Goal: Information Seeking & Learning: Compare options

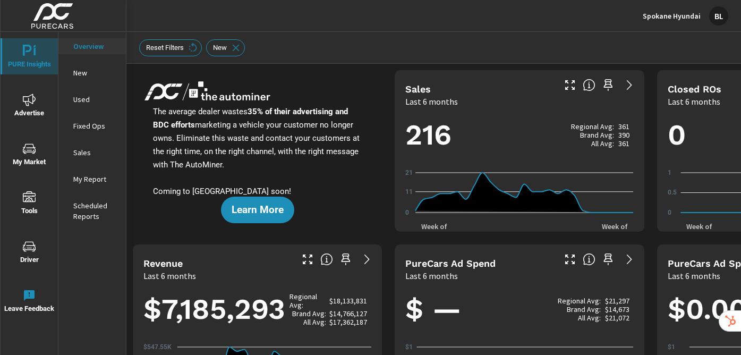
click at [28, 56] on icon "nav menu" at bounding box center [29, 51] width 13 height 13
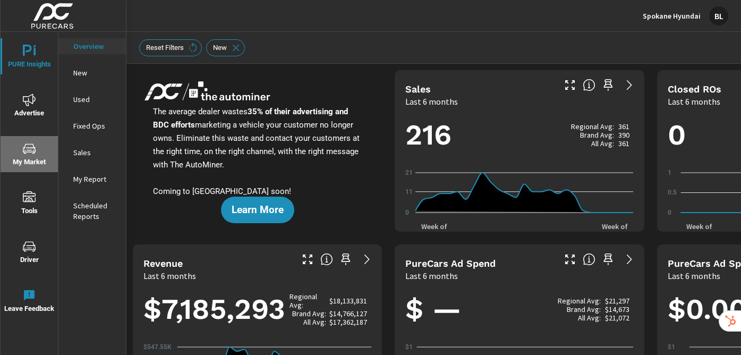
click at [30, 150] on icon "nav menu" at bounding box center [29, 148] width 13 height 13
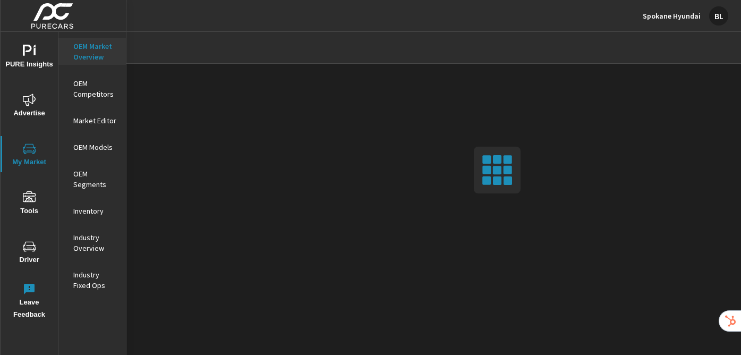
click at [83, 93] on p "OEM Competitors" at bounding box center [95, 88] width 44 height 21
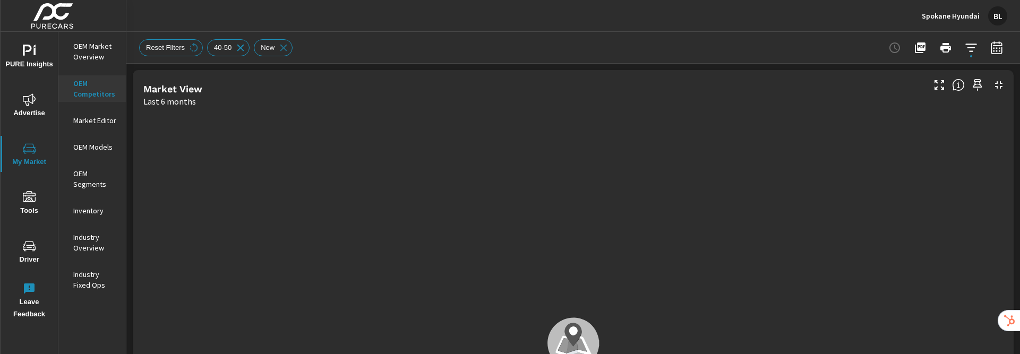
scroll to position [1, 0]
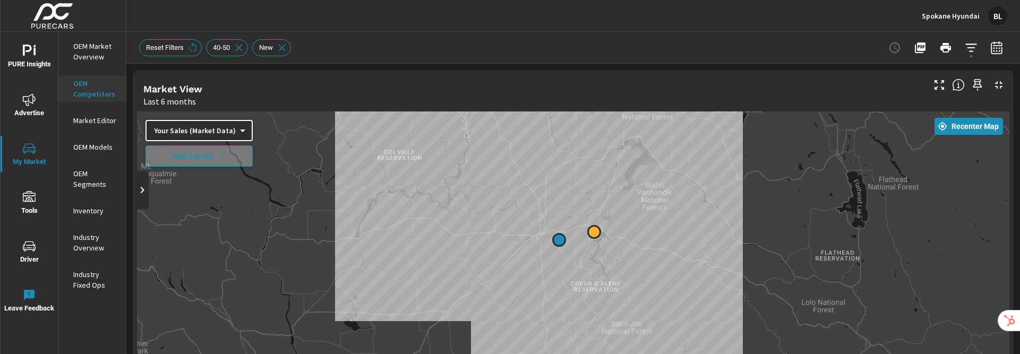
drag, startPoint x: 651, startPoint y: 304, endPoint x: 646, endPoint y: 159, distance: 145.1
click at [740, 19] on p "Spokane Hyundai" at bounding box center [951, 16] width 58 height 10
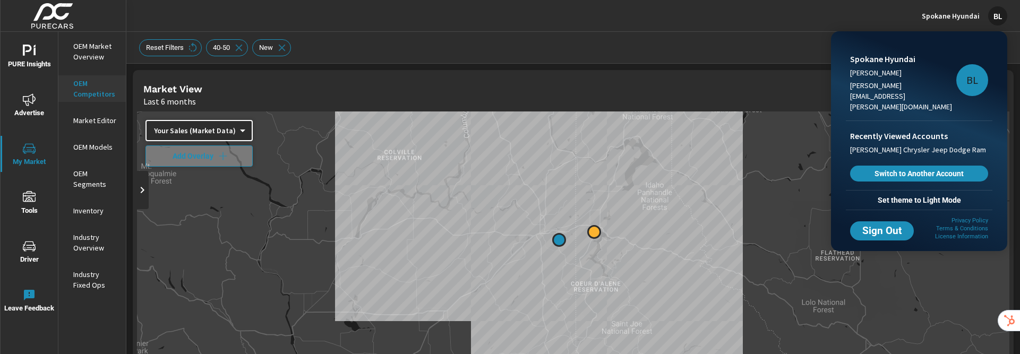
click at [740, 19] on div at bounding box center [510, 177] width 1020 height 354
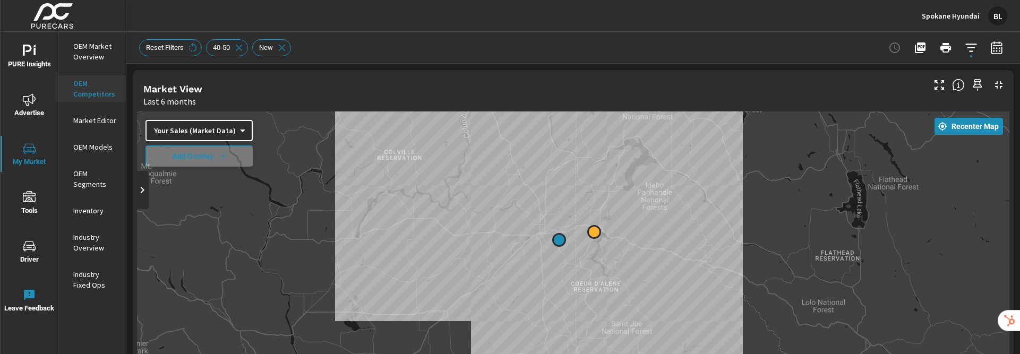
click at [233, 129] on body "PURE Insights Advertise My Market Tools Driver Leave Feedback OEM Market Overvi…" at bounding box center [510, 218] width 1020 height 436
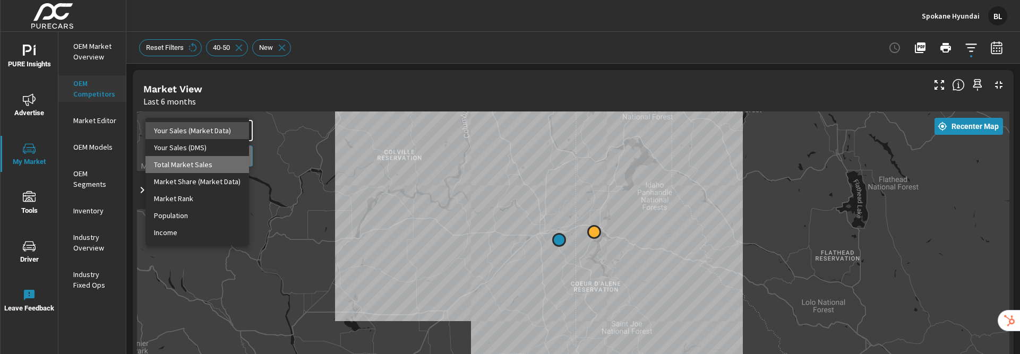
click at [208, 167] on li "Total Market Sales" at bounding box center [198, 164] width 104 height 17
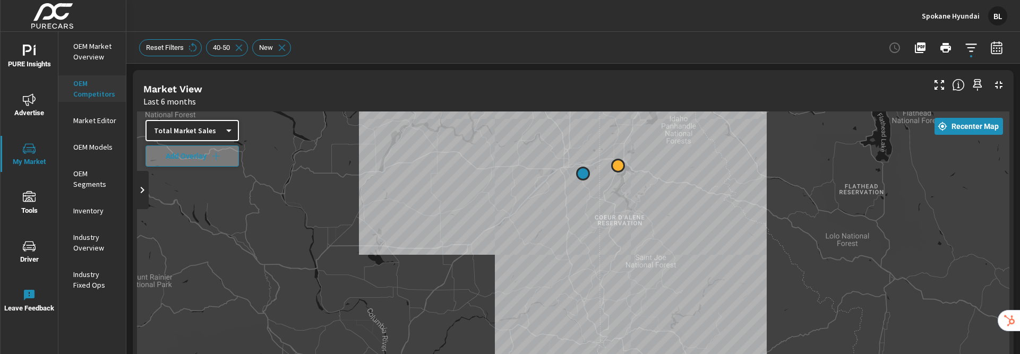
drag, startPoint x: 699, startPoint y: 313, endPoint x: 668, endPoint y: 234, distance: 84.6
click at [723, 246] on div at bounding box center [573, 327] width 873 height 431
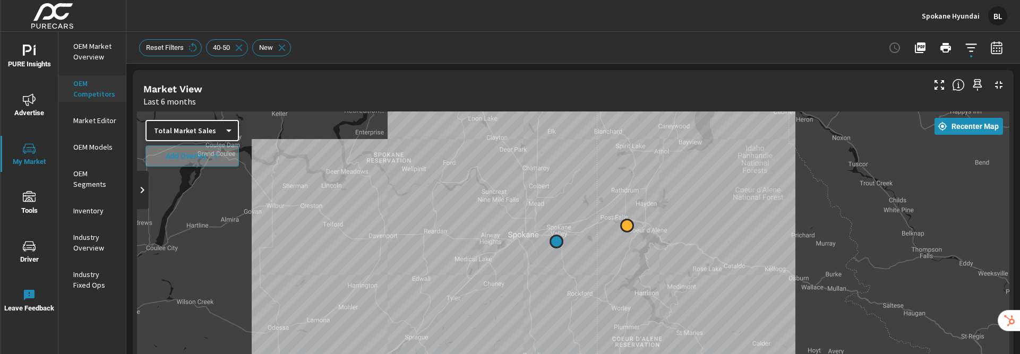
drag, startPoint x: 625, startPoint y: 183, endPoint x: 623, endPoint y: 255, distance: 72.3
click at [657, 269] on div at bounding box center [573, 327] width 873 height 431
click at [227, 129] on body "PURE Insights Advertise My Market Tools Driver Leave Feedback OEM Market Overvi…" at bounding box center [510, 218] width 1020 height 436
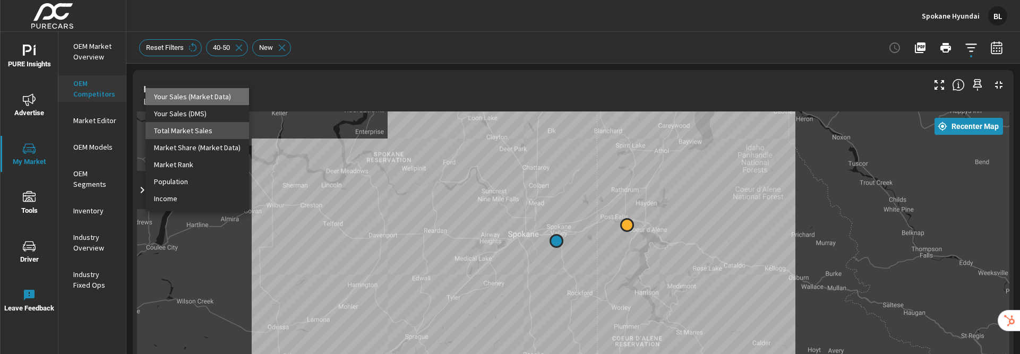
click at [200, 97] on li "Your Sales (Market Data)" at bounding box center [198, 96] width 104 height 17
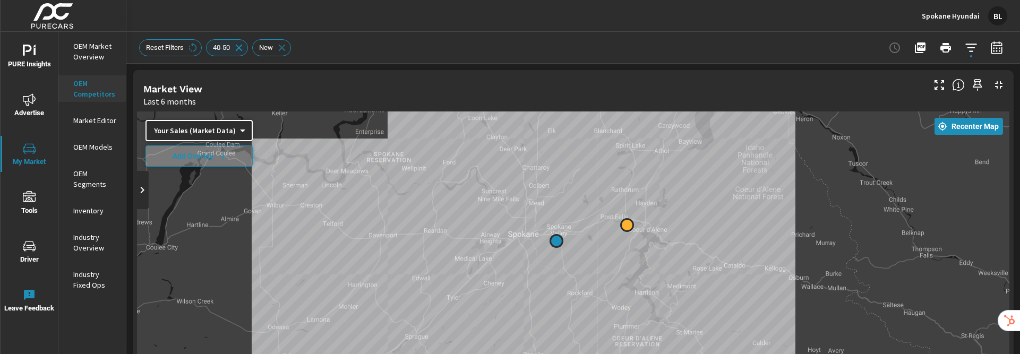
click at [244, 48] on icon at bounding box center [239, 48] width 12 height 12
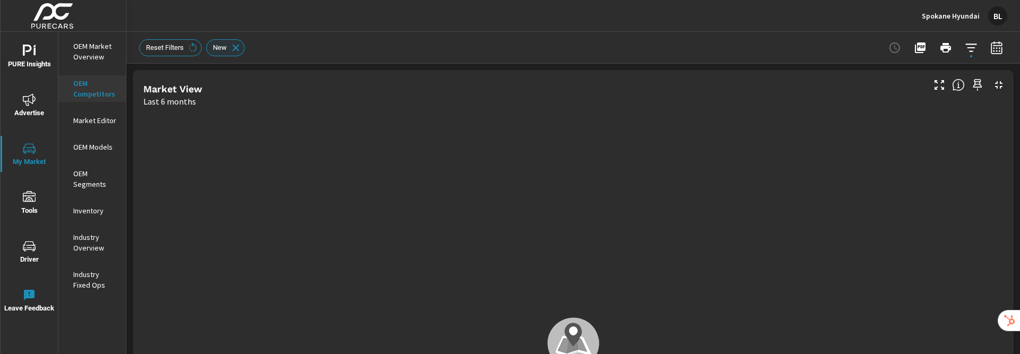
click at [240, 47] on icon at bounding box center [236, 48] width 12 height 12
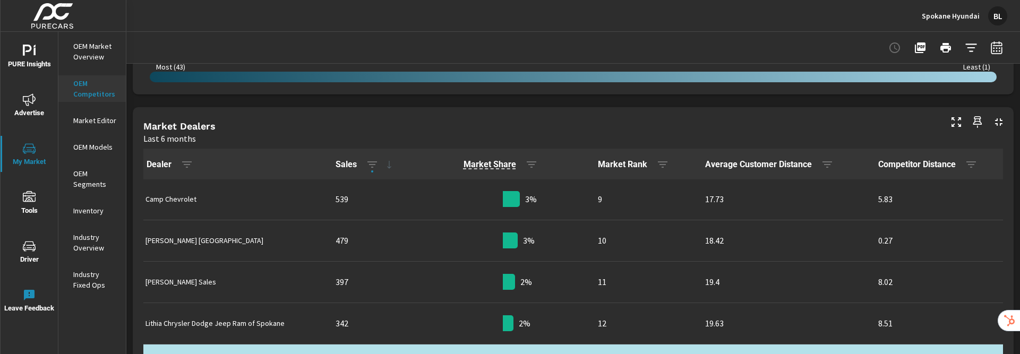
scroll to position [490, 0]
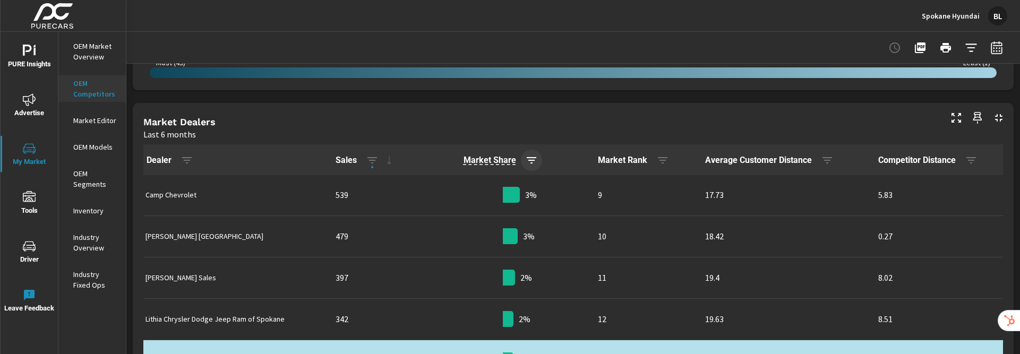
click at [527, 160] on icon "button" at bounding box center [532, 160] width 10 height 6
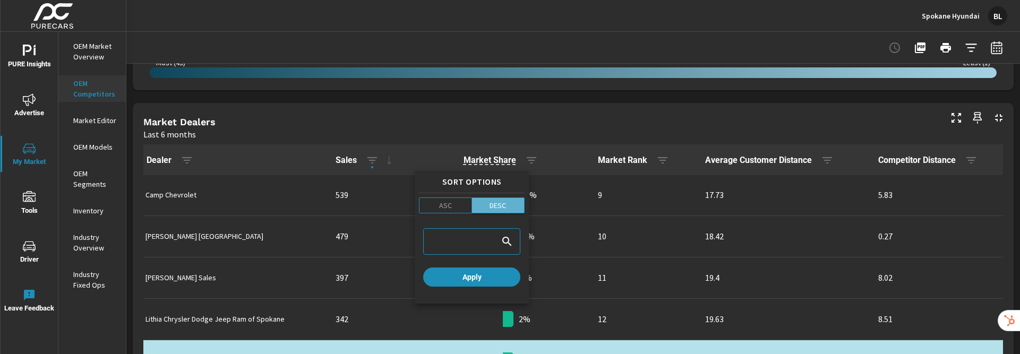
click at [506, 207] on p "DESC" at bounding box center [498, 205] width 16 height 11
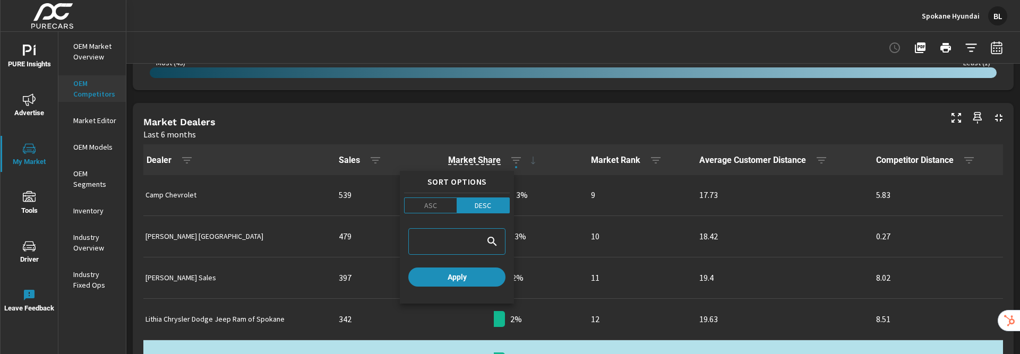
click at [546, 161] on div at bounding box center [510, 177] width 1020 height 354
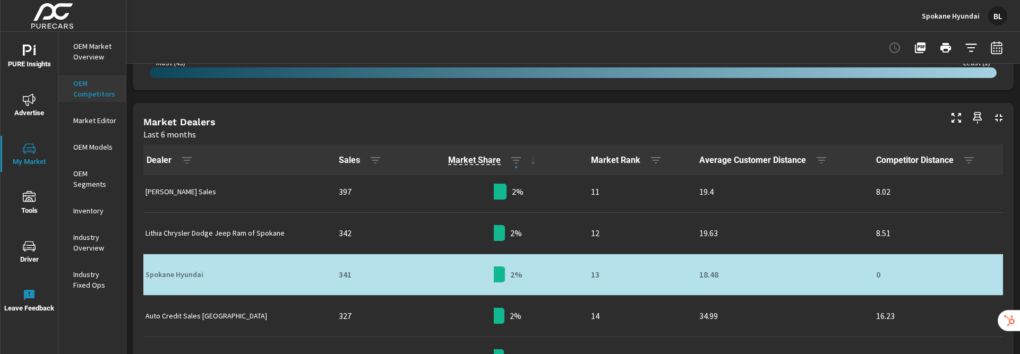
scroll to position [420, 0]
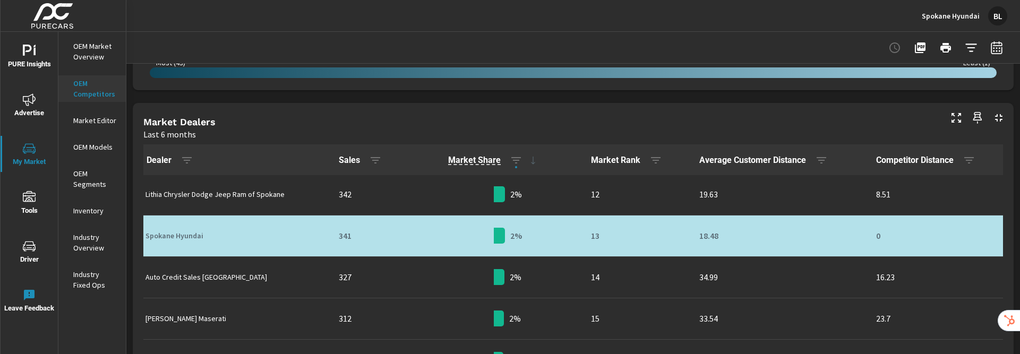
scroll to position [458, 0]
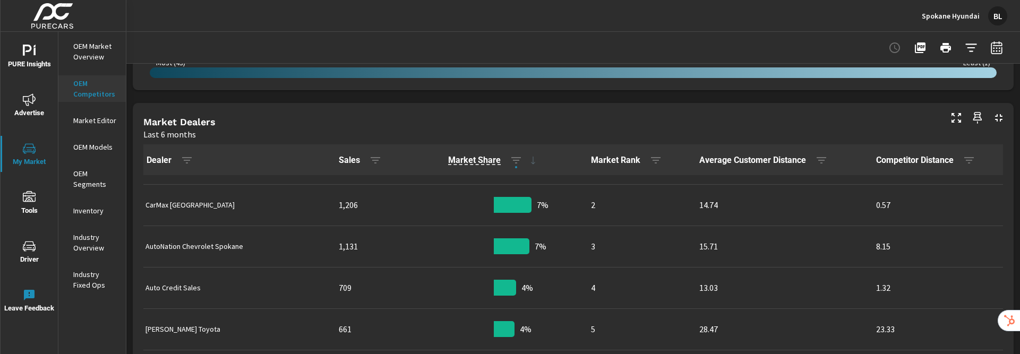
scroll to position [37, 0]
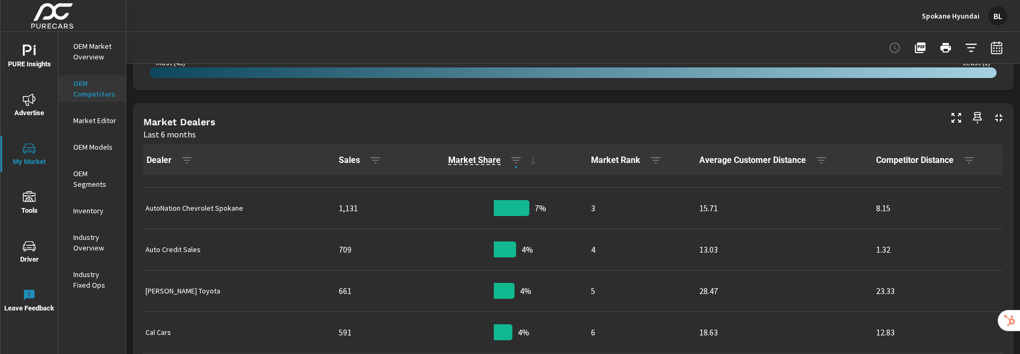
scroll to position [77, 0]
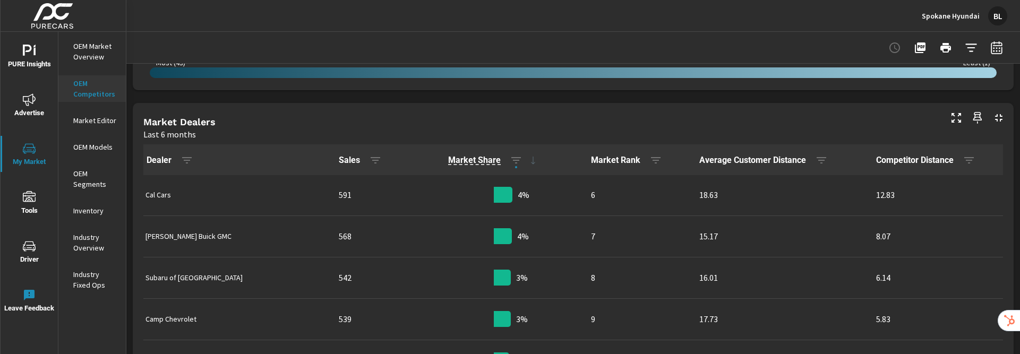
scroll to position [209, 0]
click at [740, 52] on icon "button" at bounding box center [971, 47] width 13 height 13
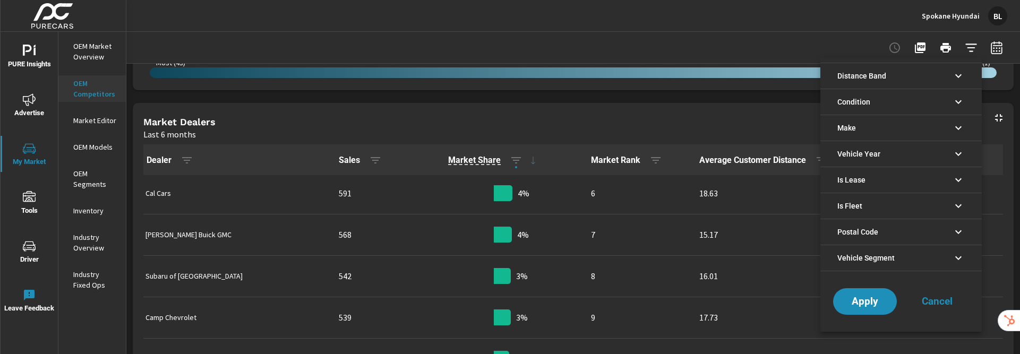
click at [740, 49] on div at bounding box center [510, 177] width 1020 height 354
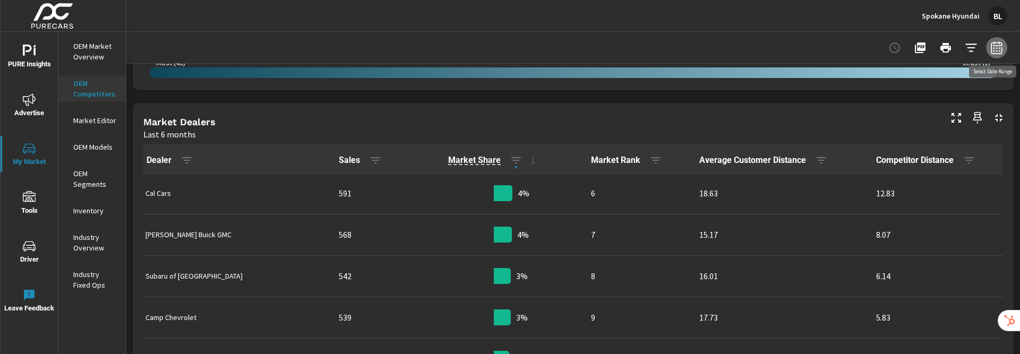
click at [740, 49] on icon "button" at bounding box center [997, 47] width 13 height 13
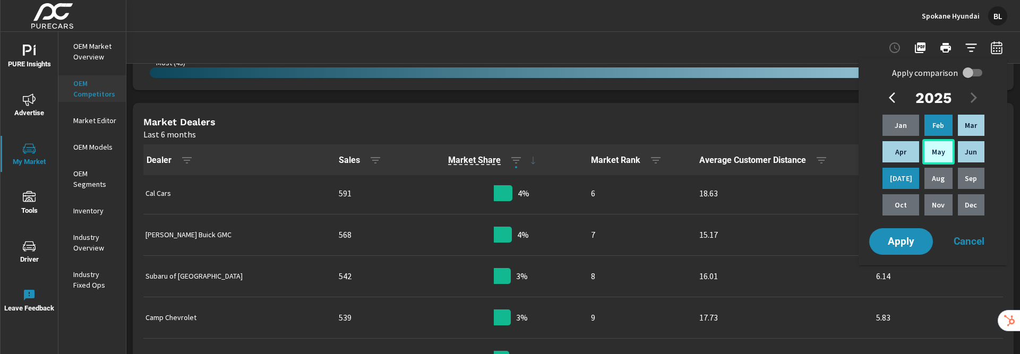
click at [740, 154] on p "May" at bounding box center [938, 152] width 13 height 11
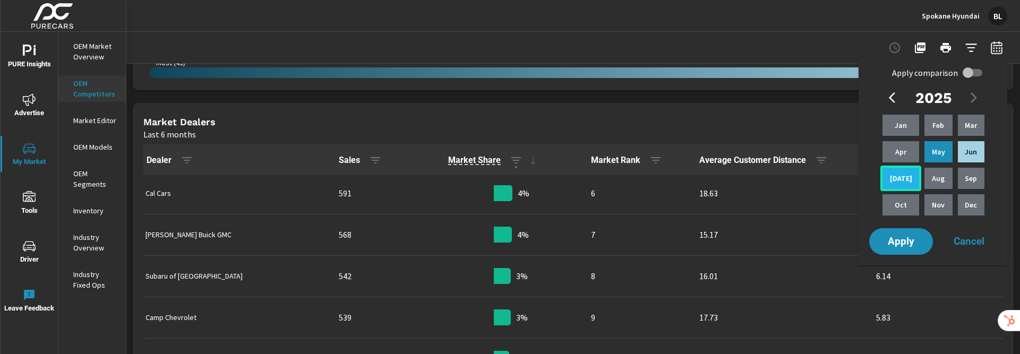
click at [740, 178] on div "Jul" at bounding box center [901, 178] width 41 height 25
click at [740, 244] on span "Apply" at bounding box center [902, 242] width 44 height 10
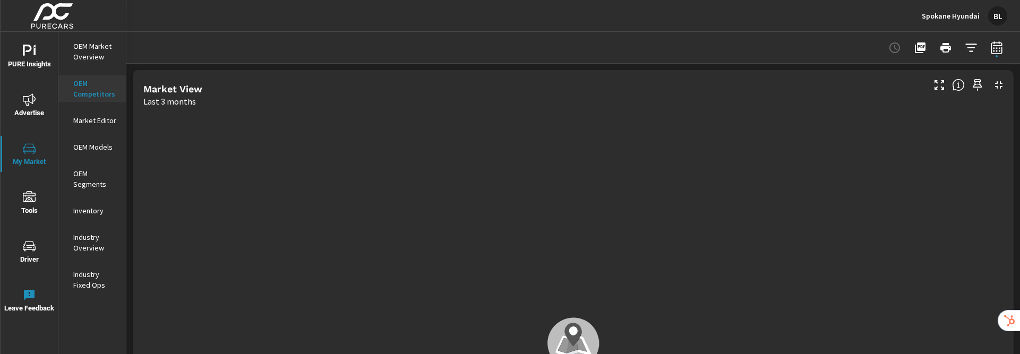
scroll to position [208, 0]
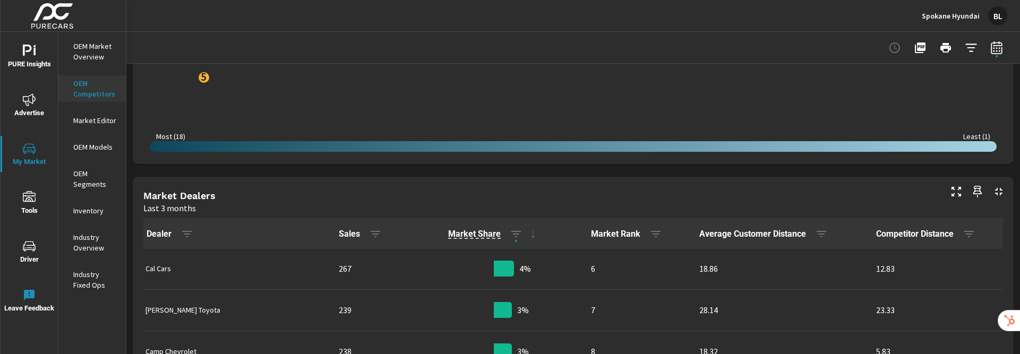
scroll to position [466, 0]
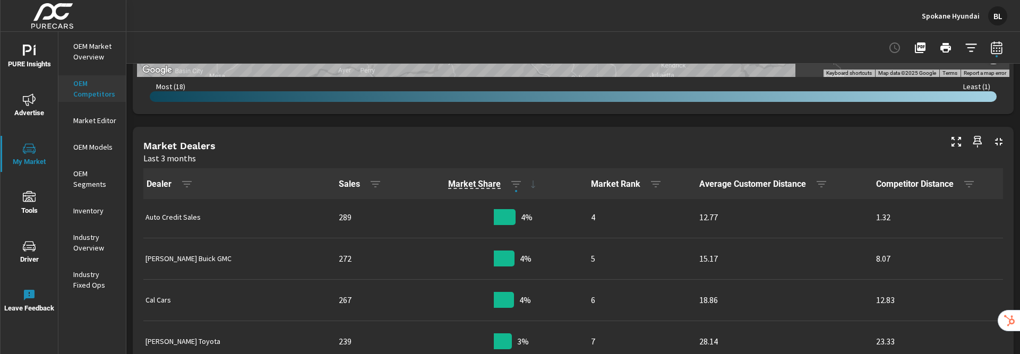
scroll to position [58, 0]
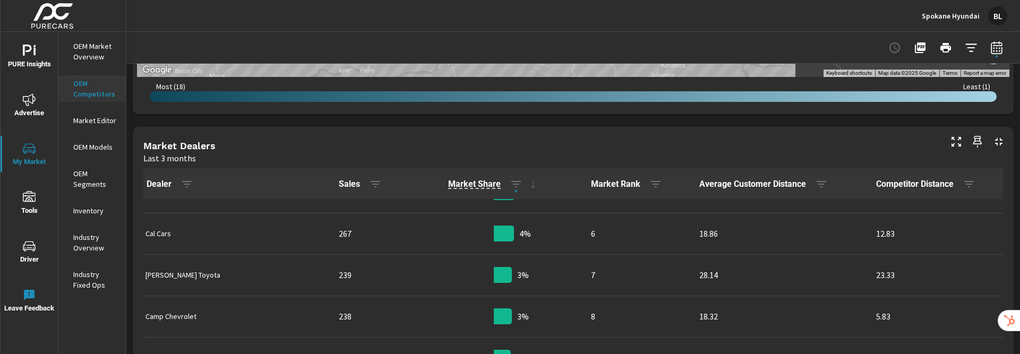
scroll to position [195, 0]
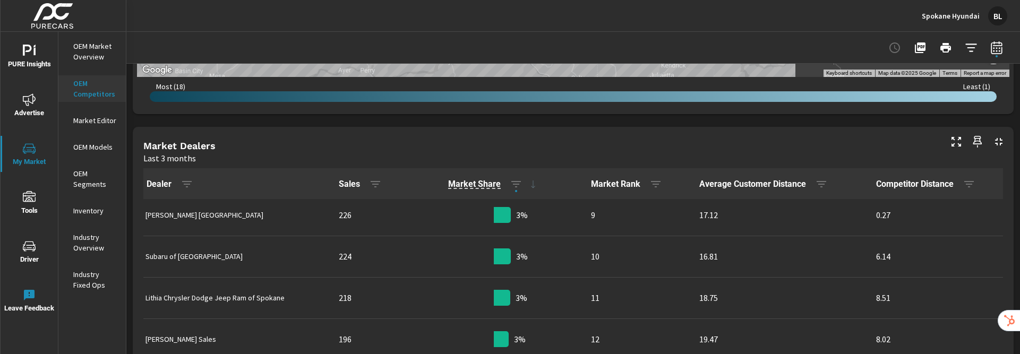
scroll to position [341, 0]
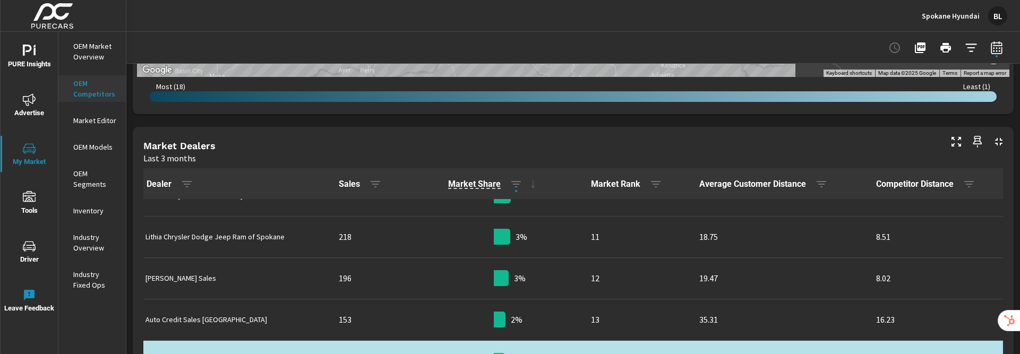
scroll to position [407, 0]
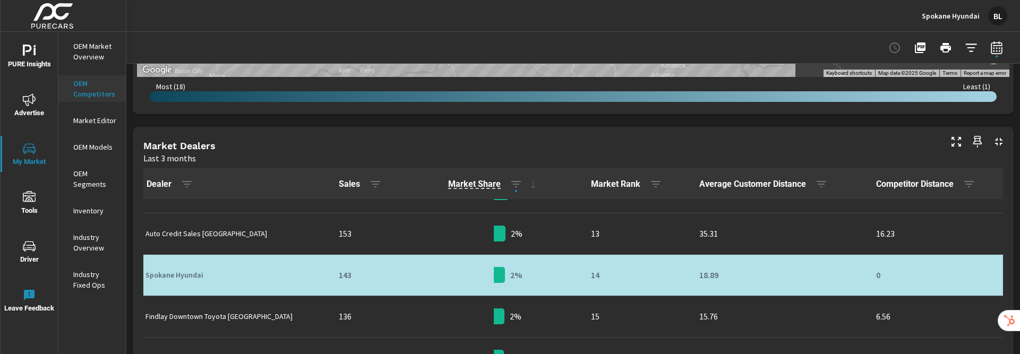
scroll to position [483, 0]
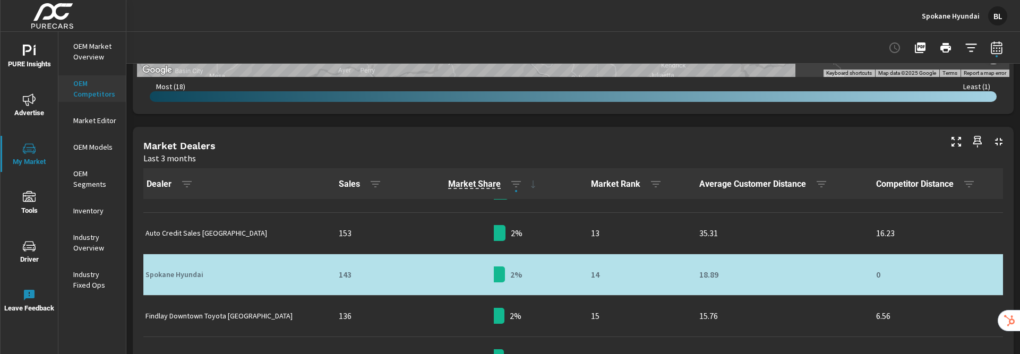
scroll to position [395, 0]
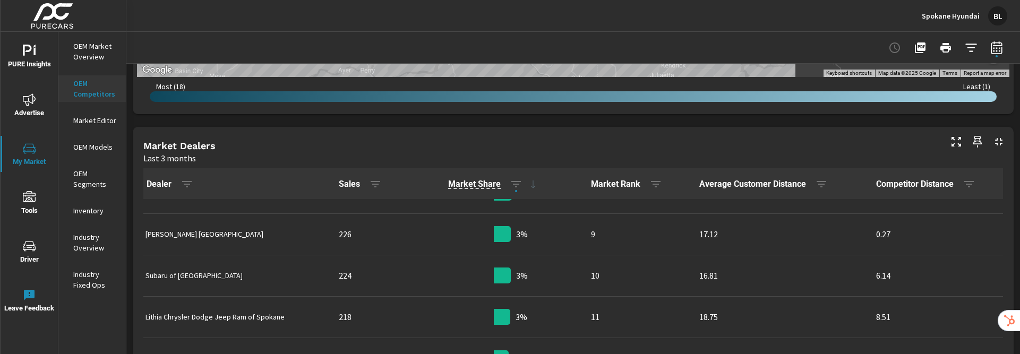
scroll to position [316, 0]
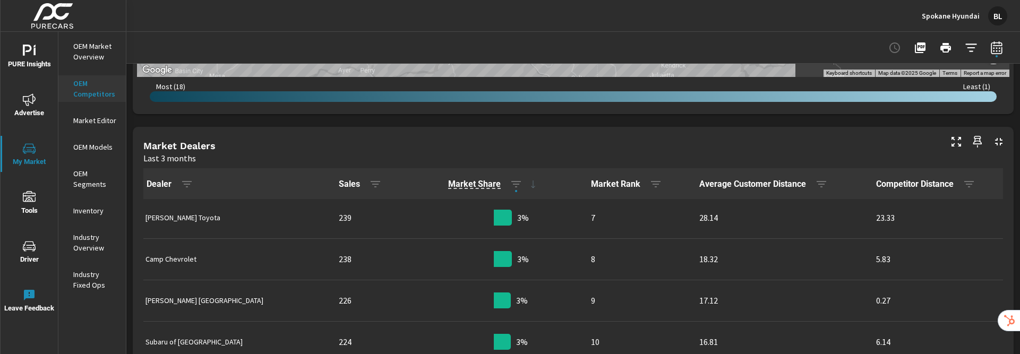
scroll to position [190, 0]
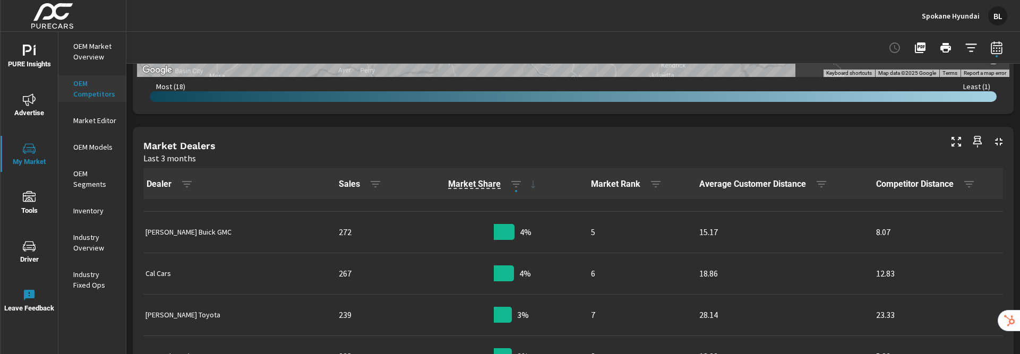
scroll to position [148, 0]
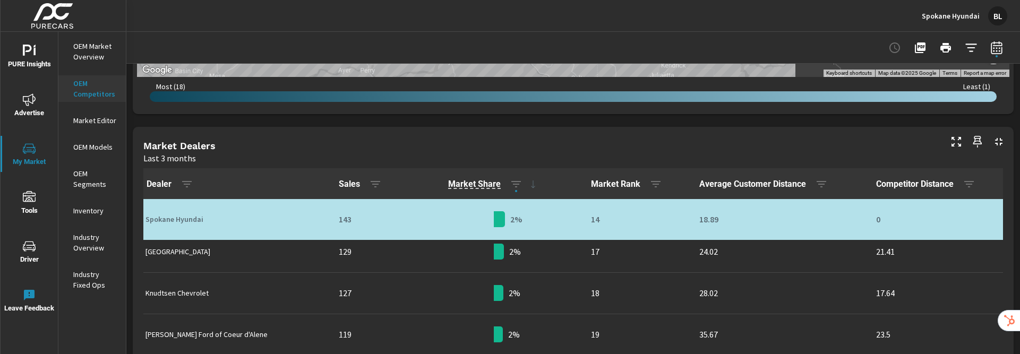
scroll to position [632, 0]
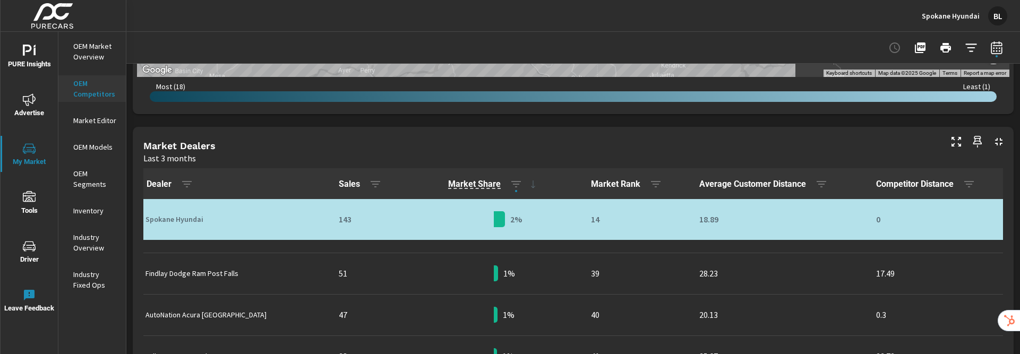
scroll to position [476, 0]
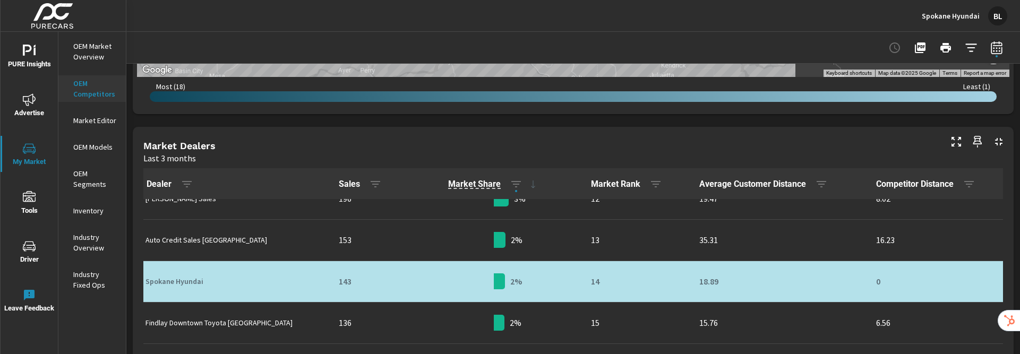
scroll to position [619, 0]
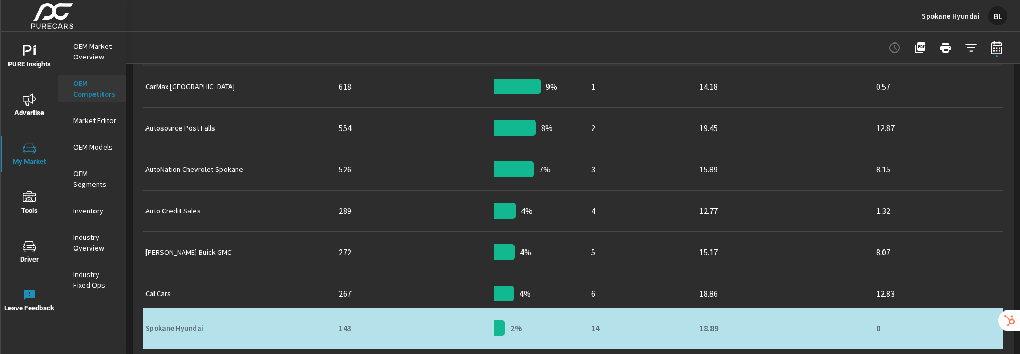
scroll to position [598, 0]
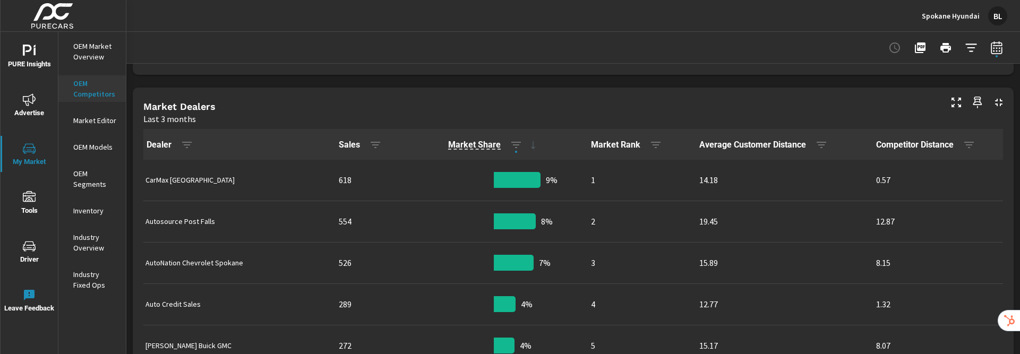
scroll to position [498, 0]
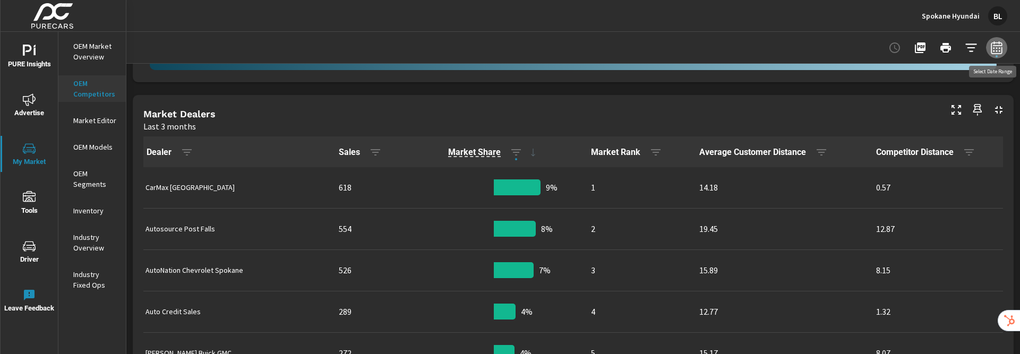
click at [740, 52] on icon "button" at bounding box center [997, 47] width 13 height 13
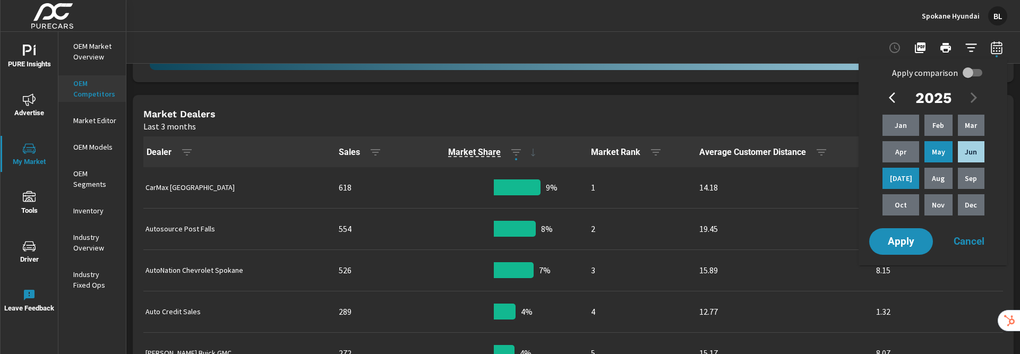
click at [740, 74] on input "Apply comparison" at bounding box center [968, 73] width 61 height 20
checkbox input "true"
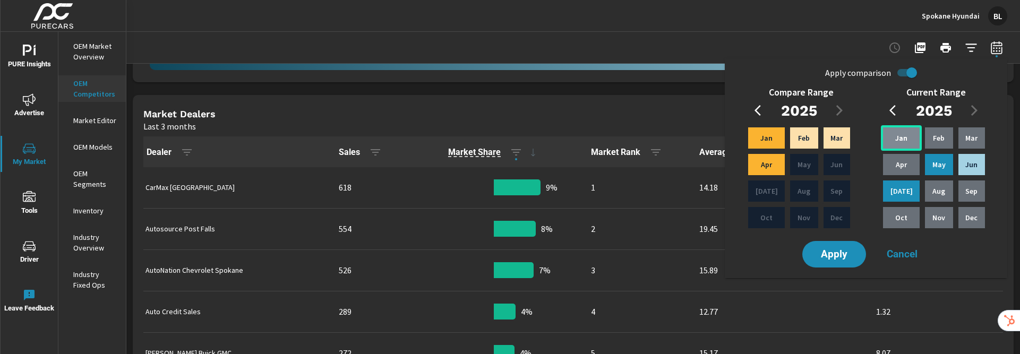
click at [740, 144] on div "Jan" at bounding box center [901, 137] width 41 height 25
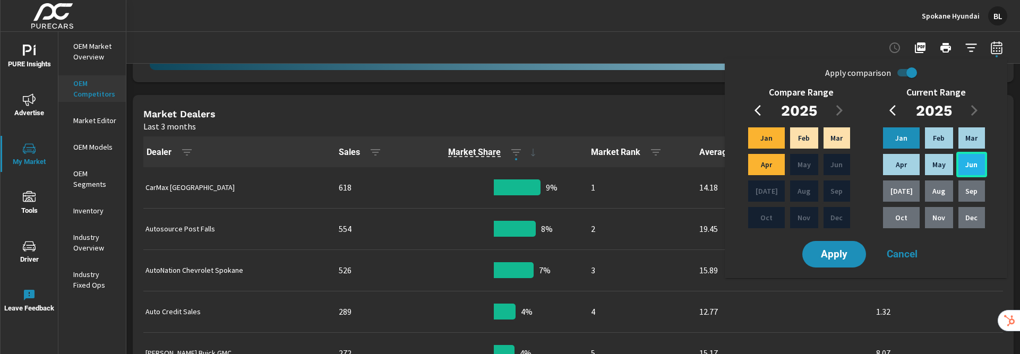
click at [740, 166] on p "Jun" at bounding box center [972, 164] width 12 height 11
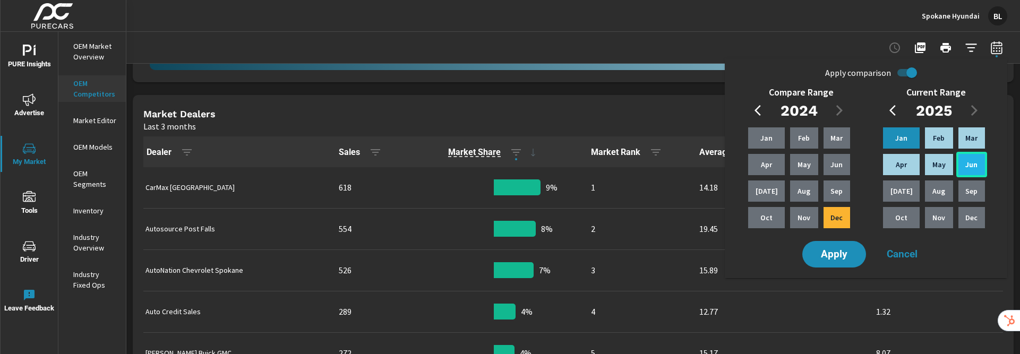
click at [740, 165] on p "Jun" at bounding box center [972, 164] width 12 height 11
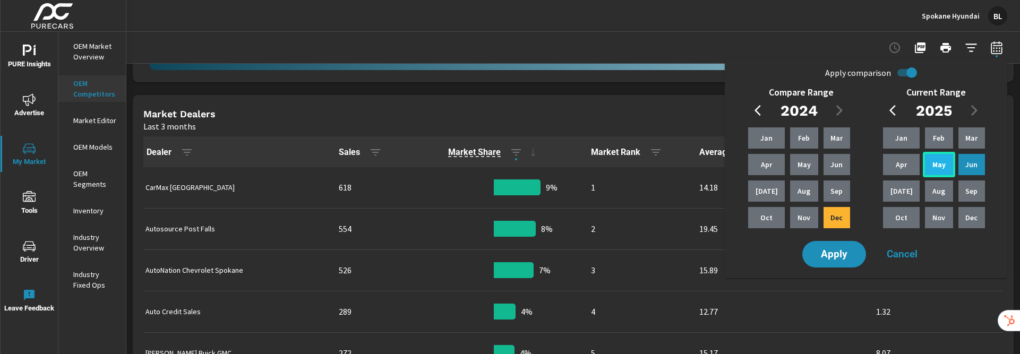
click at [740, 164] on p "May" at bounding box center [939, 164] width 13 height 11
click at [740, 192] on p "Jul" at bounding box center [902, 191] width 22 height 11
click at [740, 165] on p "May" at bounding box center [939, 164] width 13 height 11
click at [740, 114] on icon "button" at bounding box center [839, 110] width 13 height 13
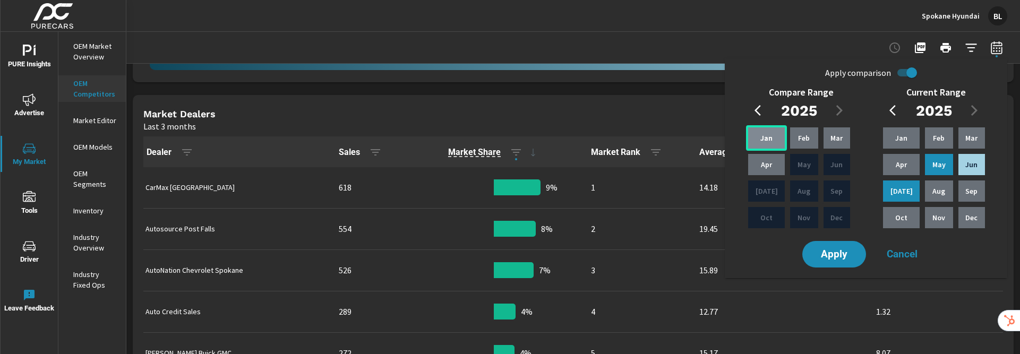
click at [740, 141] on p "Jan" at bounding box center [767, 138] width 12 height 11
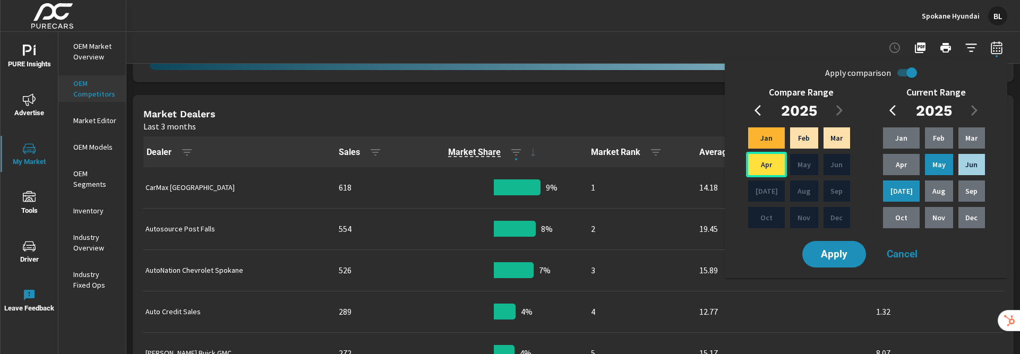
click at [740, 156] on div "Apr" at bounding box center [766, 164] width 41 height 25
click at [740, 256] on span "Apply" at bounding box center [835, 255] width 44 height 10
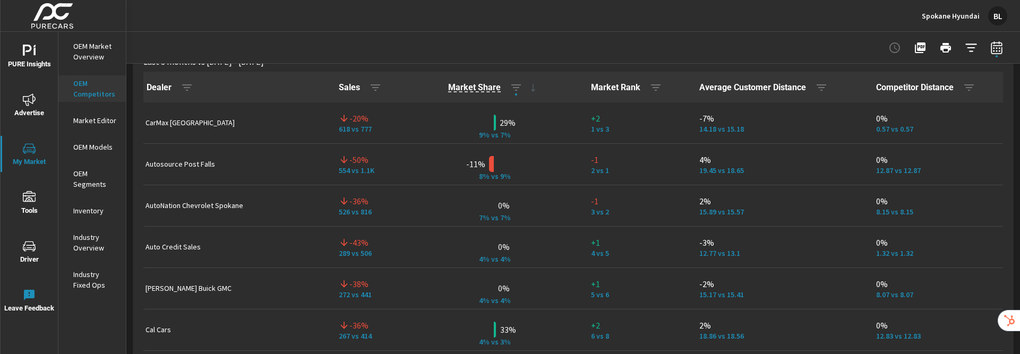
scroll to position [1, 0]
click at [369, 89] on icon "button" at bounding box center [375, 87] width 13 height 13
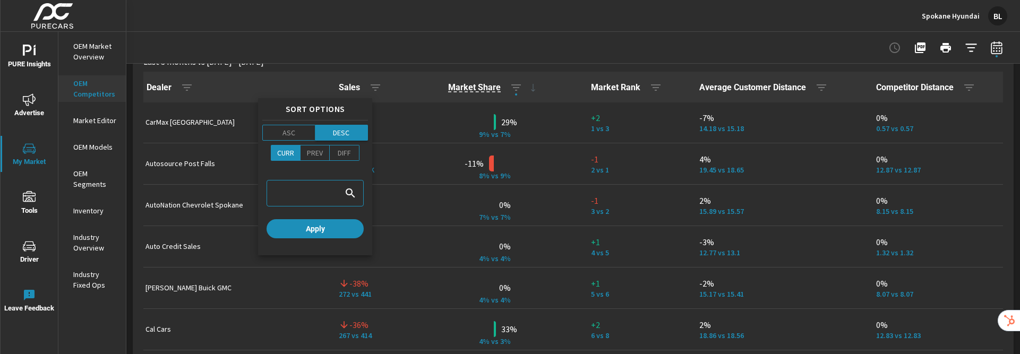
click at [354, 134] on span "DESC" at bounding box center [342, 132] width 46 height 11
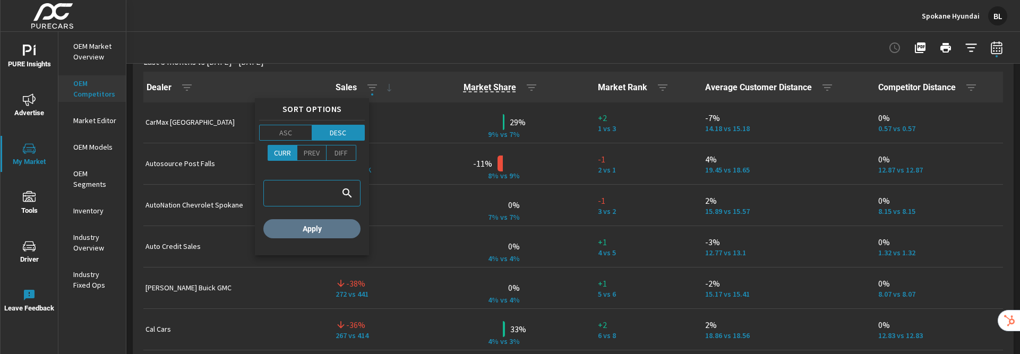
click at [328, 231] on span "Apply" at bounding box center [312, 229] width 89 height 10
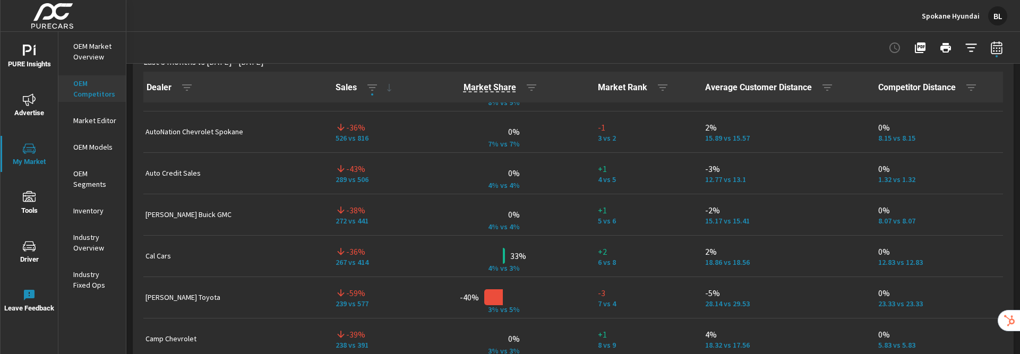
scroll to position [74, 0]
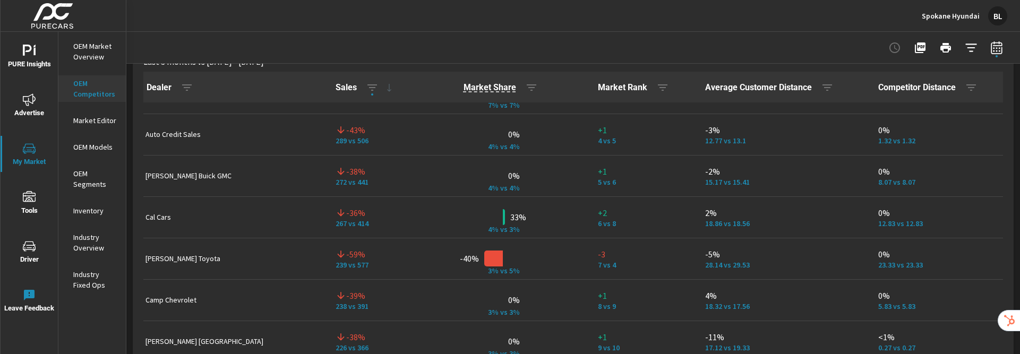
scroll to position [119, 0]
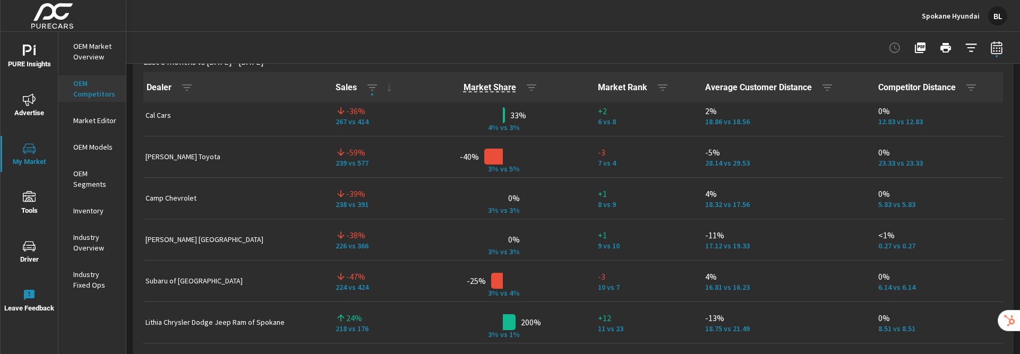
scroll to position [215, 0]
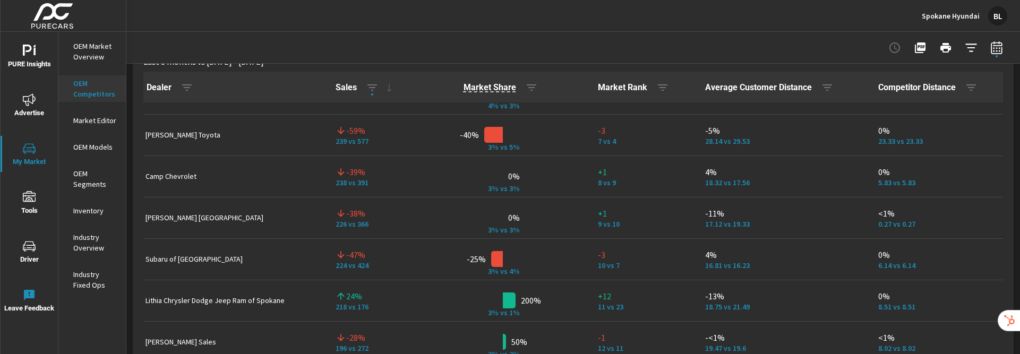
scroll to position [237, 0]
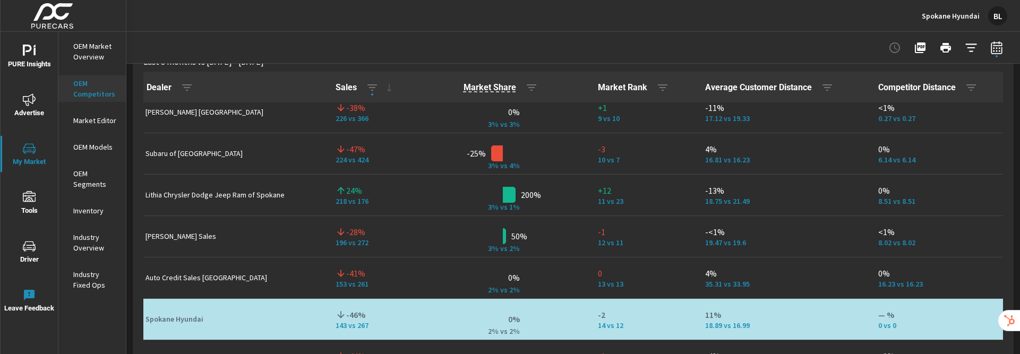
scroll to position [349, 0]
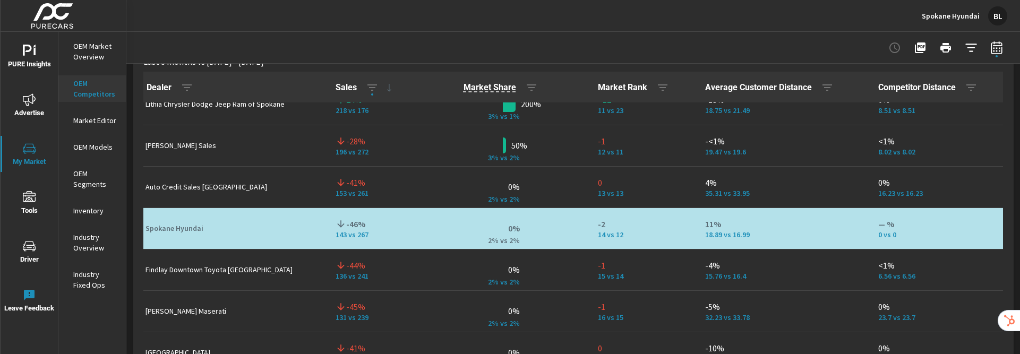
scroll to position [440, 0]
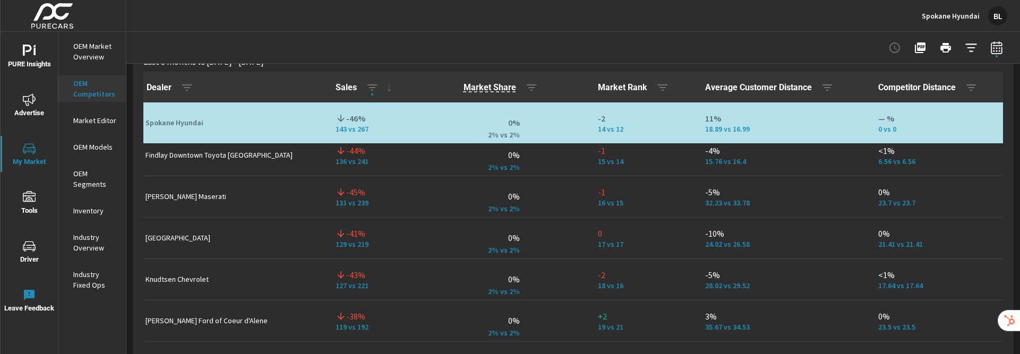
scroll to position [559, 0]
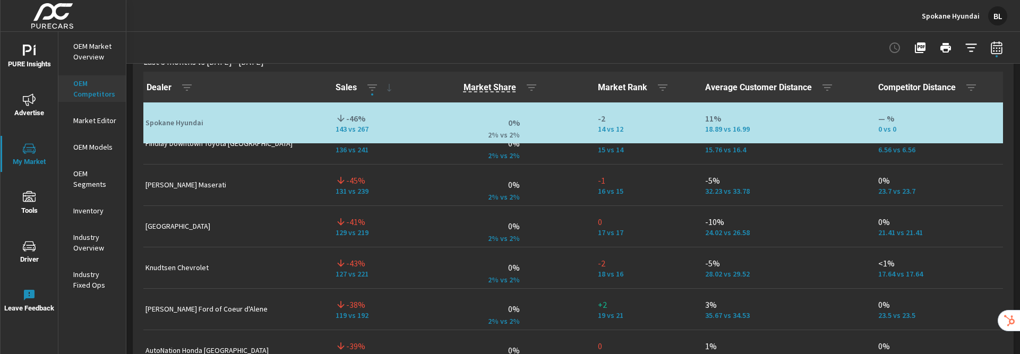
scroll to position [574, 0]
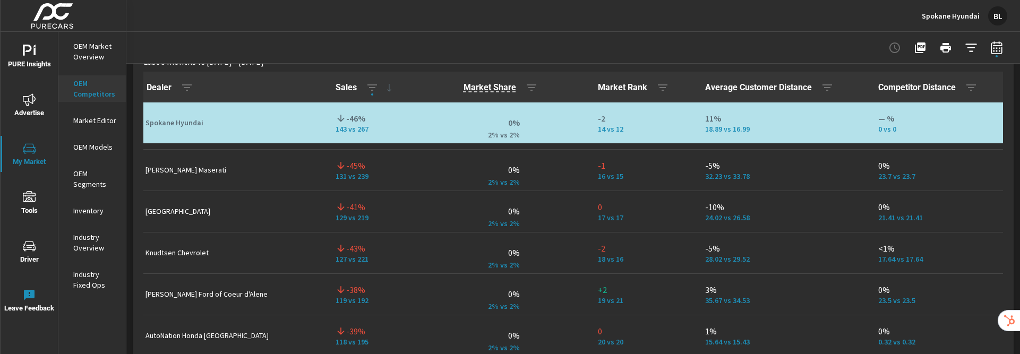
scroll to position [760, 0]
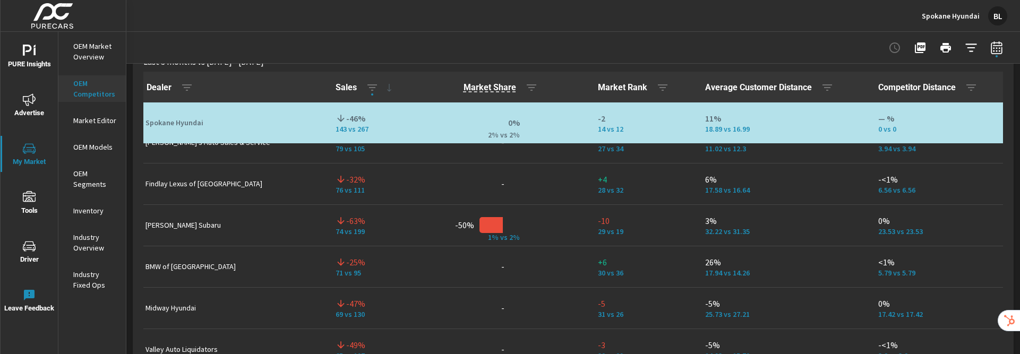
scroll to position [1059, 0]
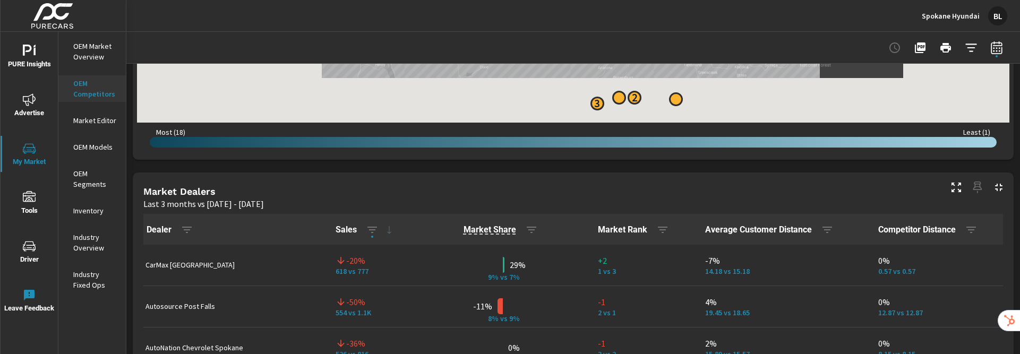
scroll to position [1, 0]
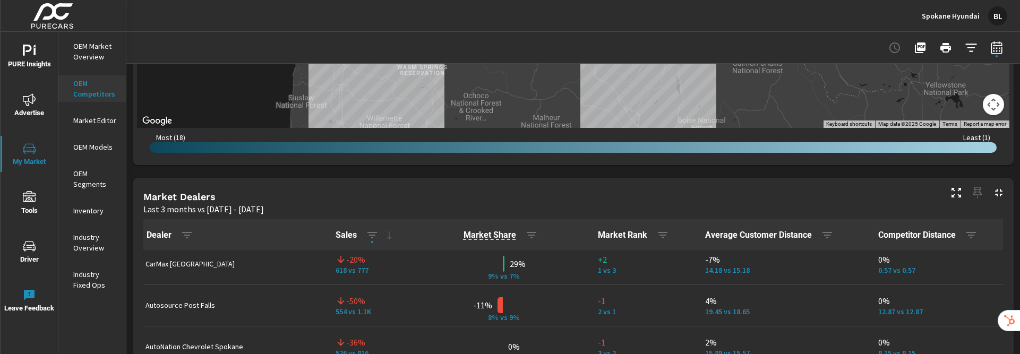
scroll to position [99, 0]
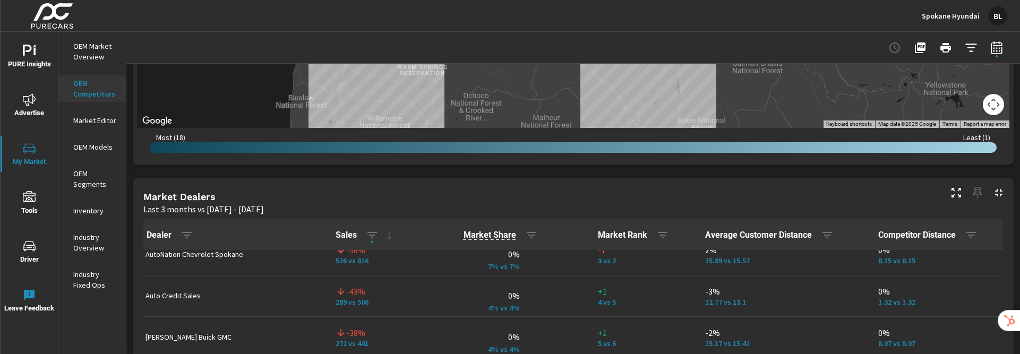
click at [740, 243] on div "Market Competitors Spokane Hyundai Report date range: May 01, 2025 - Jul 31, 20…" at bounding box center [573, 193] width 894 height 322
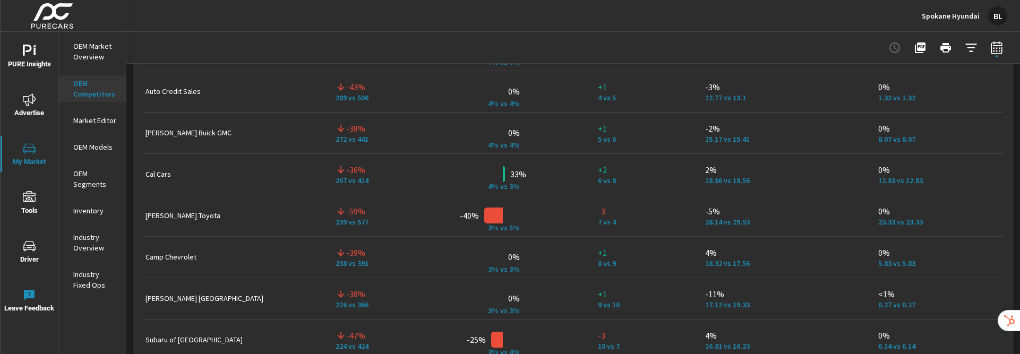
scroll to position [56, 0]
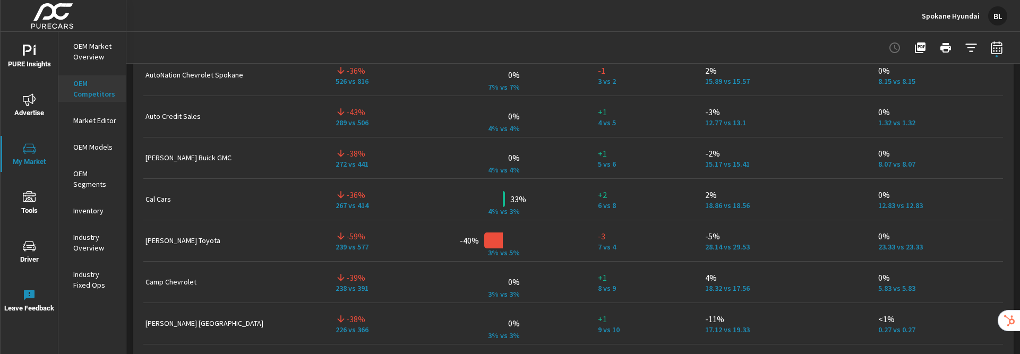
scroll to position [79, 0]
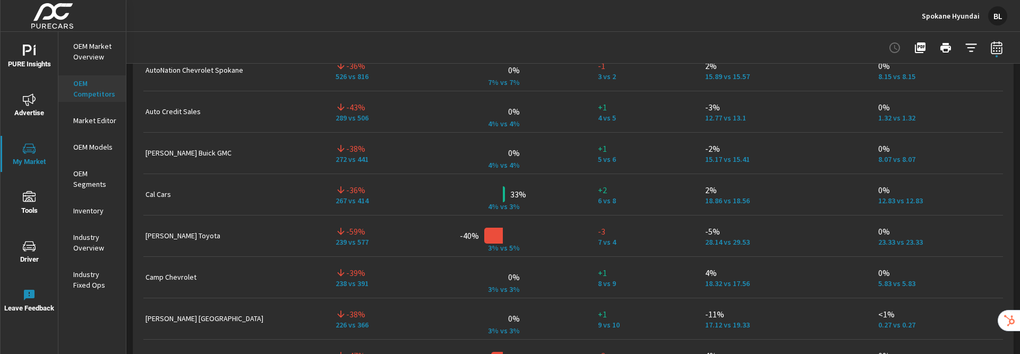
scroll to position [248, 0]
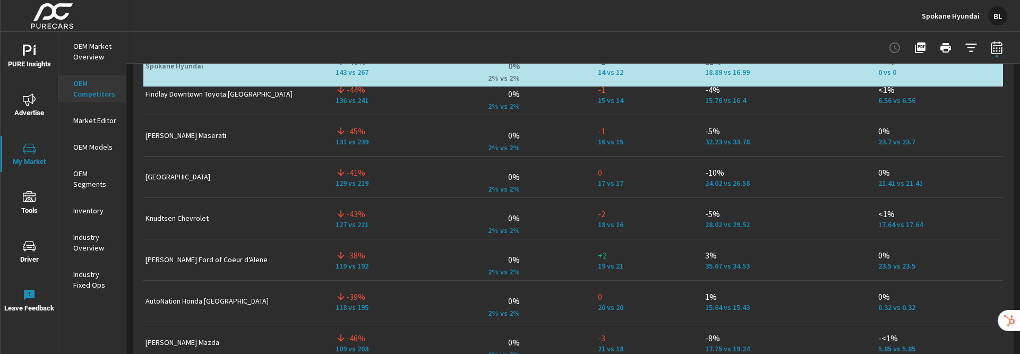
scroll to position [655, 0]
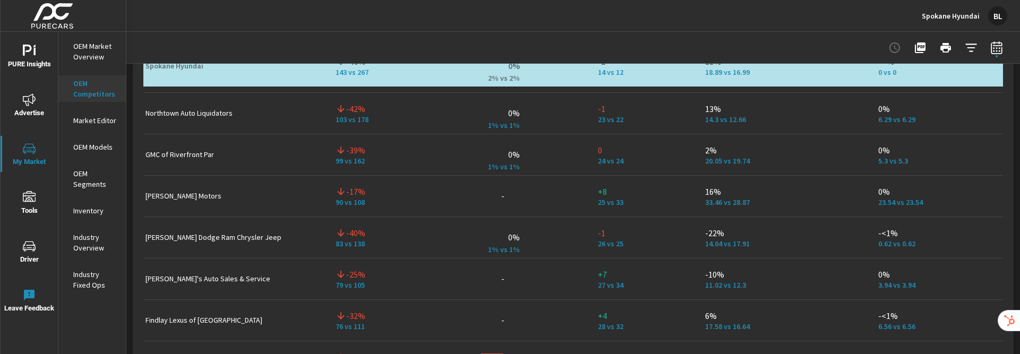
scroll to position [866, 0]
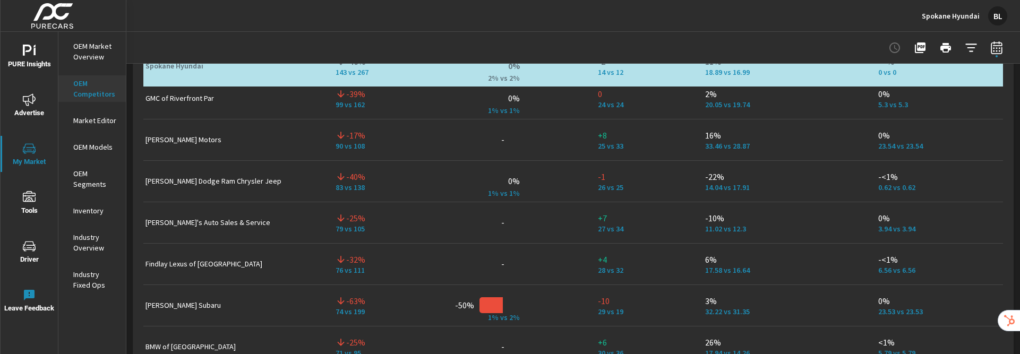
scroll to position [923, 0]
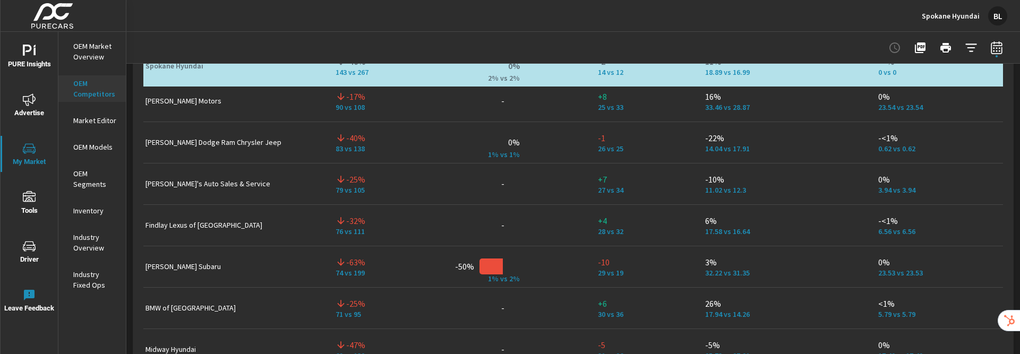
scroll to position [963, 0]
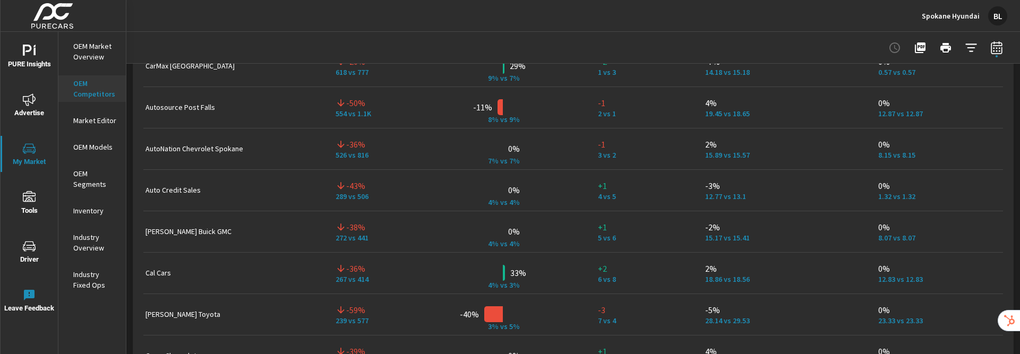
scroll to position [649, 0]
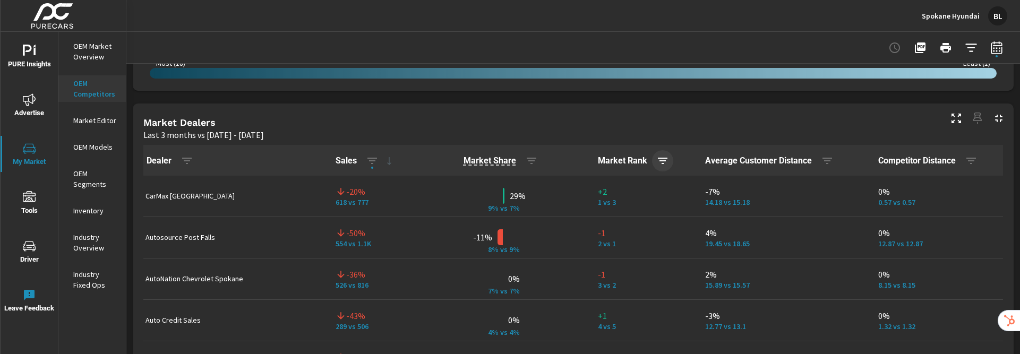
click at [658, 161] on icon "button" at bounding box center [663, 161] width 10 height 6
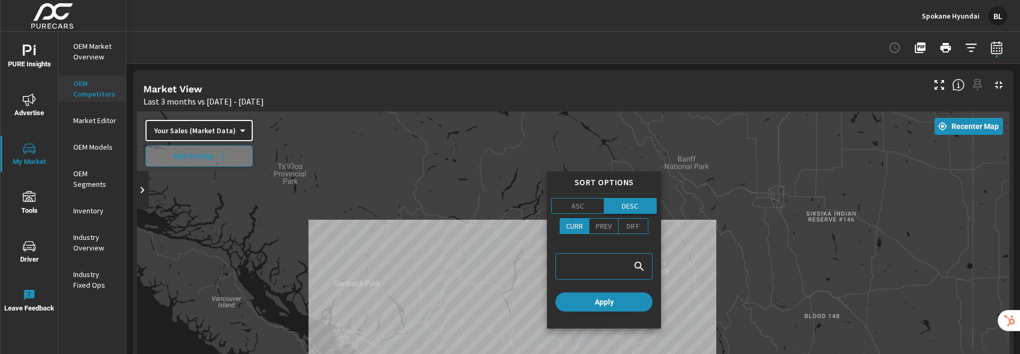
scroll to position [1, 0]
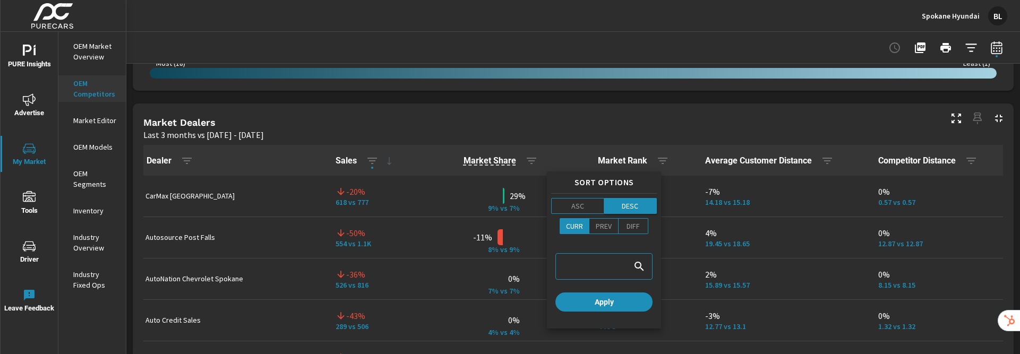
click at [632, 205] on p "DESC" at bounding box center [630, 206] width 16 height 11
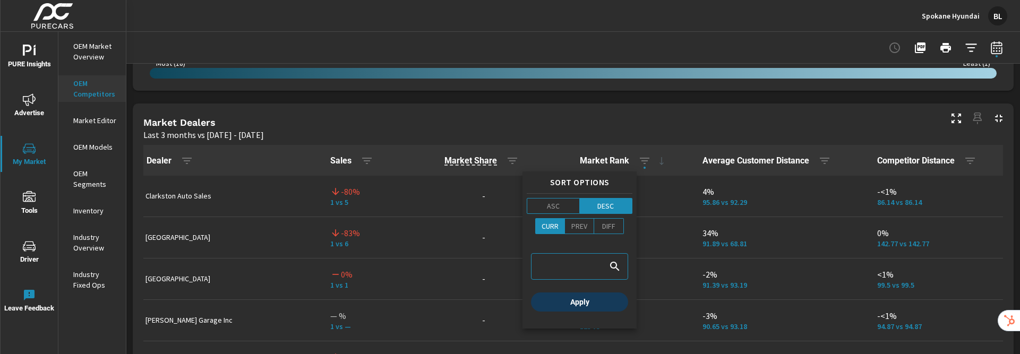
click at [617, 302] on span "Apply" at bounding box center [579, 302] width 89 height 10
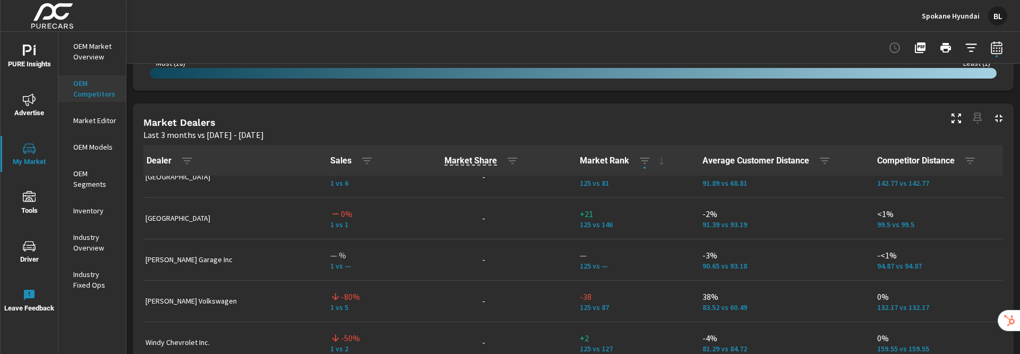
scroll to position [64, 0]
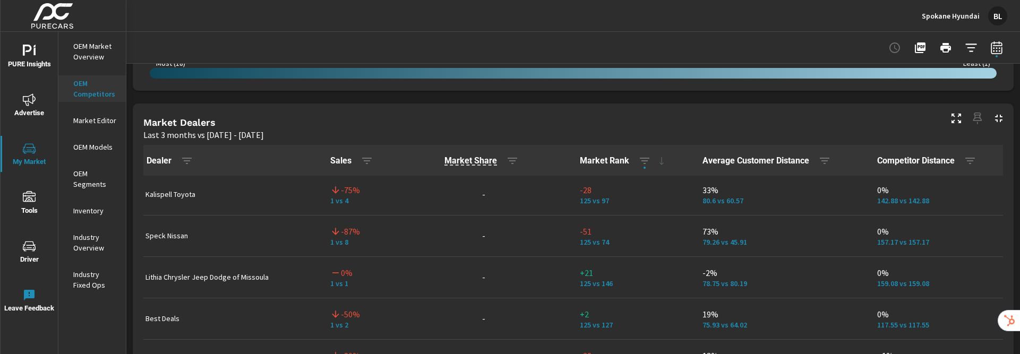
scroll to position [253, 0]
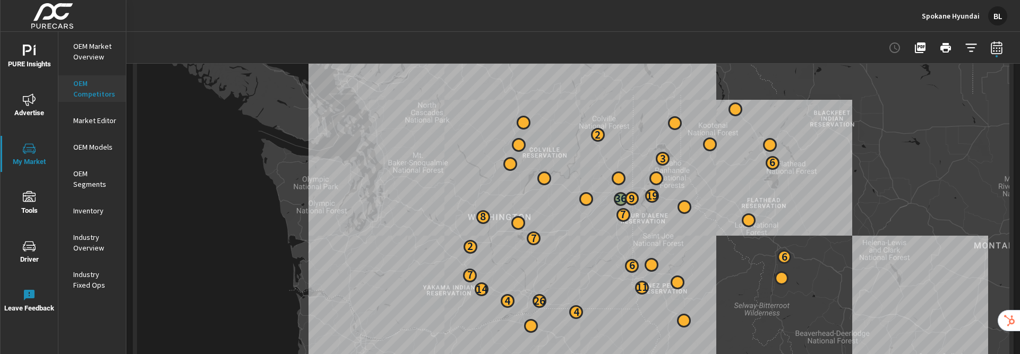
scroll to position [241, 0]
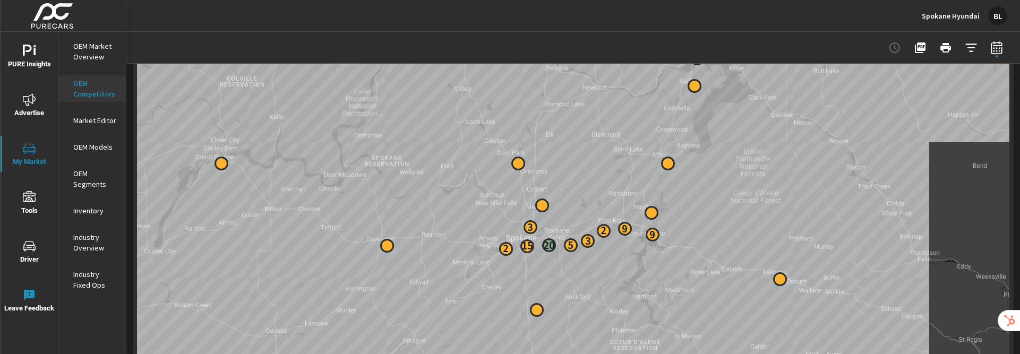
drag, startPoint x: 730, startPoint y: 206, endPoint x: 767, endPoint y: 228, distance: 42.5
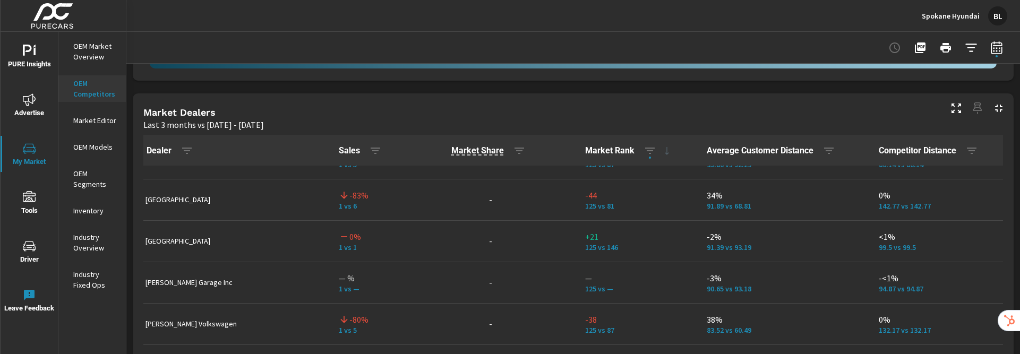
scroll to position [2, 0]
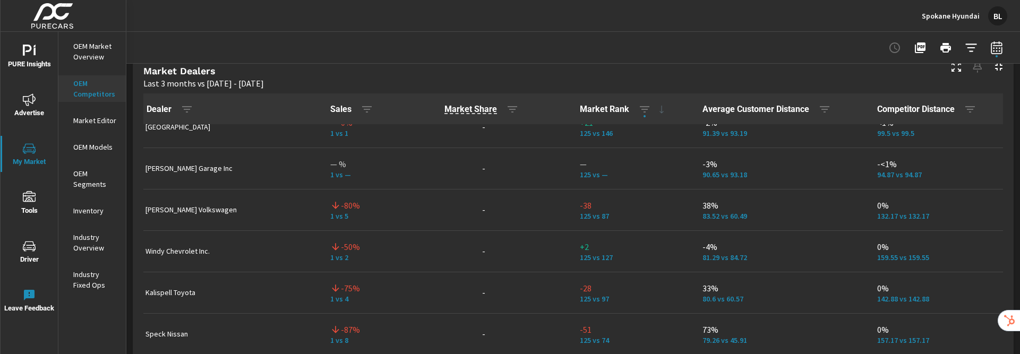
scroll to position [101, 0]
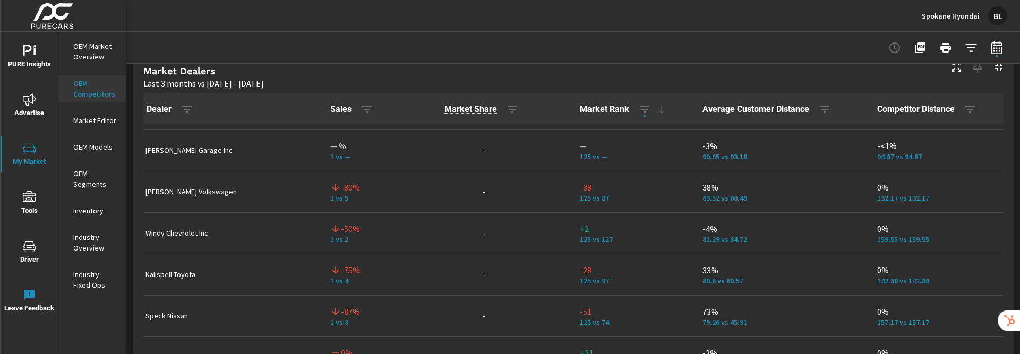
scroll to position [125, 0]
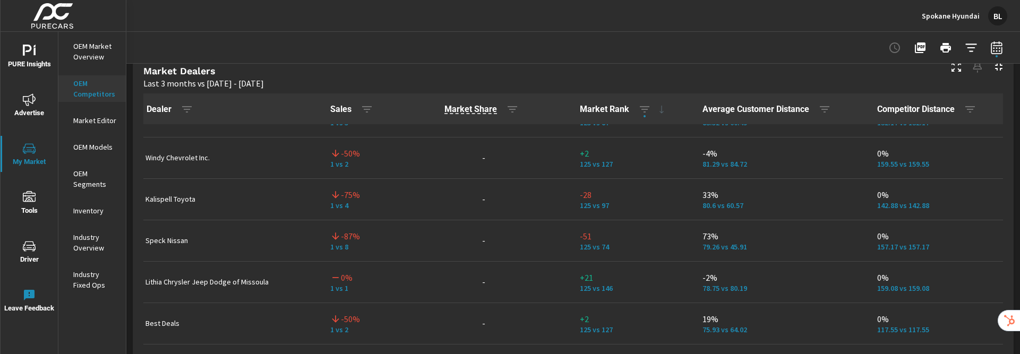
scroll to position [192, 0]
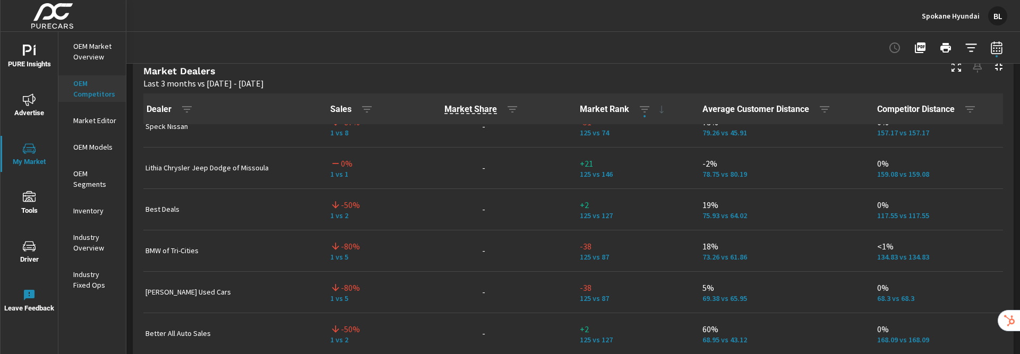
scroll to position [312, 0]
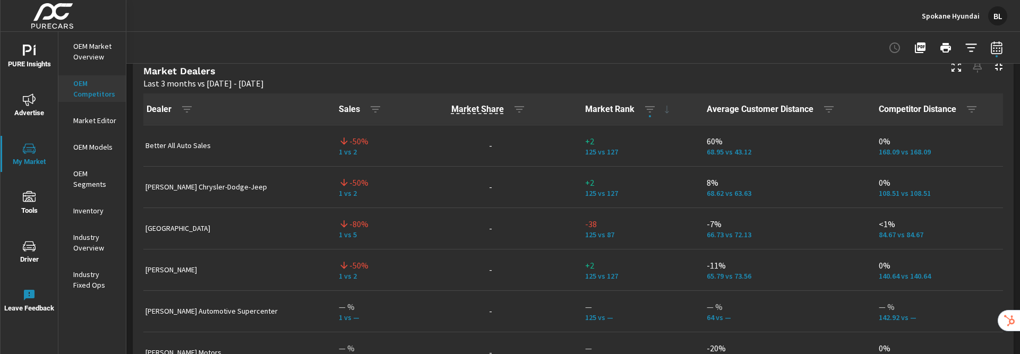
scroll to position [497, 0]
click at [185, 270] on p "[PERSON_NAME]" at bounding box center [235, 269] width 178 height 11
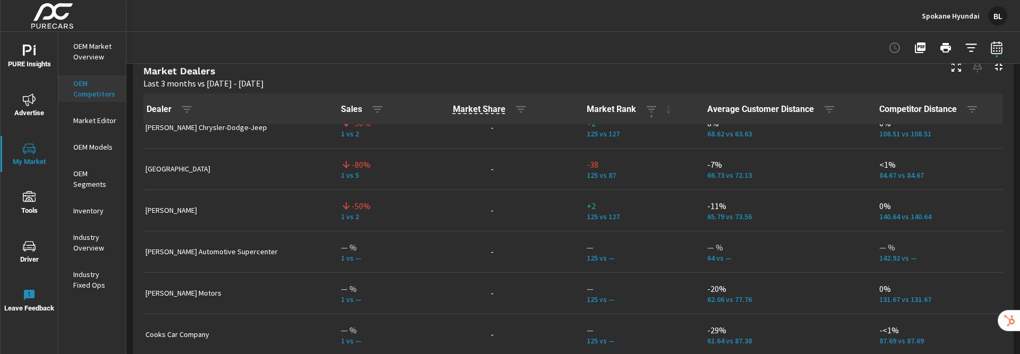
scroll to position [558, 0]
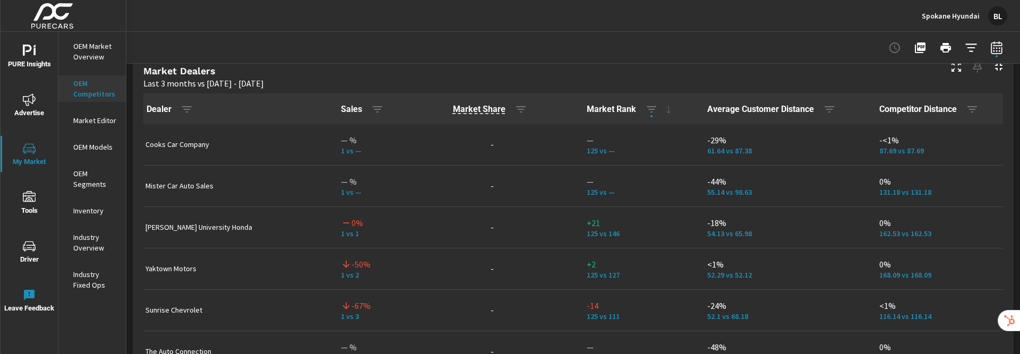
scroll to position [361, 0]
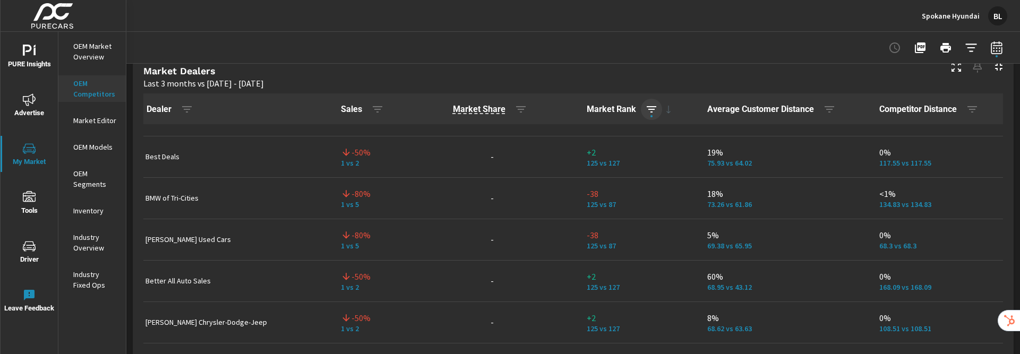
drag, startPoint x: 660, startPoint y: 111, endPoint x: 645, endPoint y: 112, distance: 14.4
click at [667, 111] on icon at bounding box center [669, 110] width 4 height 8
click at [646, 113] on icon "button" at bounding box center [651, 109] width 13 height 13
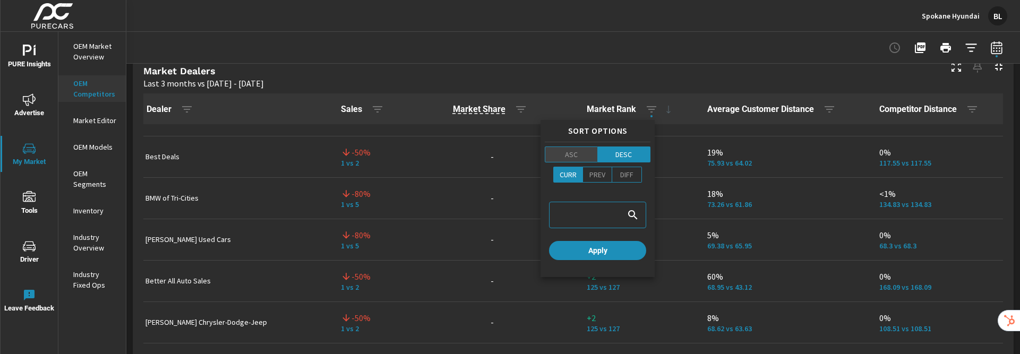
click at [580, 152] on span "ASC" at bounding box center [572, 154] width 46 height 11
click at [577, 154] on span "ASC" at bounding box center [572, 154] width 46 height 11
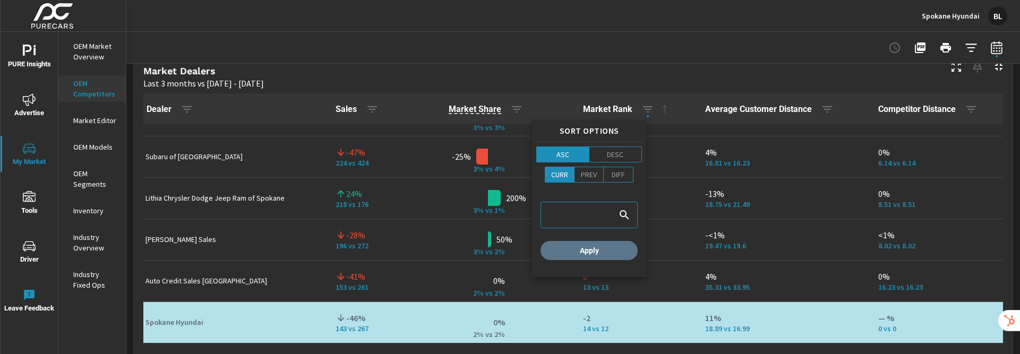
click at [617, 250] on span "Apply" at bounding box center [589, 251] width 89 height 10
click at [668, 120] on div at bounding box center [510, 177] width 1020 height 354
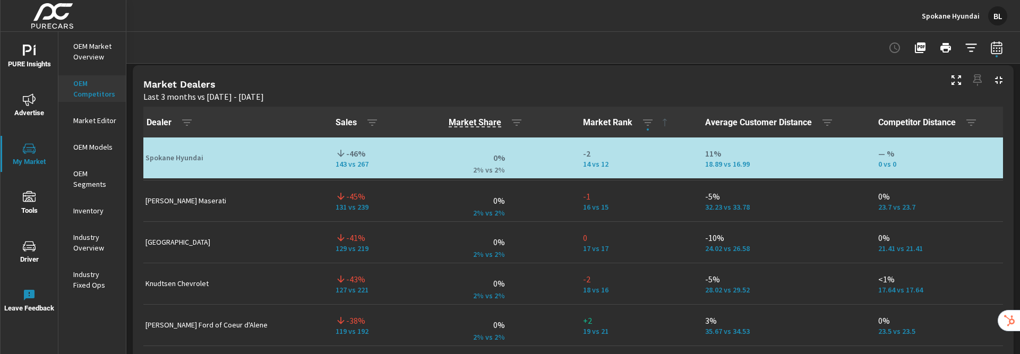
scroll to position [585, 0]
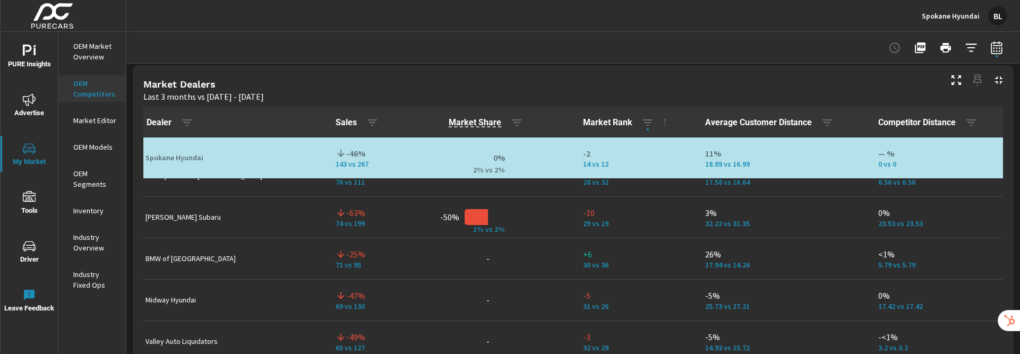
scroll to position [1115, 0]
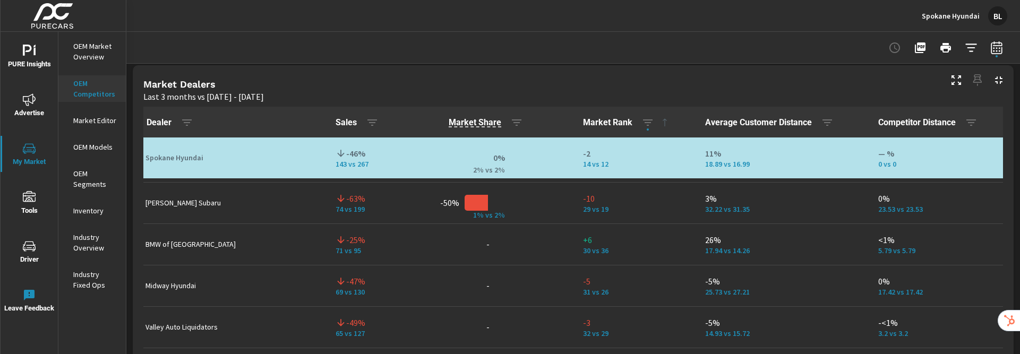
scroll to position [1237, 0]
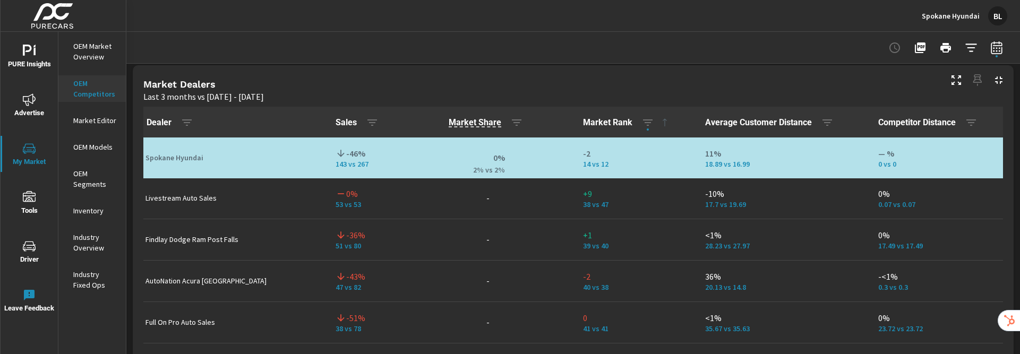
scroll to position [1499, 0]
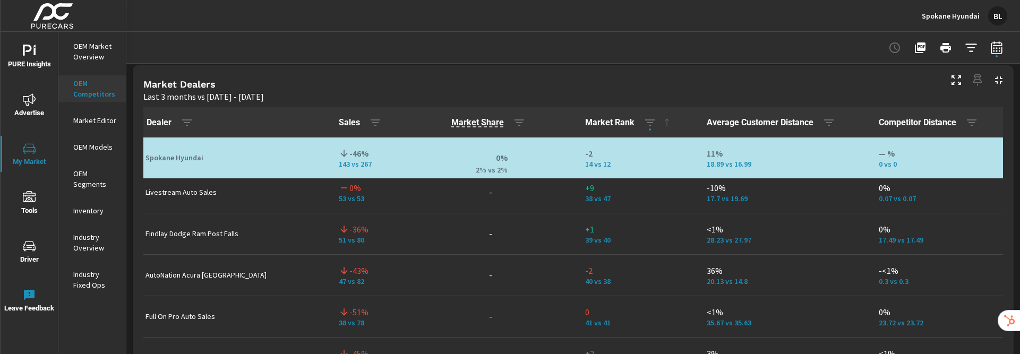
scroll to position [1540, 0]
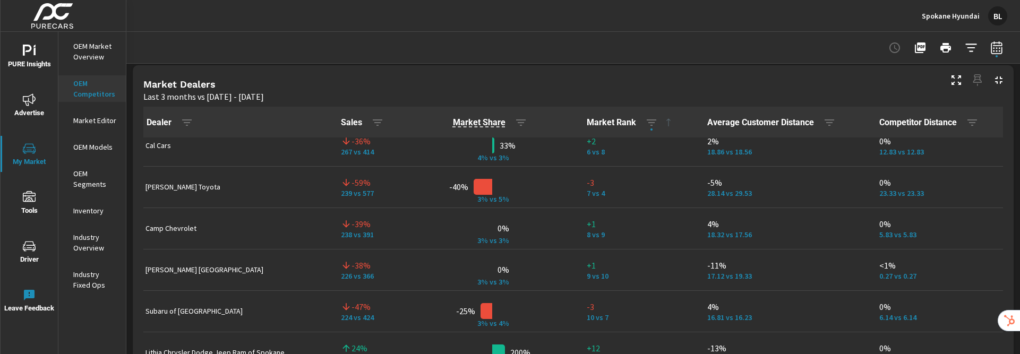
scroll to position [189, 0]
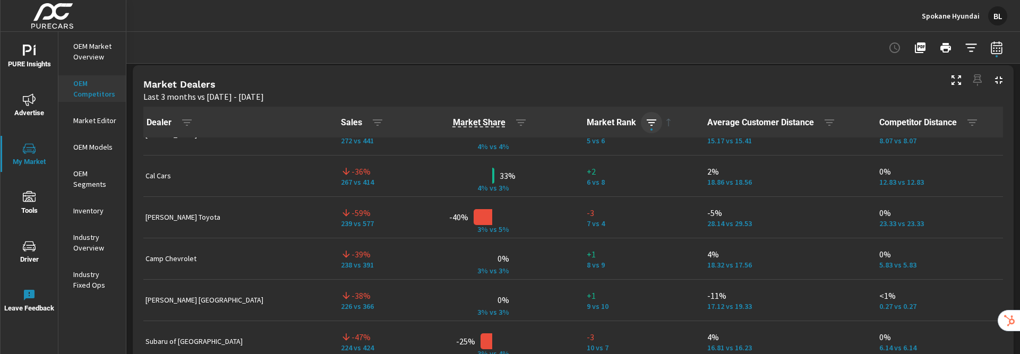
click at [645, 124] on icon "button" at bounding box center [651, 122] width 13 height 13
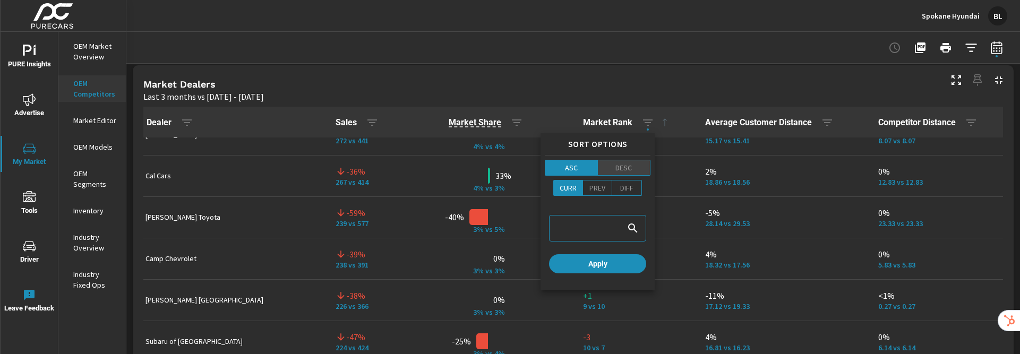
click at [619, 169] on p "DESC" at bounding box center [624, 168] width 16 height 11
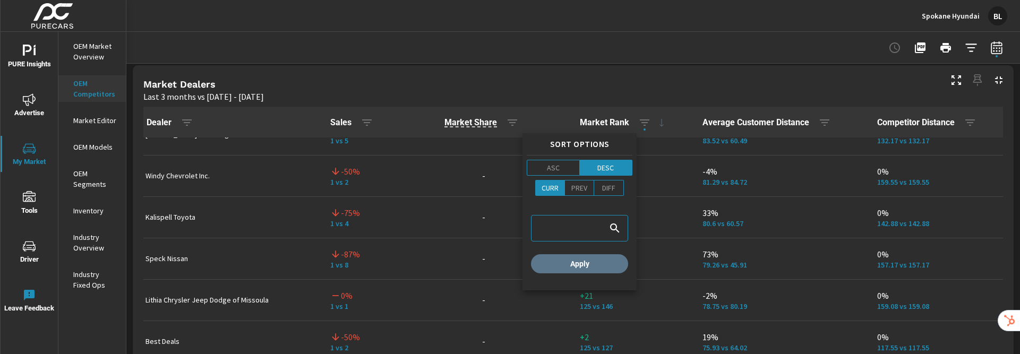
click at [600, 266] on span "Apply" at bounding box center [579, 264] width 89 height 10
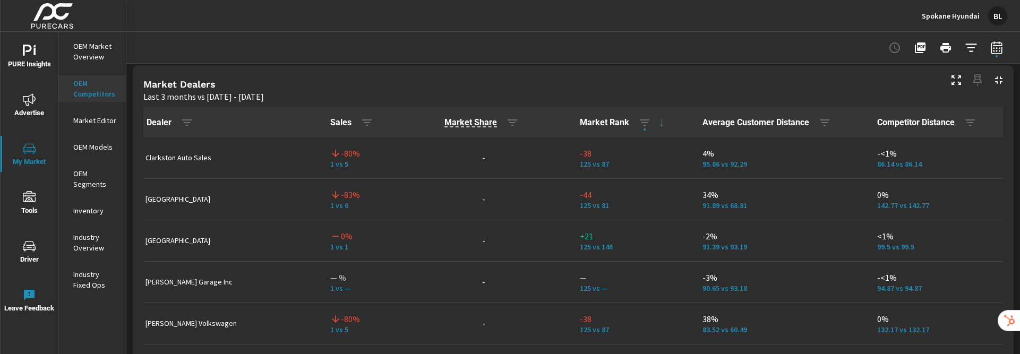
scroll to position [681, 0]
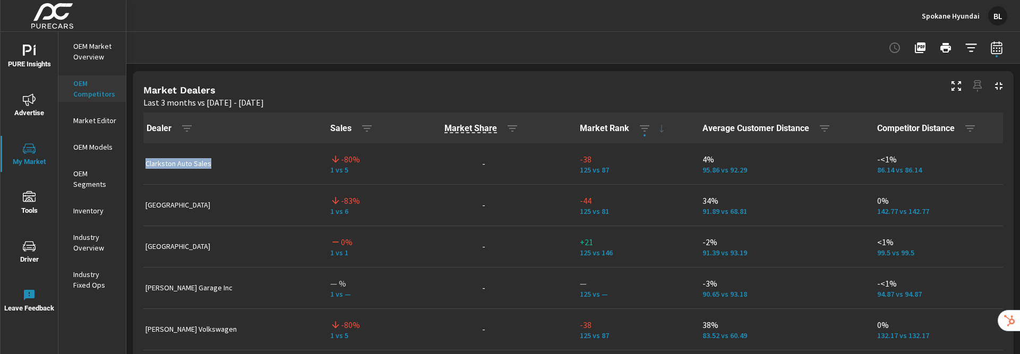
drag, startPoint x: 208, startPoint y: 165, endPoint x: 169, endPoint y: 171, distance: 39.2
click at [146, 167] on p "Clarkston Auto Sales" at bounding box center [230, 163] width 168 height 11
copy p "Clarkston Auto Sales"
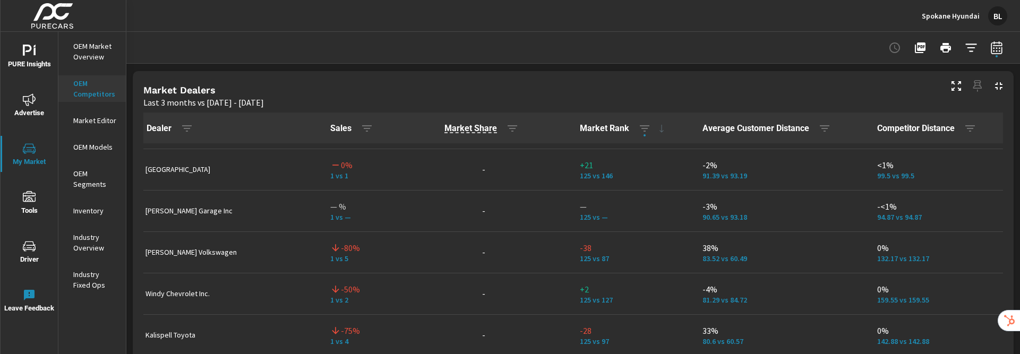
scroll to position [98, 0]
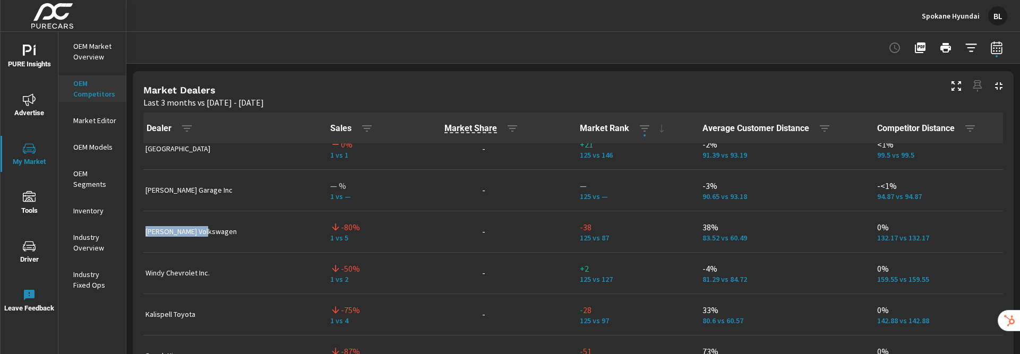
drag, startPoint x: 202, startPoint y: 231, endPoint x: 154, endPoint y: 231, distance: 48.9
click at [151, 231] on p "[PERSON_NAME] Volkswagen" at bounding box center [230, 231] width 168 height 11
click at [233, 233] on p "[PERSON_NAME] Volkswagen" at bounding box center [230, 231] width 168 height 11
drag, startPoint x: 211, startPoint y: 231, endPoint x: 184, endPoint y: 230, distance: 27.1
click at [144, 231] on td "[PERSON_NAME] Volkswagen" at bounding box center [229, 231] width 185 height 41
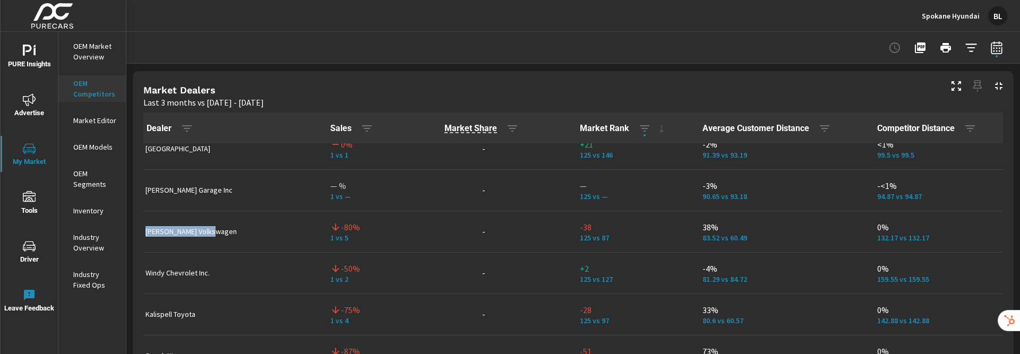
copy p "[PERSON_NAME] Volkswagen"
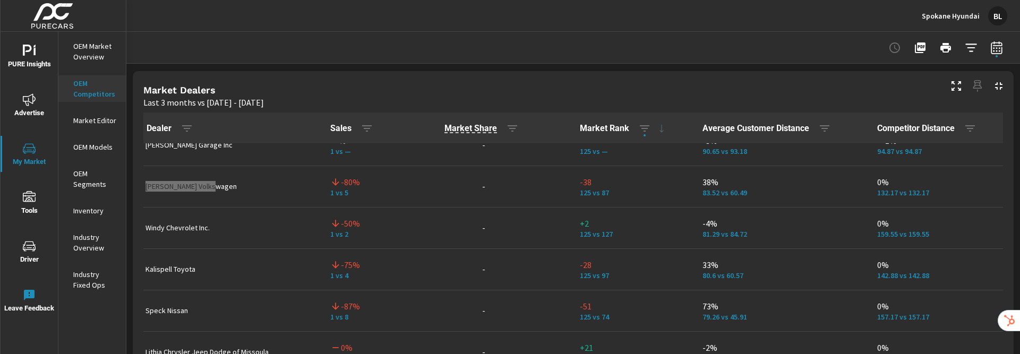
scroll to position [143, 0]
click at [186, 227] on p "Windy Chevrolet Inc." at bounding box center [230, 227] width 168 height 11
drag, startPoint x: 594, startPoint y: 236, endPoint x: 560, endPoint y: 238, distance: 33.5
click at [580, 238] on p "125 vs 127" at bounding box center [633, 233] width 106 height 8
click at [581, 236] on p "125 vs 127" at bounding box center [633, 233] width 106 height 8
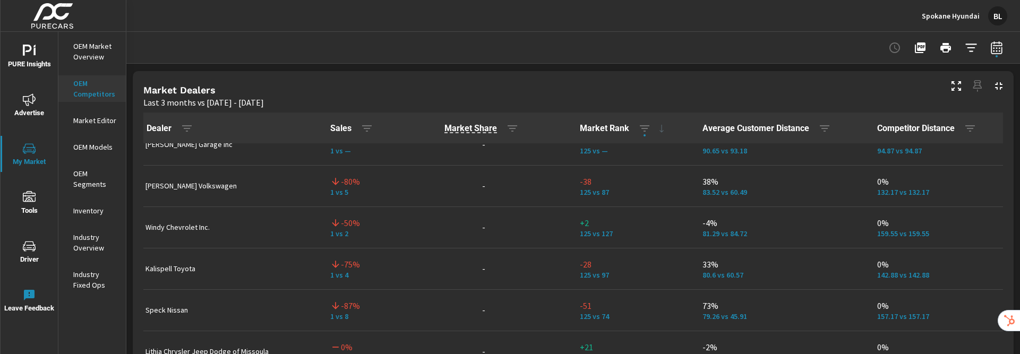
click at [584, 236] on p "125 vs 127" at bounding box center [633, 233] width 106 height 8
click at [583, 236] on p "125 vs 127" at bounding box center [633, 233] width 106 height 8
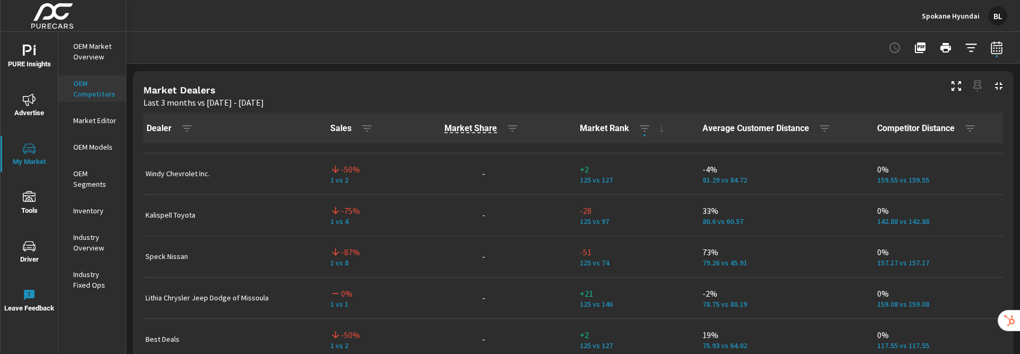
scroll to position [198, 0]
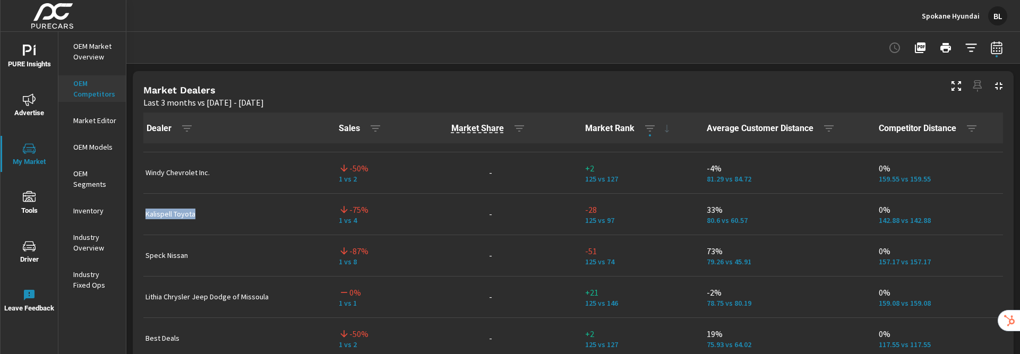
drag, startPoint x: 199, startPoint y: 215, endPoint x: 150, endPoint y: 212, distance: 48.9
click at [147, 212] on p "Kalispell Toyota" at bounding box center [234, 214] width 176 height 11
copy p "Kalispell Toyota"
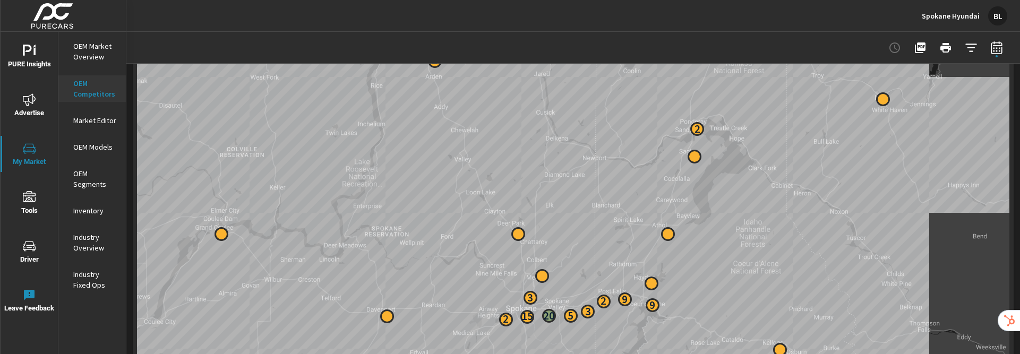
scroll to position [165, 0]
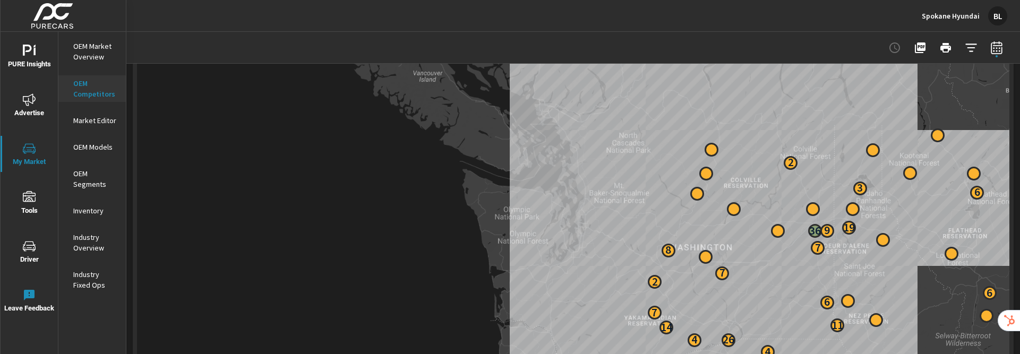
drag, startPoint x: 919, startPoint y: 207, endPoint x: 836, endPoint y: 183, distance: 86.2
click at [667, 163] on div "4 4 26 14 11 7 6 6 2 7 8 7 36 9 19 6 3 2" at bounding box center [573, 241] width 873 height 591
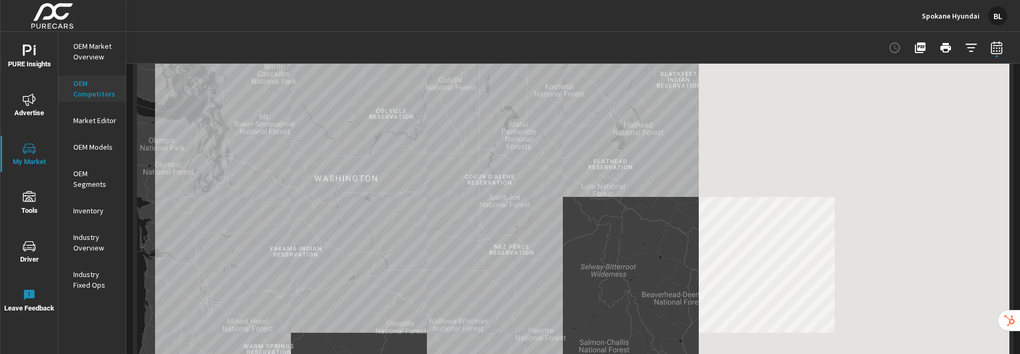
drag, startPoint x: 935, startPoint y: 216, endPoint x: 534, endPoint y: 144, distance: 407.9
click at [543, 143] on div "4 4 26 14 11 7 6 6 2 7 8 7 36 9 19 6 3 2" at bounding box center [573, 241] width 873 height 591
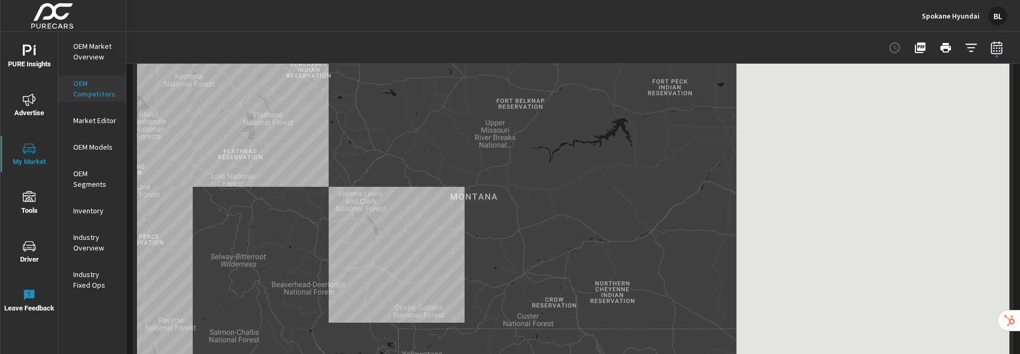
drag, startPoint x: 896, startPoint y: 163, endPoint x: 530, endPoint y: 153, distance: 366.1
click at [525, 154] on div "4 4 26 14 11 7 6 6 2 7 8 7 36 9 19 6 3 2" at bounding box center [573, 241] width 873 height 591
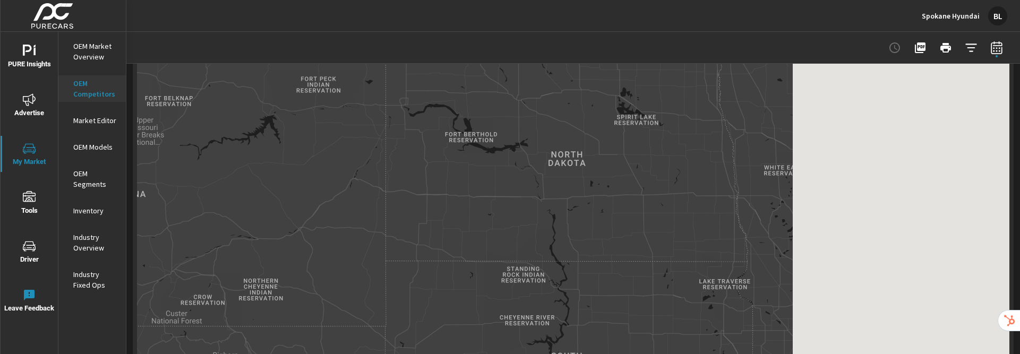
drag, startPoint x: 842, startPoint y: 175, endPoint x: 835, endPoint y: 179, distance: 8.8
click at [561, 174] on div "4 4 26 14 11 7 6 6 2 7 8 7 36 9 19 6 3 2" at bounding box center [573, 241] width 873 height 591
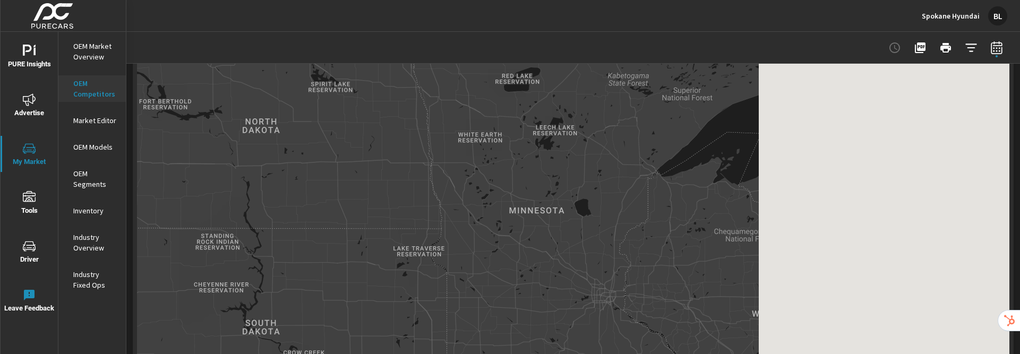
drag, startPoint x: 800, startPoint y: 180, endPoint x: 726, endPoint y: 167, distance: 74.9
click at [507, 146] on div "4 4 26 14 11 7 6 6 2 7 8 7 36 9 19 6 3 2" at bounding box center [573, 241] width 873 height 591
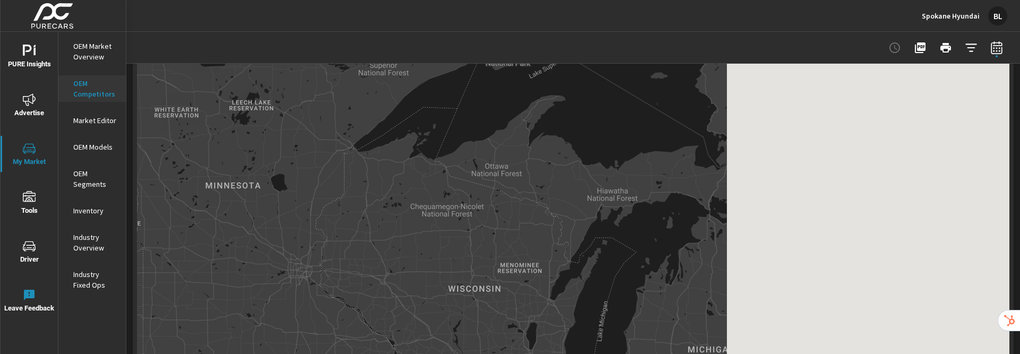
drag, startPoint x: 841, startPoint y: 186, endPoint x: 701, endPoint y: 169, distance: 141.3
click at [527, 160] on div "4 4 26 14 11 7 6 6 2 7 8 7 36 9 19 6 3 2" at bounding box center [573, 241] width 873 height 591
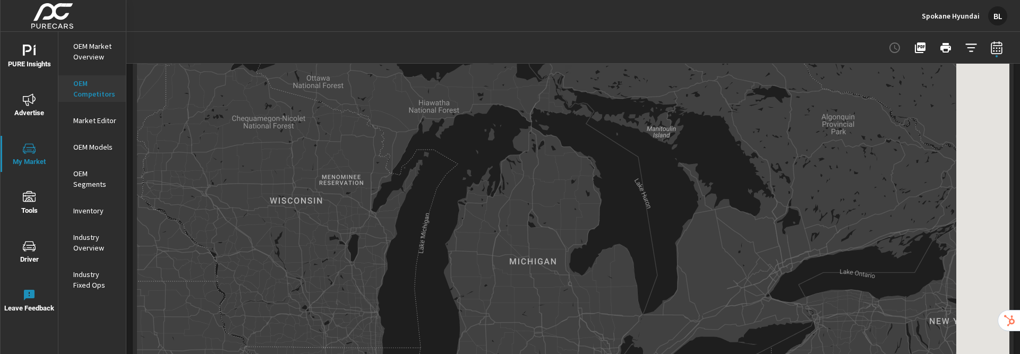
drag, startPoint x: 795, startPoint y: 188, endPoint x: 669, endPoint y: 107, distance: 149.6
click at [625, 94] on div "4 4 26 14 11 7 6 6 2 7 8 7 36 9 19 6 3 2" at bounding box center [573, 241] width 873 height 591
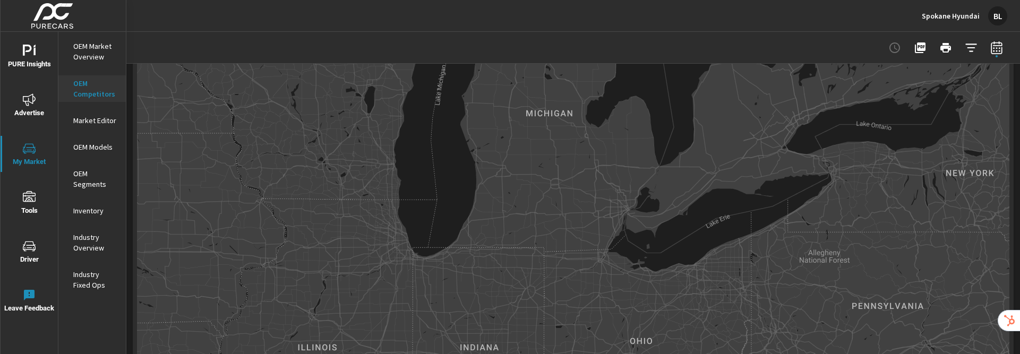
drag, startPoint x: 792, startPoint y: 140, endPoint x: 843, endPoint y: 143, distance: 51.1
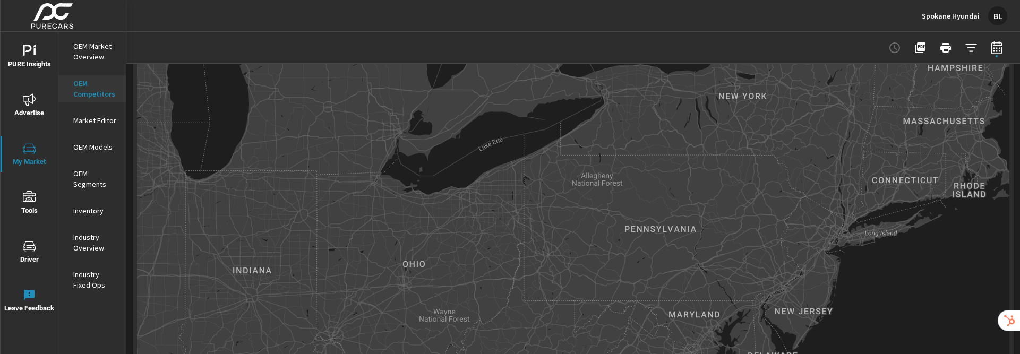
drag, startPoint x: 916, startPoint y: 244, endPoint x: 660, endPoint y: 206, distance: 259.4
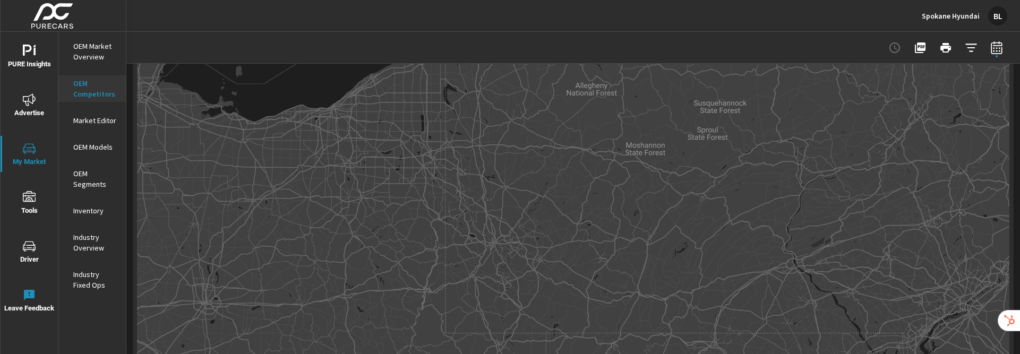
drag, startPoint x: 698, startPoint y: 225, endPoint x: 650, endPoint y: 240, distance: 49.9
click at [650, 240] on div at bounding box center [573, 241] width 873 height 591
click at [973, 46] on icon "button" at bounding box center [971, 47] width 13 height 13
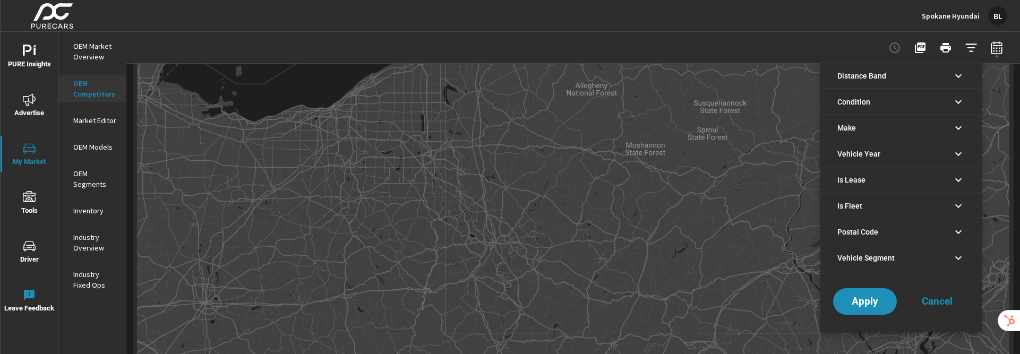
click at [960, 75] on icon "filter options" at bounding box center [959, 76] width 6 height 4
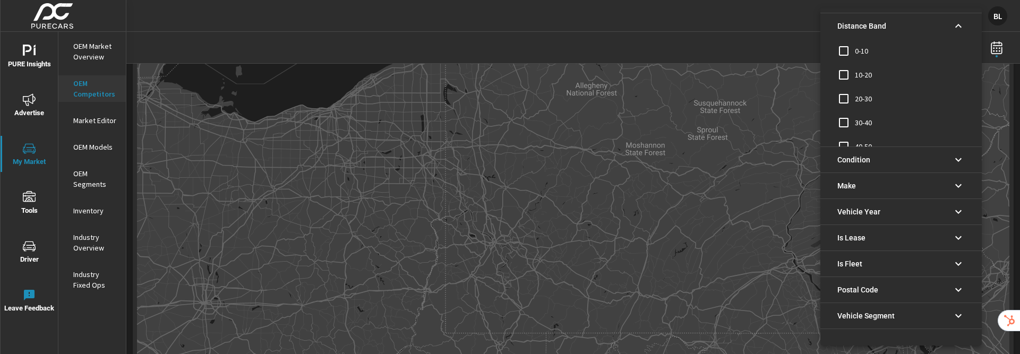
scroll to position [36, 0]
click at [847, 135] on input "filter options" at bounding box center [844, 135] width 22 height 22
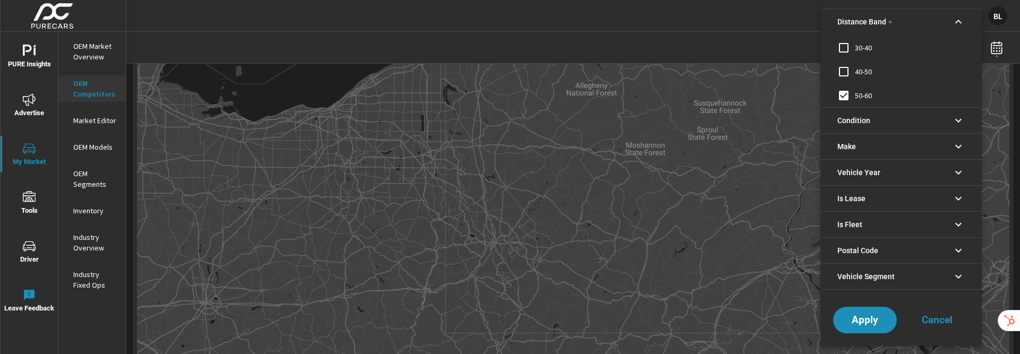
click at [958, 143] on icon "filter options" at bounding box center [958, 146] width 13 height 13
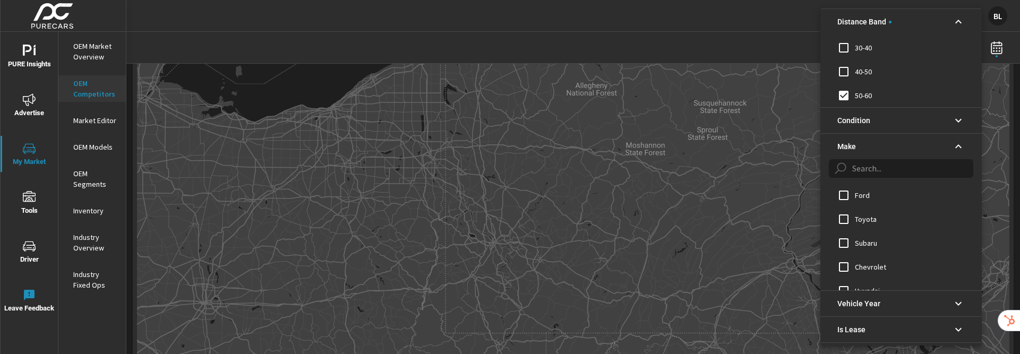
click at [958, 142] on icon "filter options" at bounding box center [958, 146] width 13 height 13
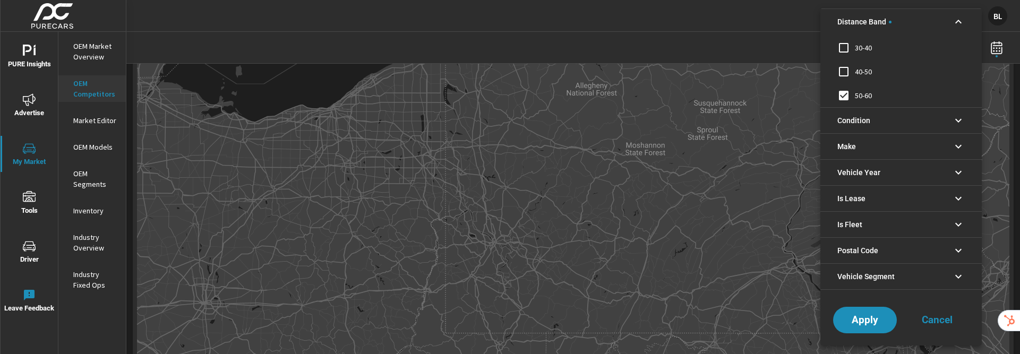
click at [958, 117] on icon "filter options" at bounding box center [958, 120] width 13 height 13
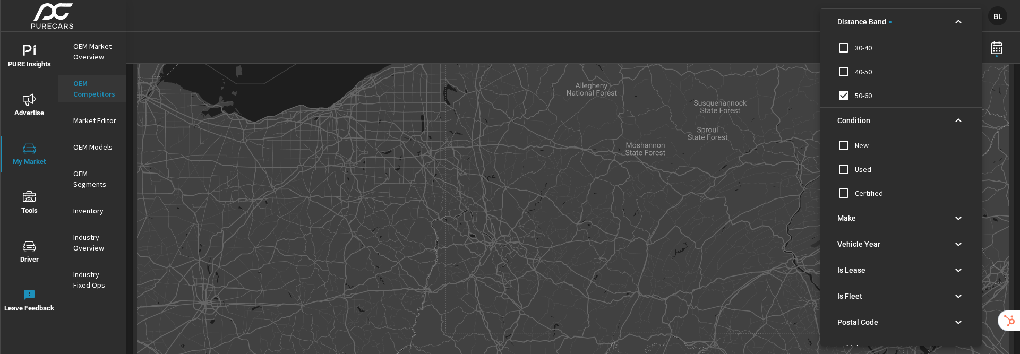
click at [844, 143] on input "filter options" at bounding box center [844, 145] width 22 height 22
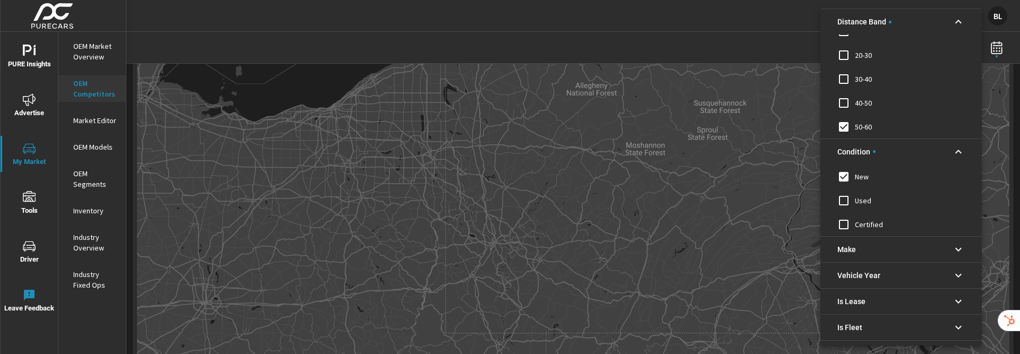
scroll to position [0, 0]
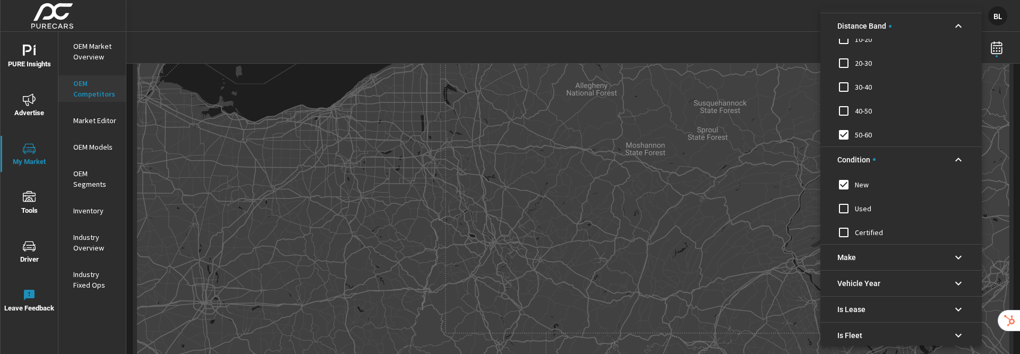
click at [995, 49] on div at bounding box center [510, 177] width 1020 height 354
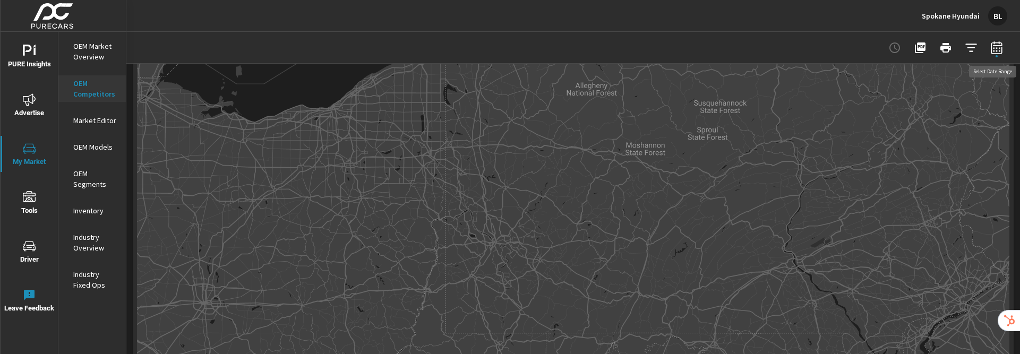
click at [999, 49] on icon "button" at bounding box center [997, 47] width 13 height 13
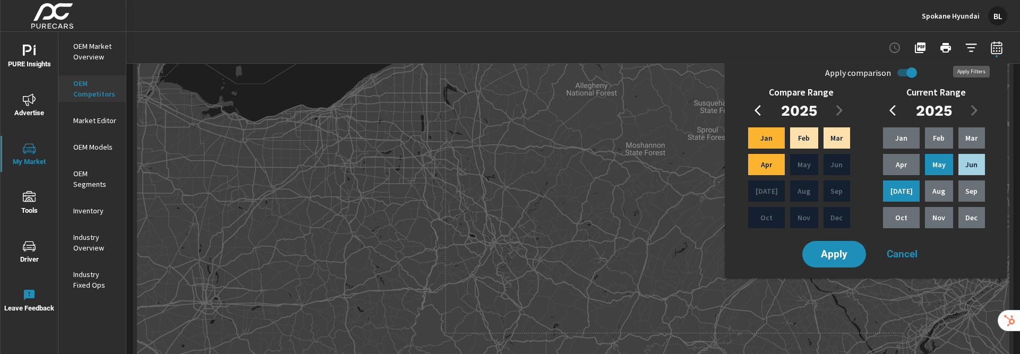
click at [970, 50] on icon "button" at bounding box center [971, 47] width 13 height 13
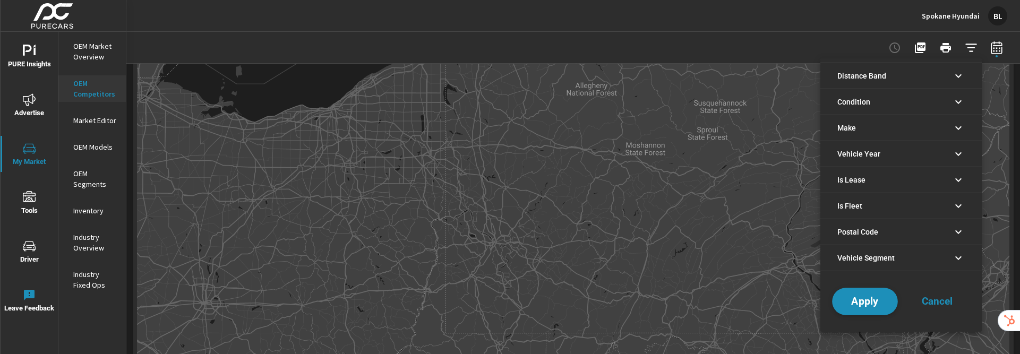
click at [877, 299] on span "Apply" at bounding box center [866, 302] width 44 height 10
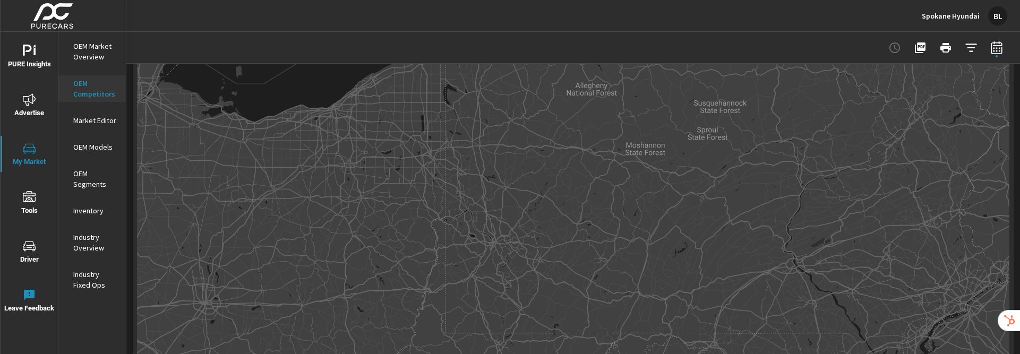
click at [556, 256] on div at bounding box center [573, 241] width 873 height 591
click at [95, 92] on p "OEM Competitors" at bounding box center [95, 88] width 44 height 21
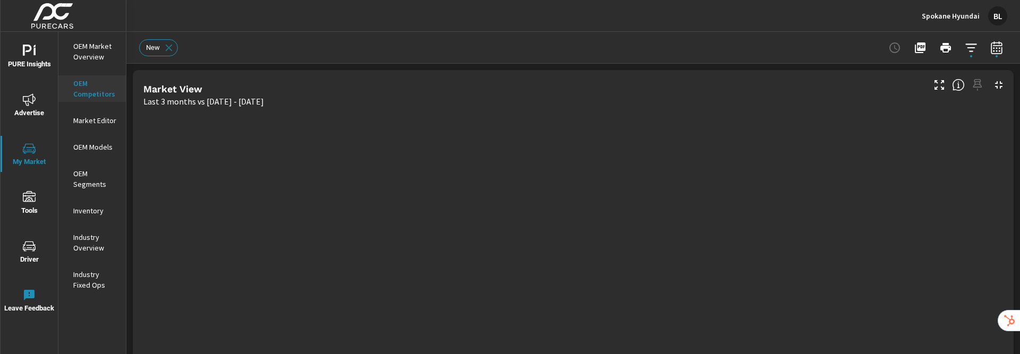
scroll to position [208, 0]
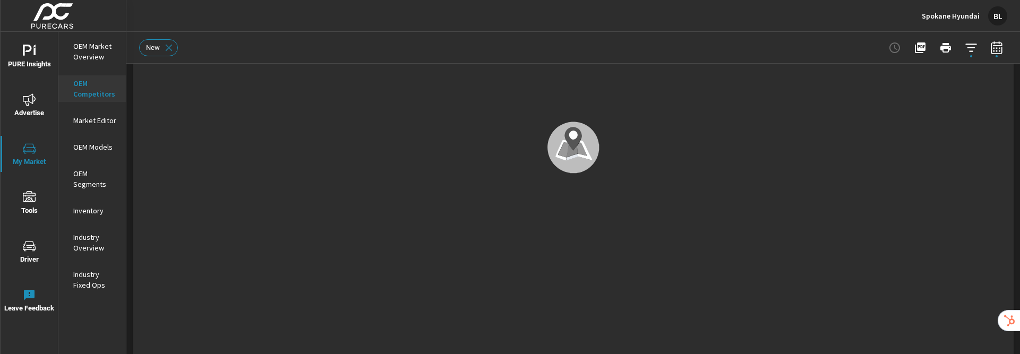
scroll to position [373, 0]
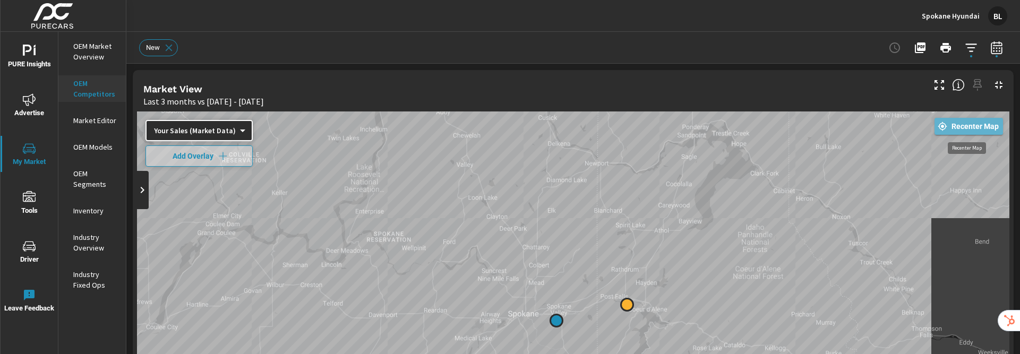
click at [973, 126] on span "Recenter Map" at bounding box center [969, 127] width 60 height 10
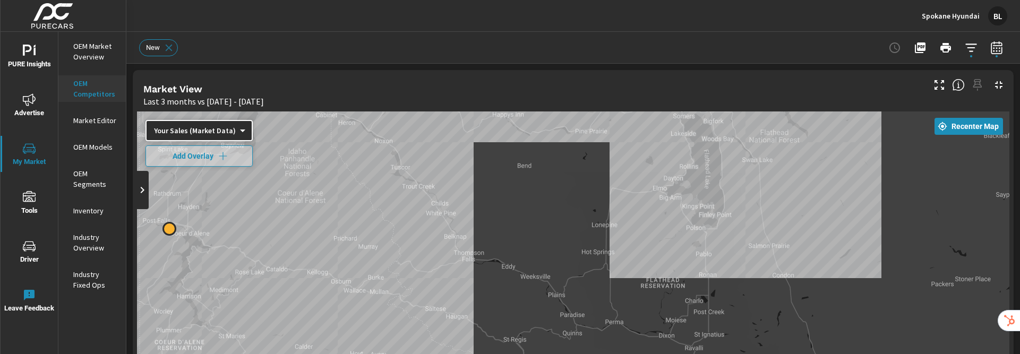
drag, startPoint x: 958, startPoint y: 233, endPoint x: 526, endPoint y: 158, distance: 438.3
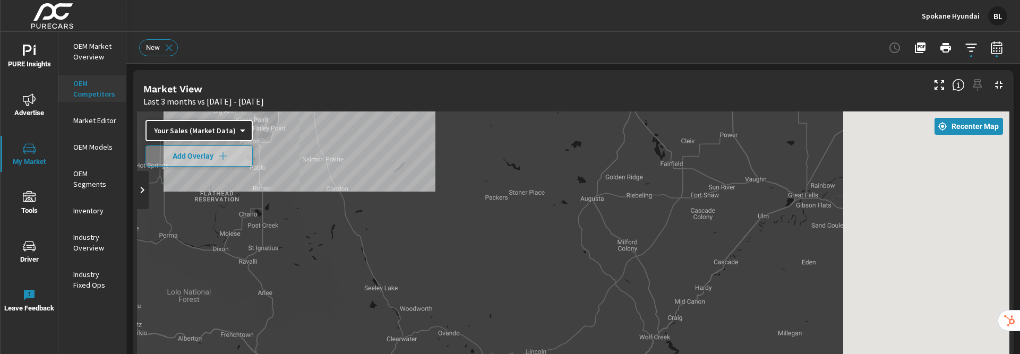
drag, startPoint x: 951, startPoint y: 198, endPoint x: 536, endPoint y: 117, distance: 423.2
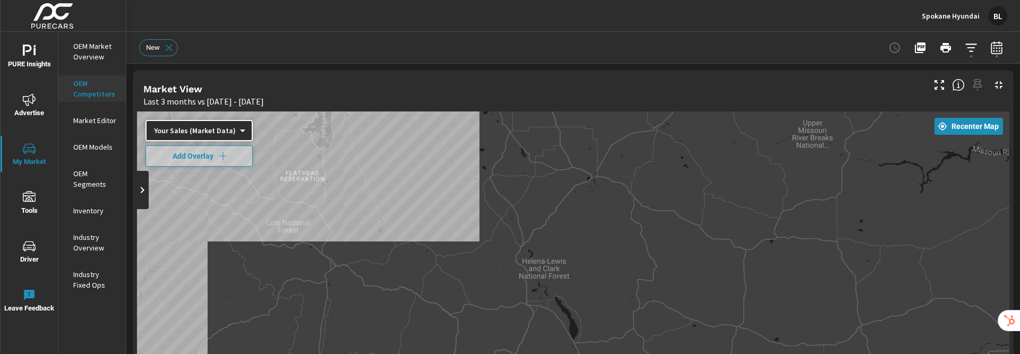
drag, startPoint x: 804, startPoint y: 199, endPoint x: 875, endPoint y: 197, distance: 71.7
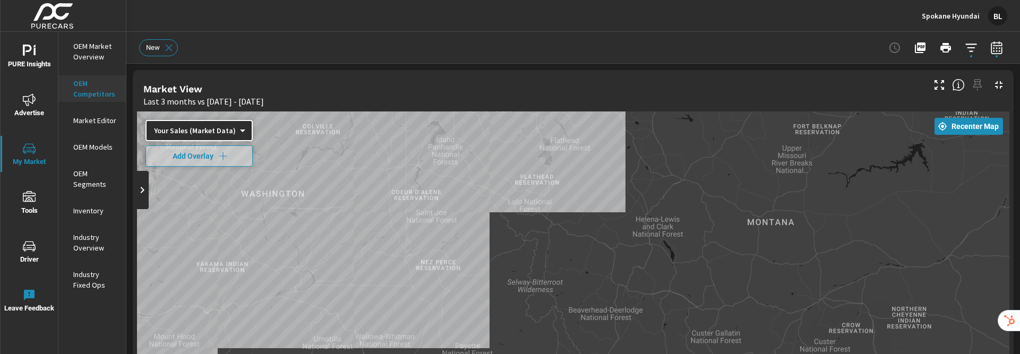
drag, startPoint x: 926, startPoint y: 240, endPoint x: 825, endPoint y: 204, distance: 107.7
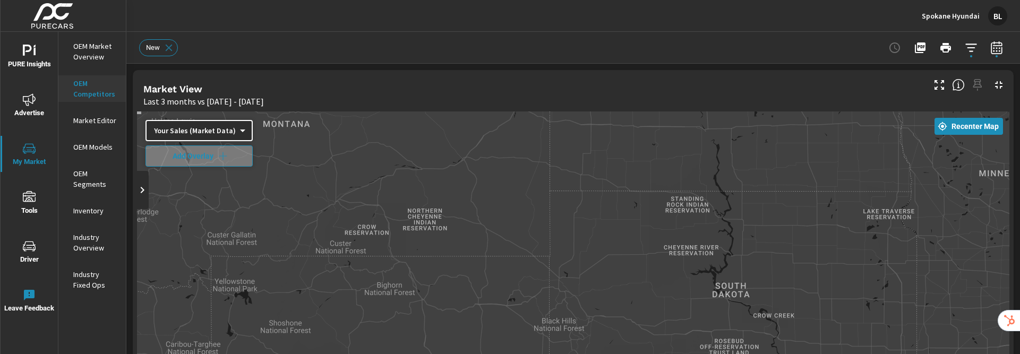
drag, startPoint x: 1004, startPoint y: 236, endPoint x: 540, endPoint y: 148, distance: 472.0
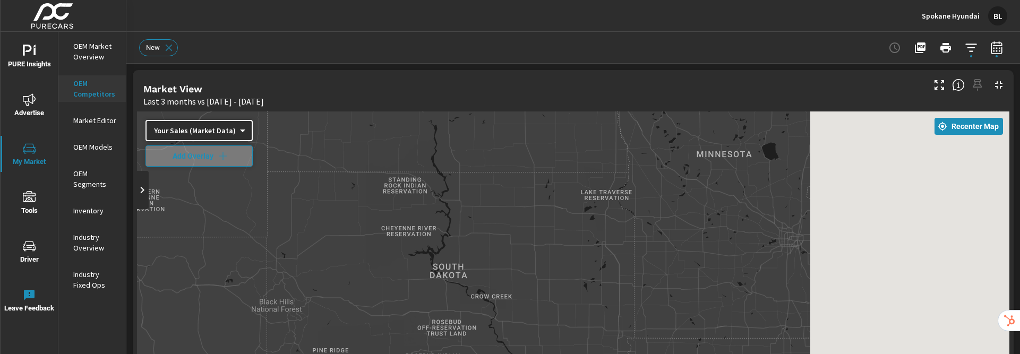
drag, startPoint x: 920, startPoint y: 236, endPoint x: 801, endPoint y: 218, distance: 120.9
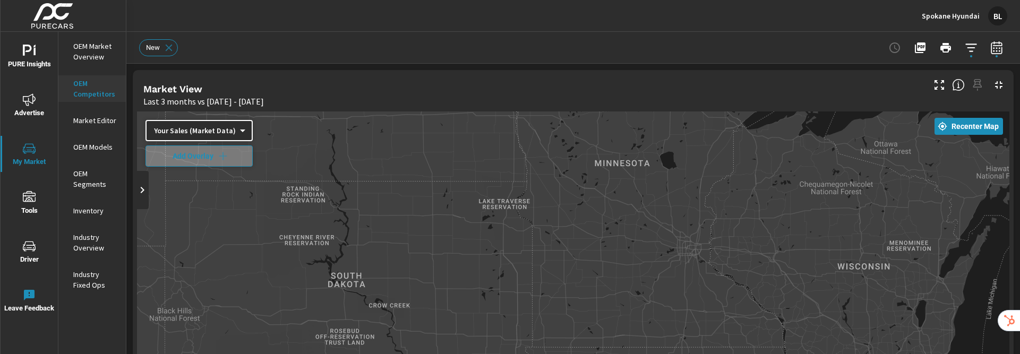
drag, startPoint x: 708, startPoint y: 225, endPoint x: 780, endPoint y: 241, distance: 74.0
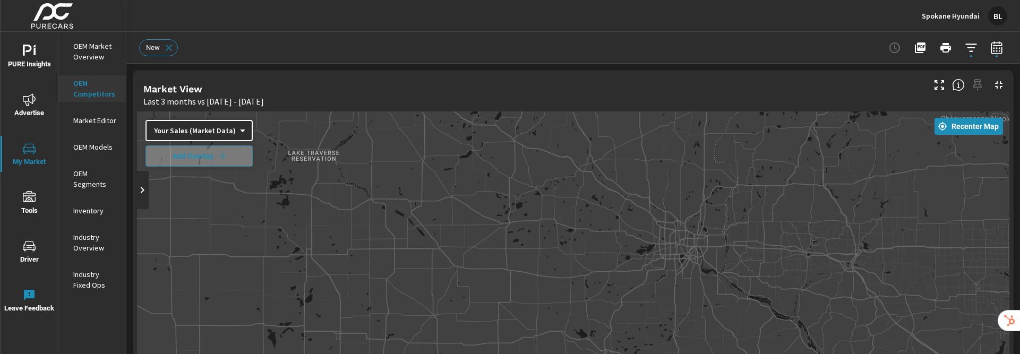
click at [957, 129] on span "Recenter Map" at bounding box center [969, 127] width 60 height 10
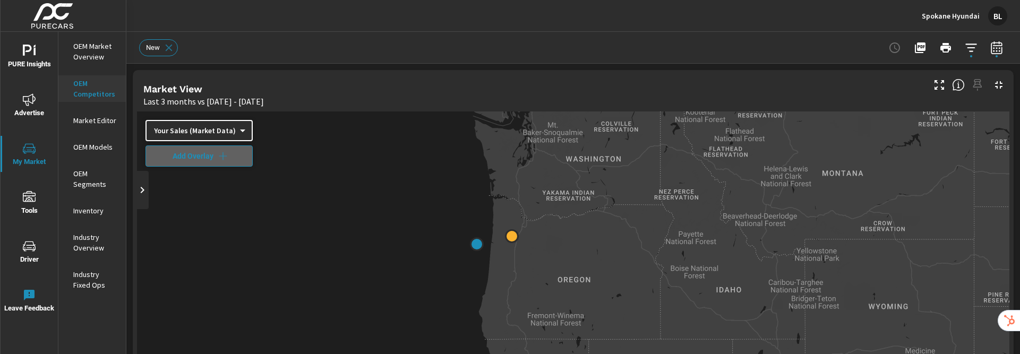
drag, startPoint x: 802, startPoint y: 248, endPoint x: 719, endPoint y: 138, distance: 137.7
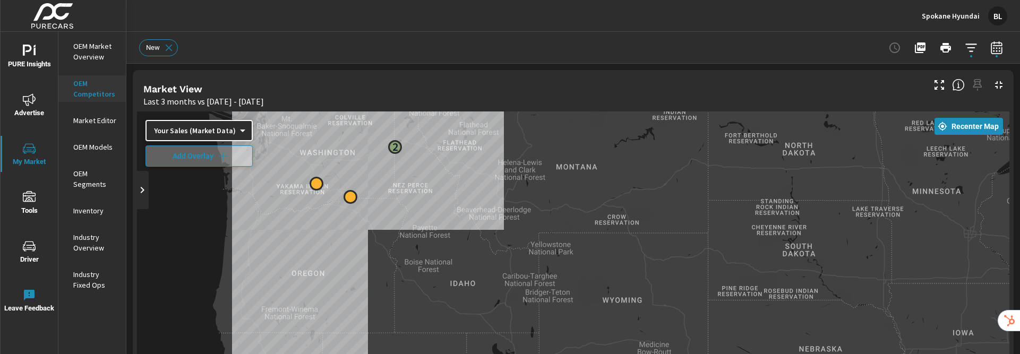
drag, startPoint x: 842, startPoint y: 274, endPoint x: 516, endPoint y: 258, distance: 326.5
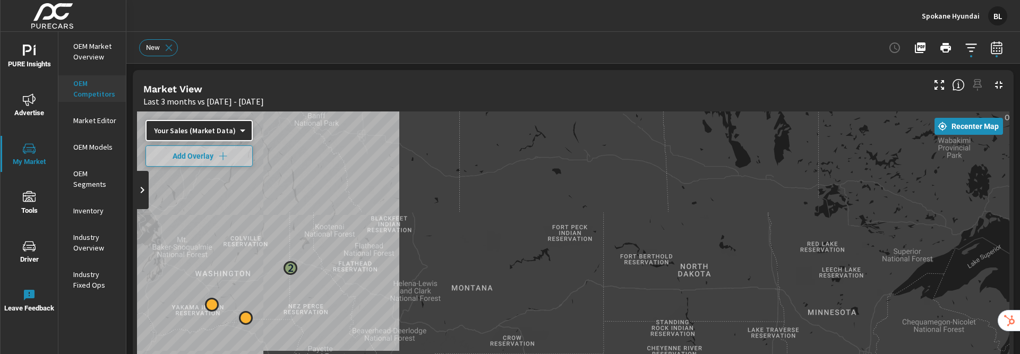
drag, startPoint x: 823, startPoint y: 250, endPoint x: 767, endPoint y: 376, distance: 137.7
click at [767, 354] on html "PURE Insights Advertise My Market Tools Driver Leave Feedback OEM Market Overvi…" at bounding box center [510, 218] width 1020 height 436
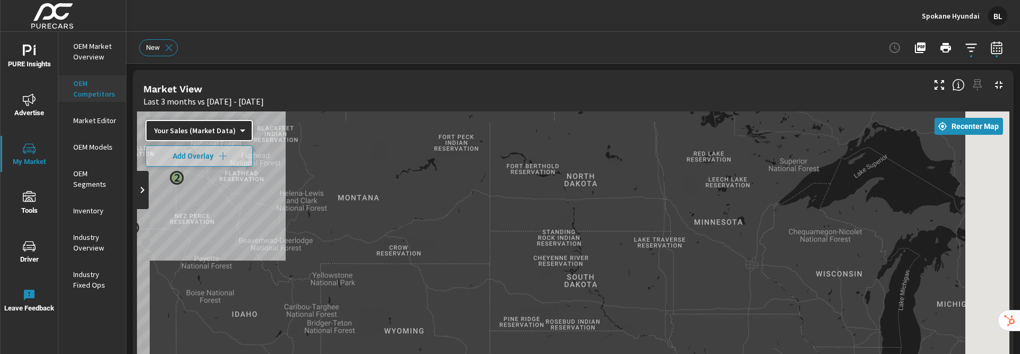
drag, startPoint x: 780, startPoint y: 314, endPoint x: 730, endPoint y: 217, distance: 109.0
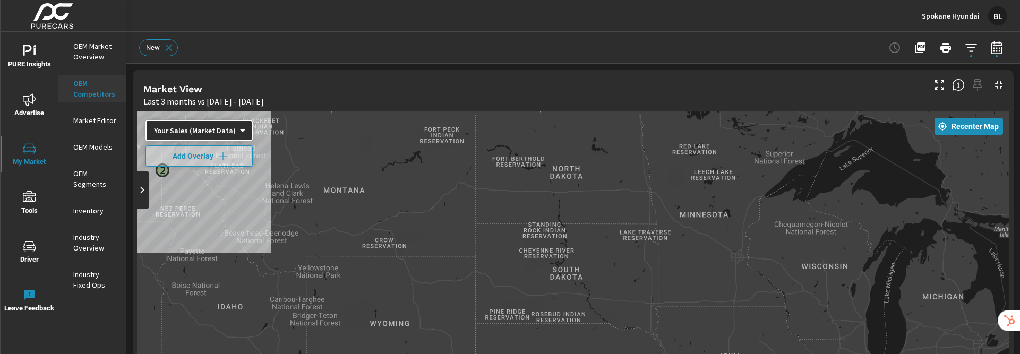
click at [963, 132] on button "Recenter Map" at bounding box center [969, 126] width 69 height 17
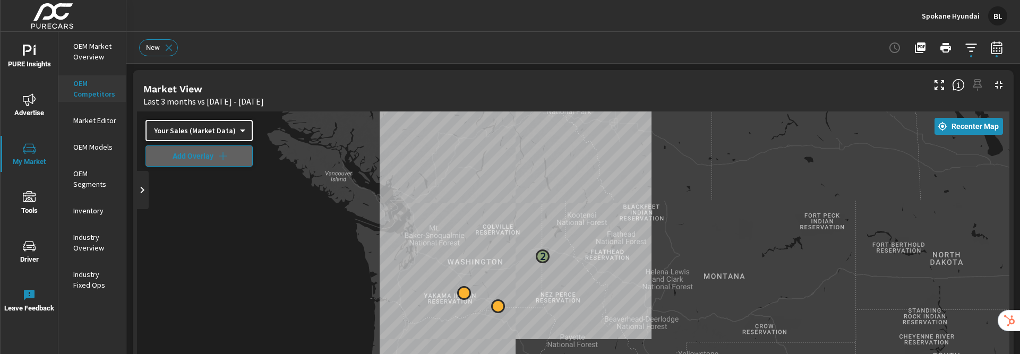
drag, startPoint x: 692, startPoint y: 290, endPoint x: 659, endPoint y: 143, distance: 150.4
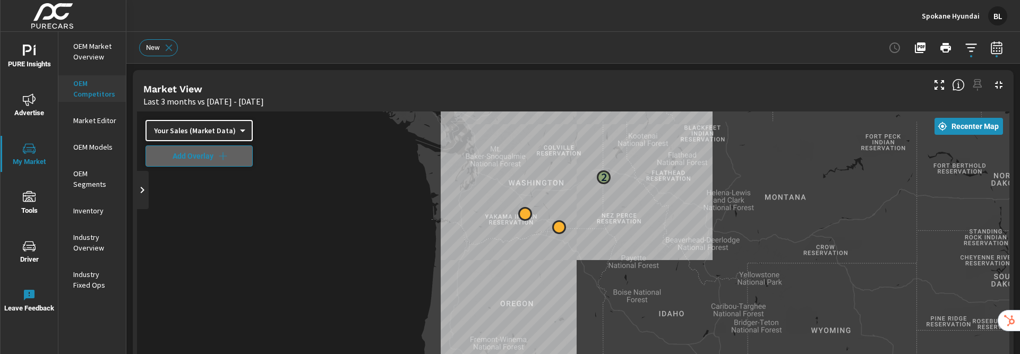
drag, startPoint x: 656, startPoint y: 280, endPoint x: 717, endPoint y: 199, distance: 101.7
click at [967, 16] on p "Spokane Hyundai" at bounding box center [951, 16] width 58 height 10
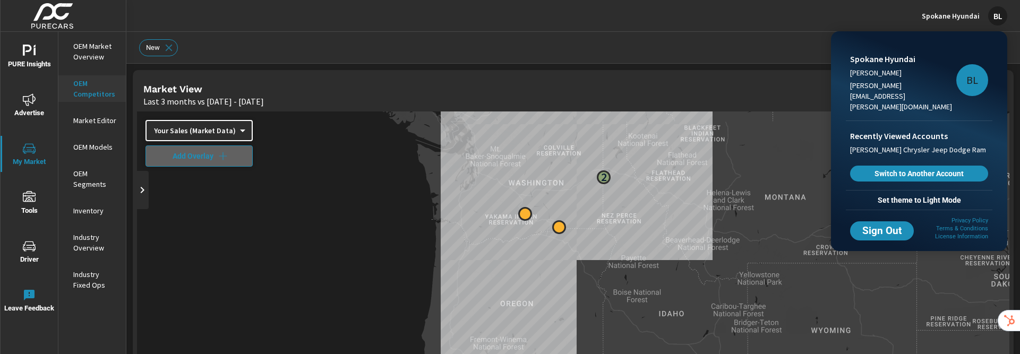
click at [95, 95] on div at bounding box center [510, 177] width 1020 height 354
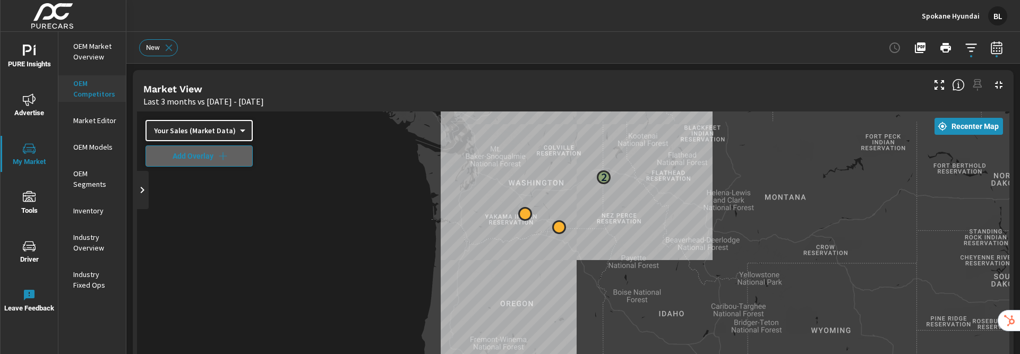
click at [88, 90] on p "OEM Competitors" at bounding box center [95, 88] width 44 height 21
click at [91, 58] on p "OEM Market Overview" at bounding box center [95, 51] width 44 height 21
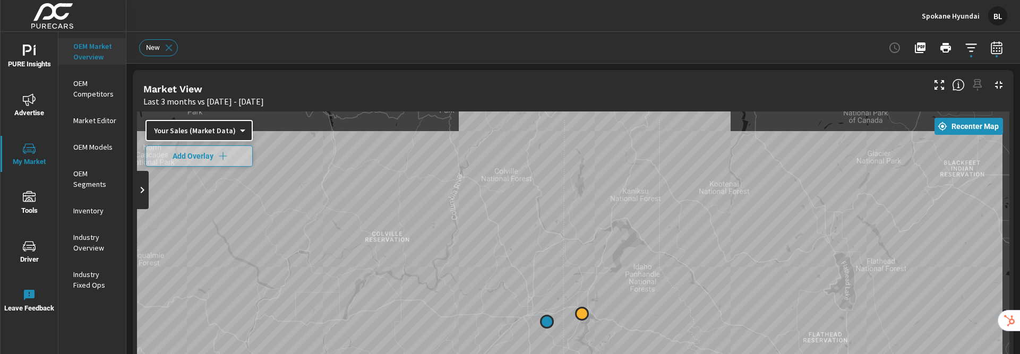
scroll to position [1, 0]
click at [94, 94] on p "OEM Competitors" at bounding box center [95, 88] width 44 height 21
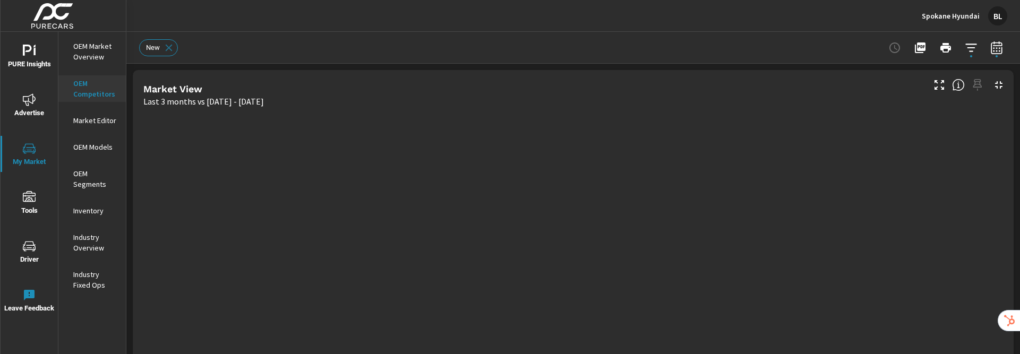
scroll to position [1, 0]
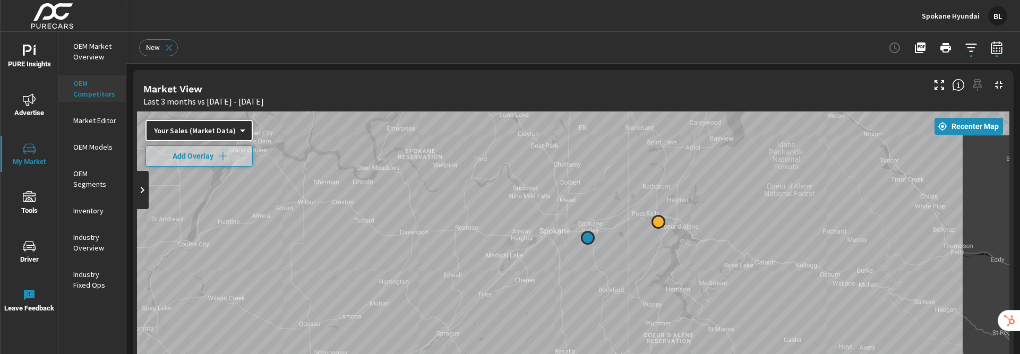
drag, startPoint x: 741, startPoint y: 312, endPoint x: 773, endPoint y: 228, distance: 89.3
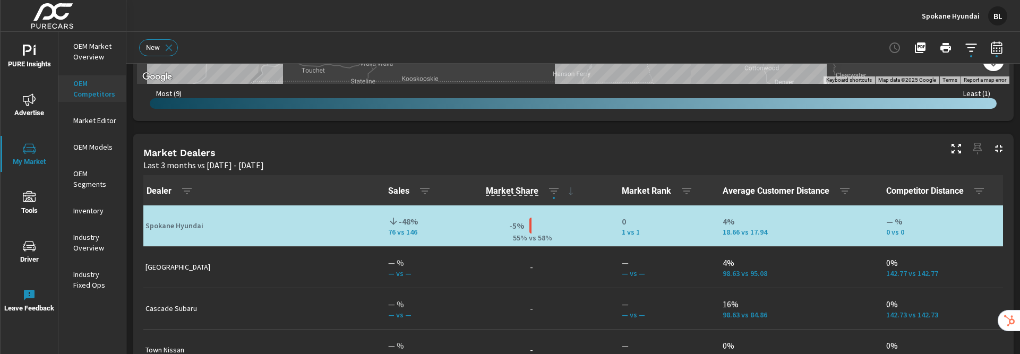
scroll to position [642, 0]
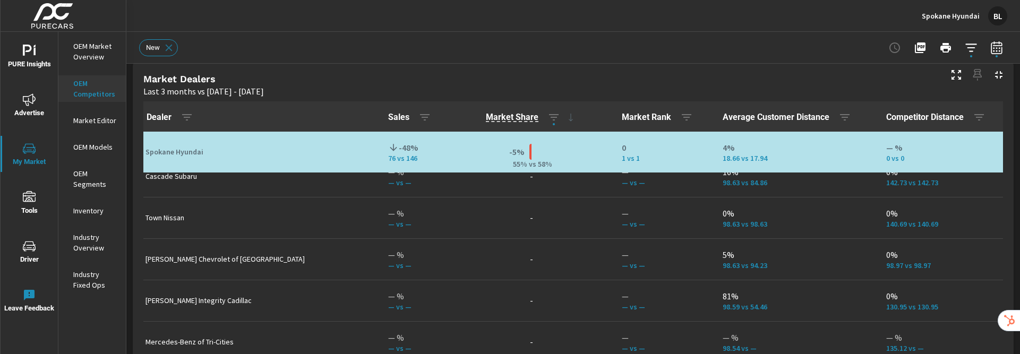
scroll to position [287, 0]
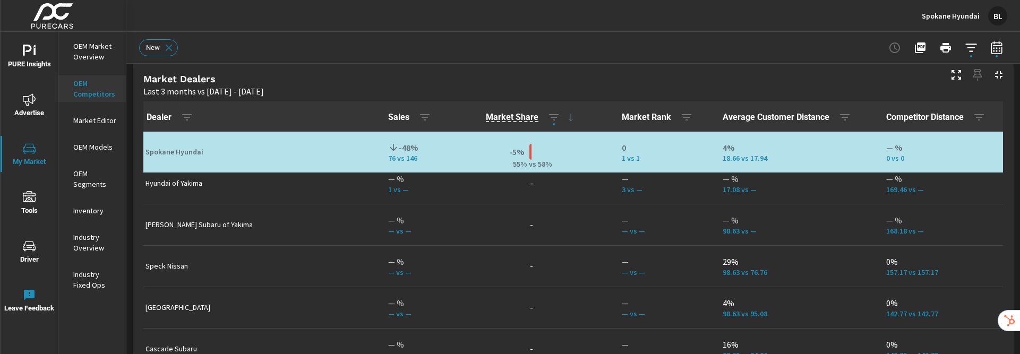
scroll to position [31, 0]
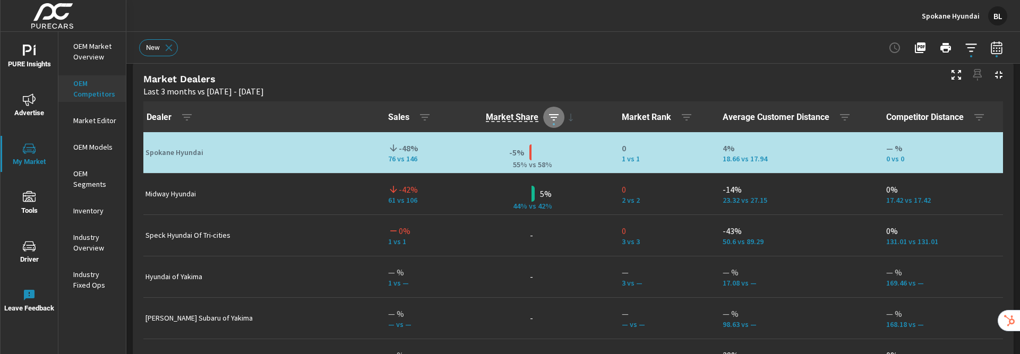
click at [549, 117] on icon "button" at bounding box center [554, 117] width 10 height 6
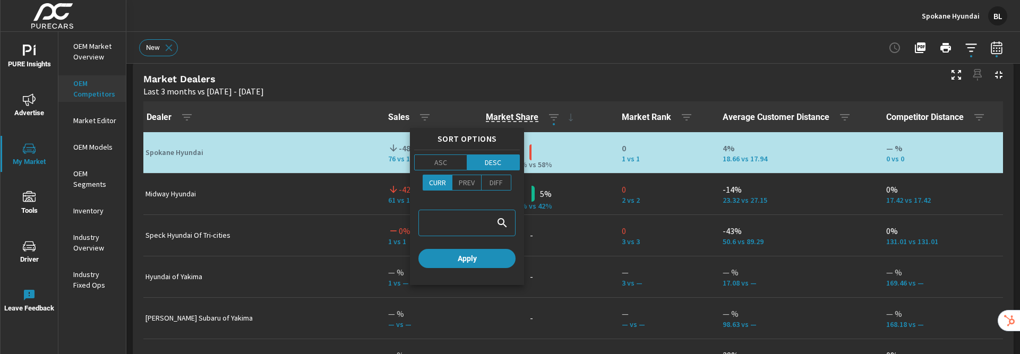
click at [650, 117] on div at bounding box center [510, 177] width 1020 height 354
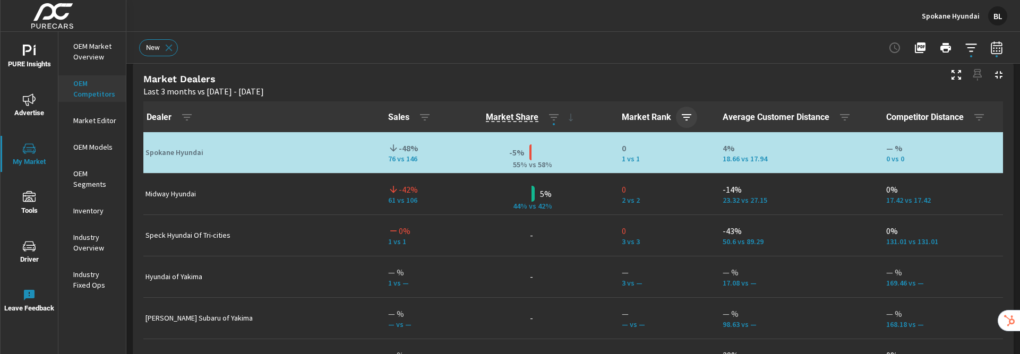
click at [680, 119] on icon "button" at bounding box center [686, 117] width 13 height 13
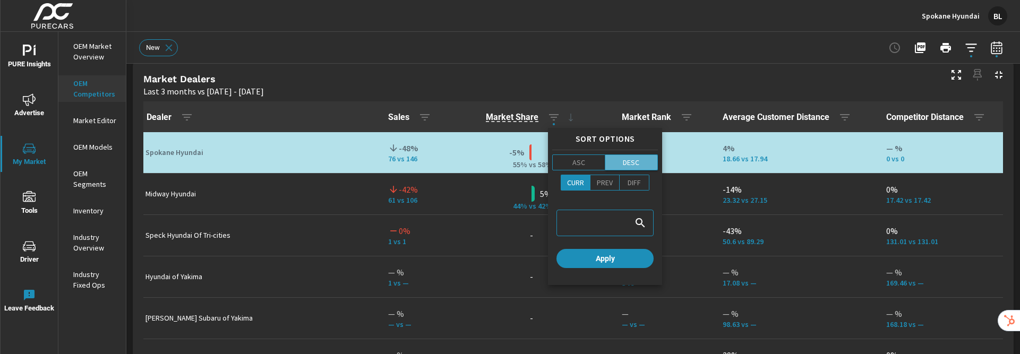
click at [632, 162] on p "DESC" at bounding box center [631, 162] width 16 height 11
click at [606, 262] on span "Apply" at bounding box center [605, 259] width 89 height 10
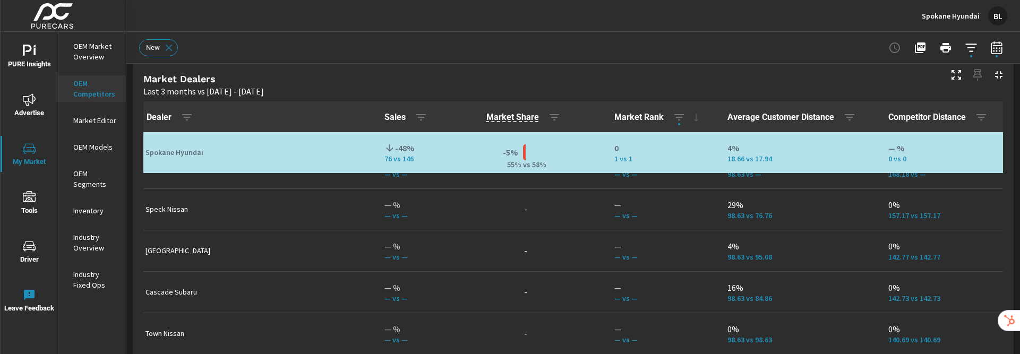
scroll to position [151, 0]
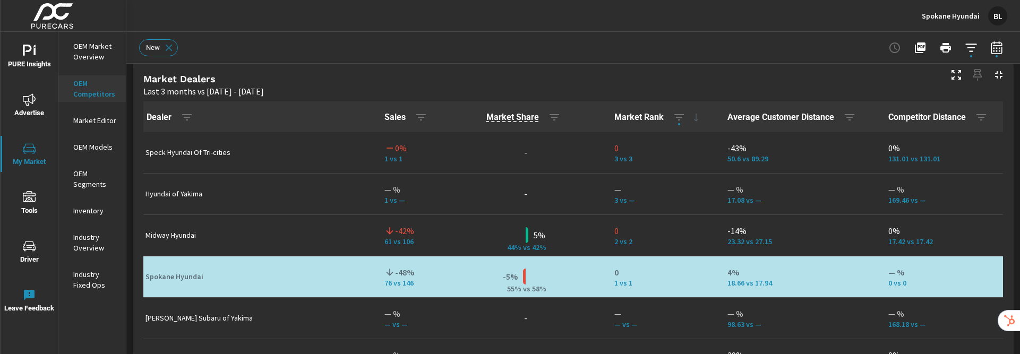
scroll to position [1, 0]
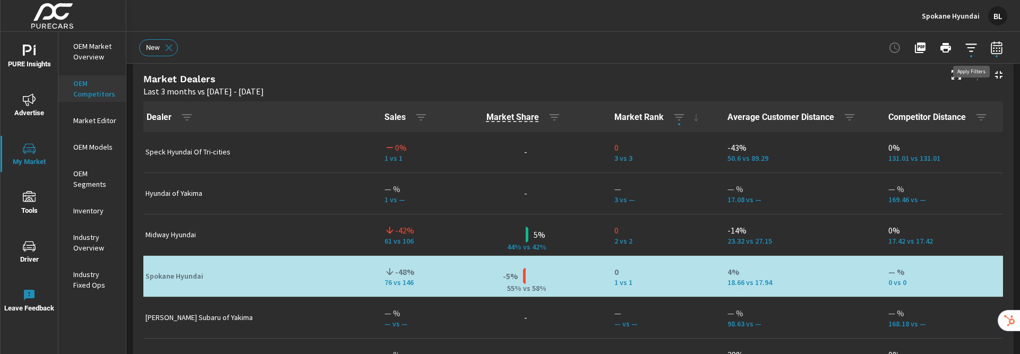
click at [973, 49] on icon "button" at bounding box center [971, 47] width 13 height 13
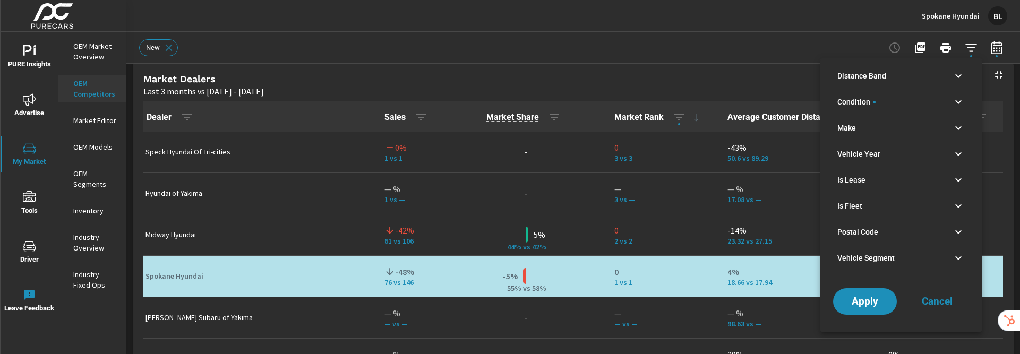
click at [957, 127] on icon "filter options" at bounding box center [959, 128] width 6 height 4
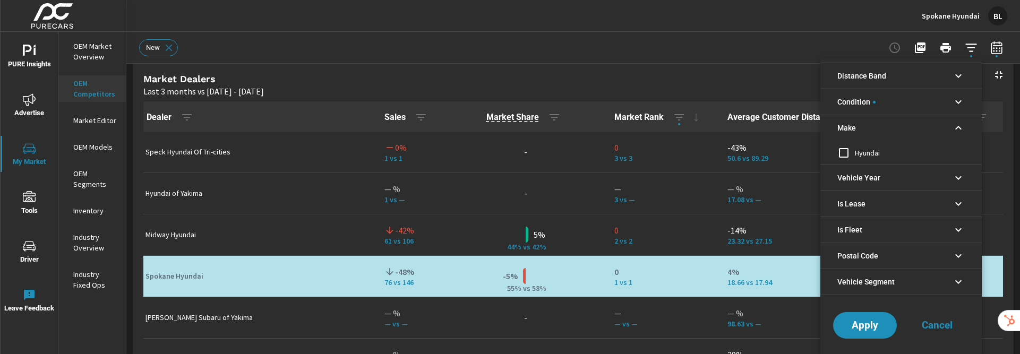
click at [958, 128] on icon "filter options" at bounding box center [958, 128] width 13 height 13
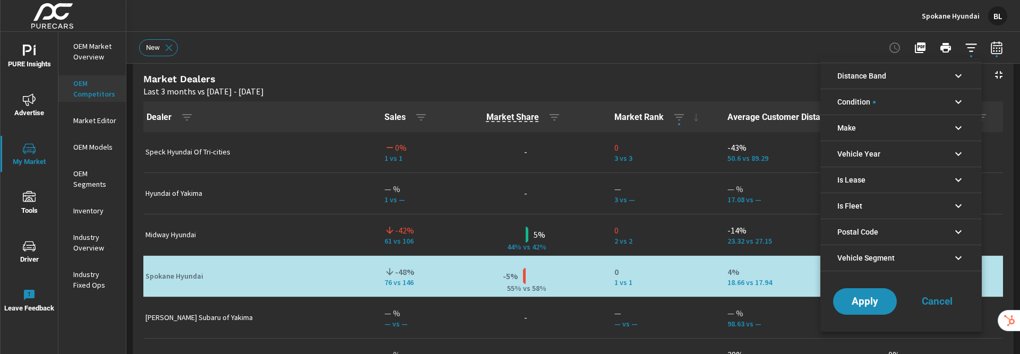
click at [958, 104] on icon "filter options" at bounding box center [958, 102] width 13 height 13
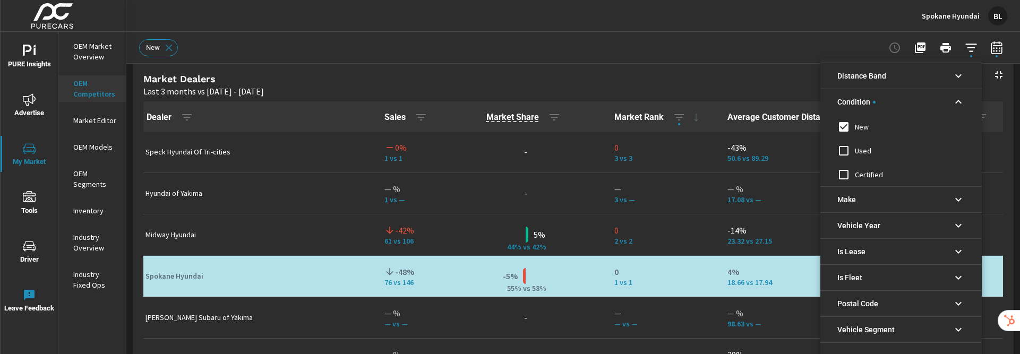
click at [958, 104] on icon "filter options" at bounding box center [958, 102] width 13 height 13
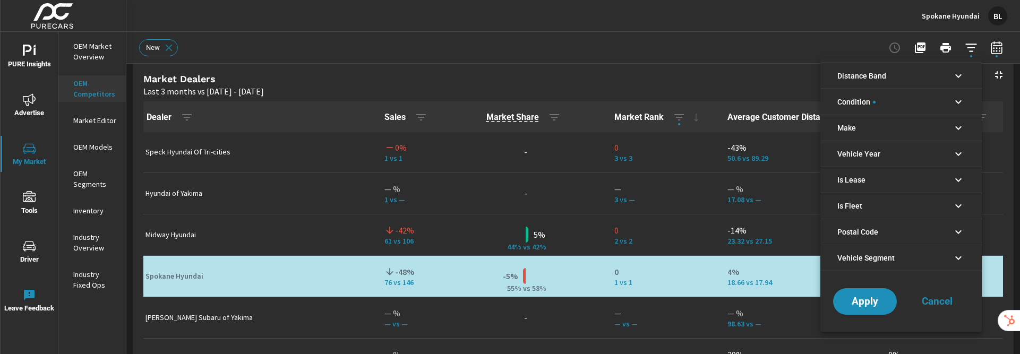
click at [959, 75] on icon "filter options" at bounding box center [958, 76] width 13 height 13
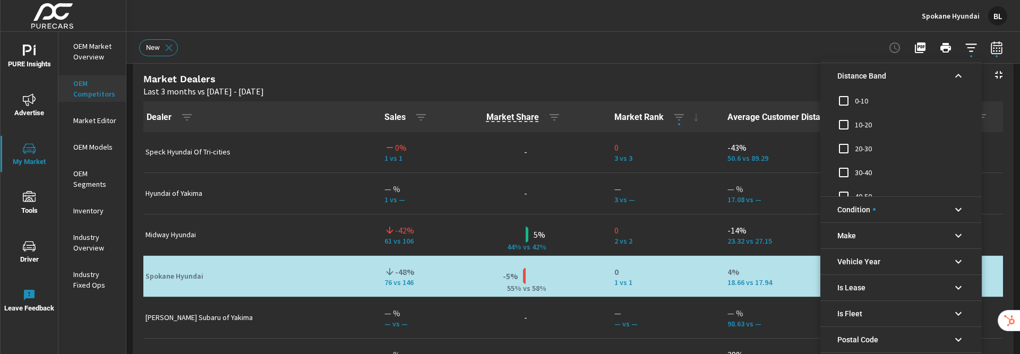
scroll to position [36, 0]
click at [958, 75] on icon "filter options" at bounding box center [959, 76] width 6 height 4
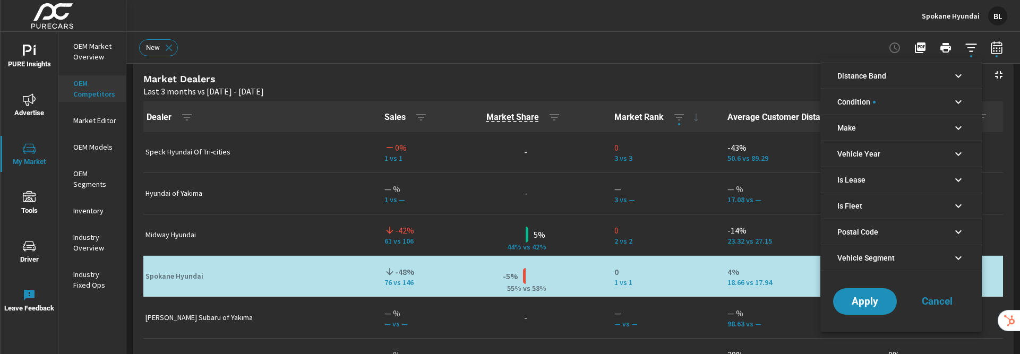
click at [960, 18] on div at bounding box center [510, 177] width 1020 height 354
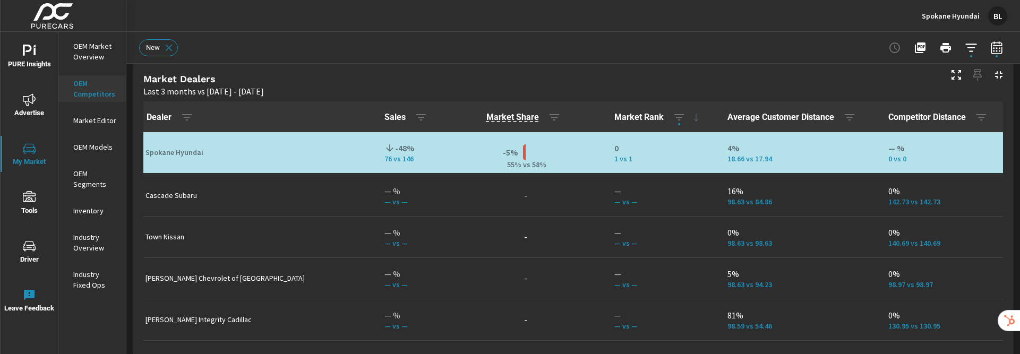
scroll to position [255, 0]
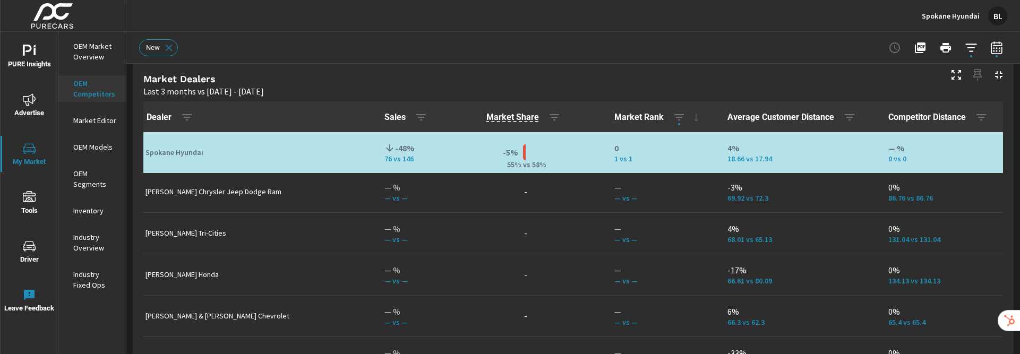
scroll to position [2319, 0]
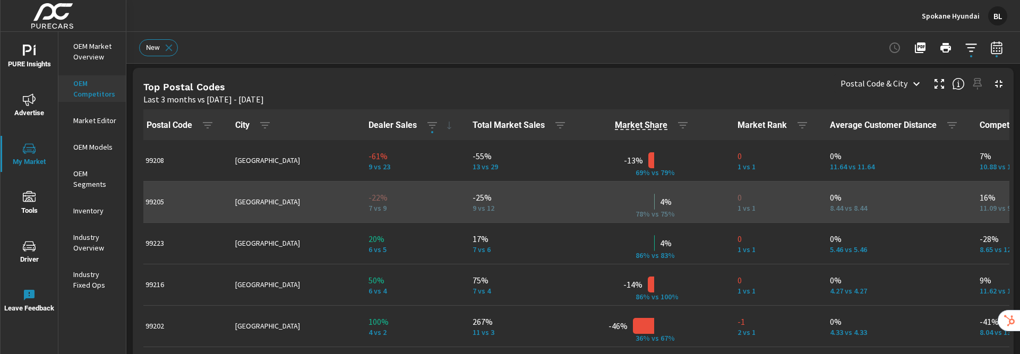
scroll to position [1243, 0]
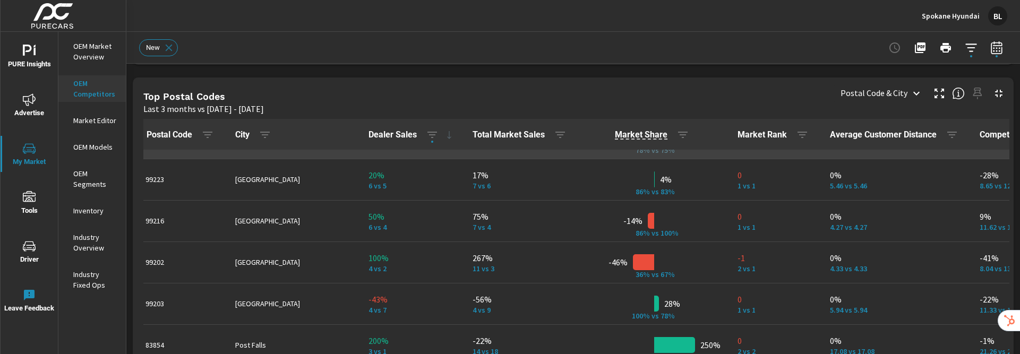
scroll to position [1072, 0]
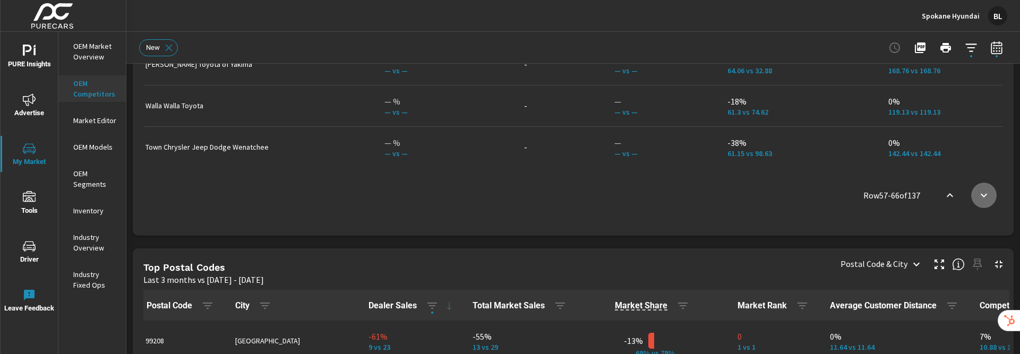
click at [989, 199] on icon "scroll to bottom" at bounding box center [984, 195] width 13 height 13
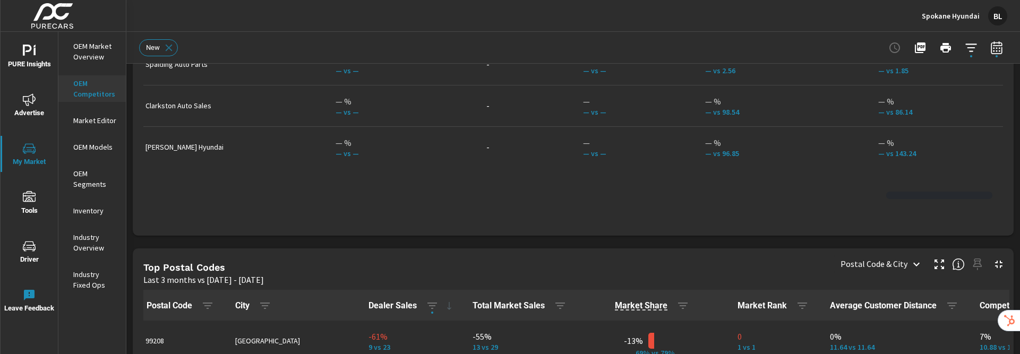
scroll to position [1528, 0]
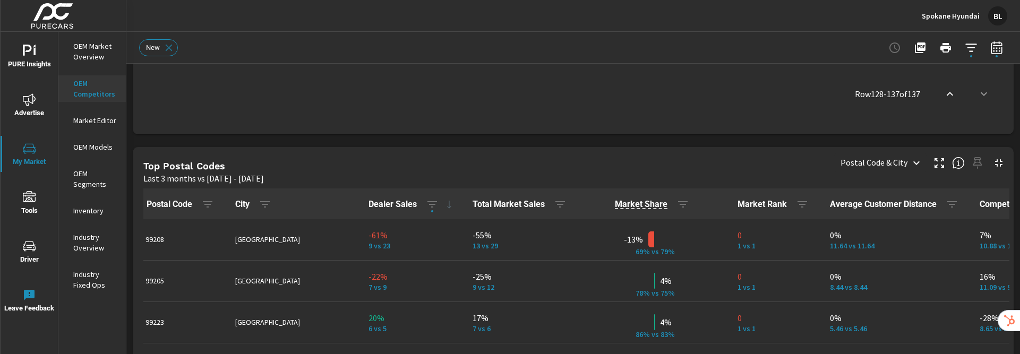
scroll to position [1032, 0]
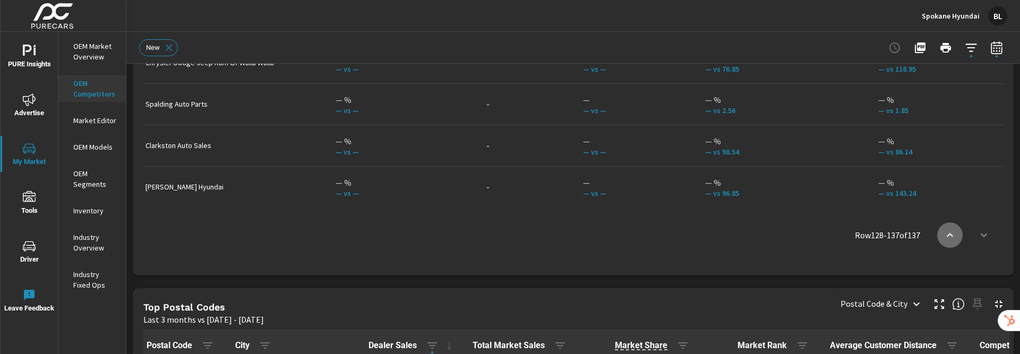
click at [948, 237] on icon "scroll to top" at bounding box center [950, 235] width 13 height 13
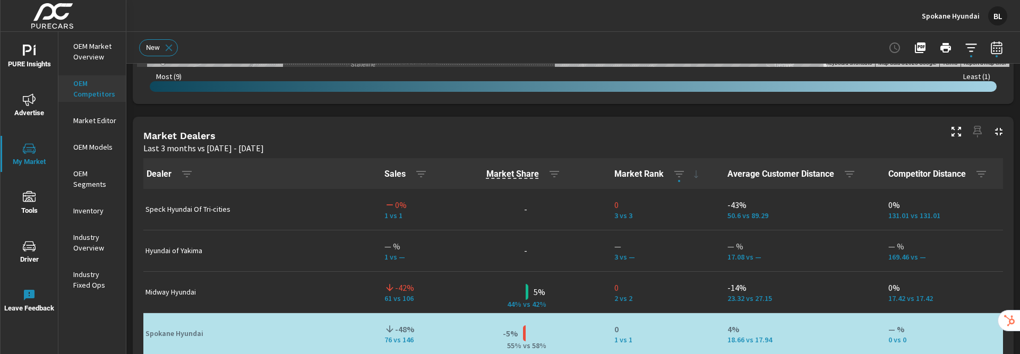
scroll to position [638, 0]
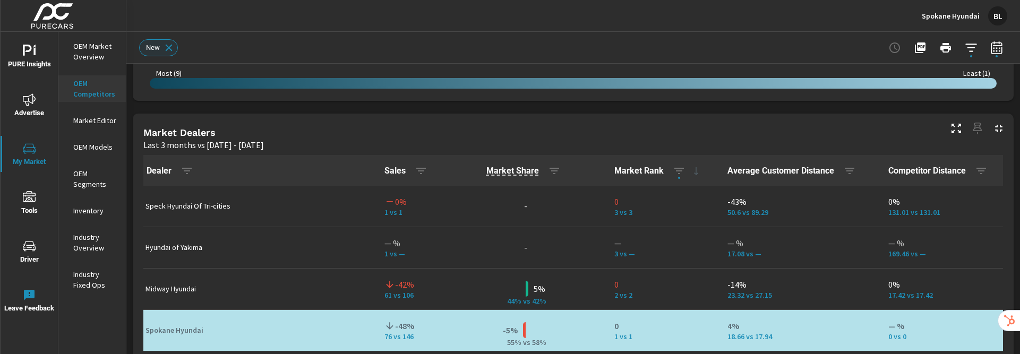
click at [169, 47] on icon at bounding box center [169, 47] width 7 height 7
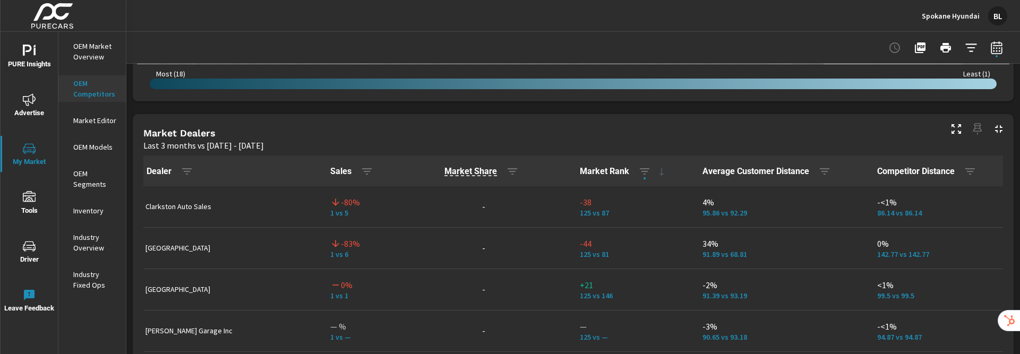
click at [330, 215] on p "1 vs 5" at bounding box center [359, 213] width 58 height 8
drag, startPoint x: 323, startPoint y: 214, endPoint x: 318, endPoint y: 215, distance: 5.5
click at [322, 214] on td "-80% 1 vs 5" at bounding box center [359, 206] width 75 height 41
click at [344, 216] on p "1 vs 5" at bounding box center [359, 213] width 58 height 8
drag, startPoint x: 1011, startPoint y: 134, endPoint x: 1002, endPoint y: 76, distance: 58.6
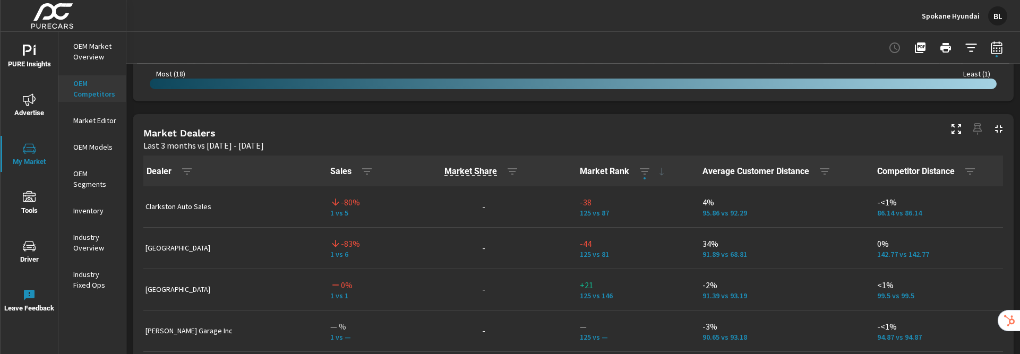
click at [0, 354] on div at bounding box center [0, 354] width 0 height 0
click at [1000, 17] on div "BL" at bounding box center [998, 15] width 19 height 19
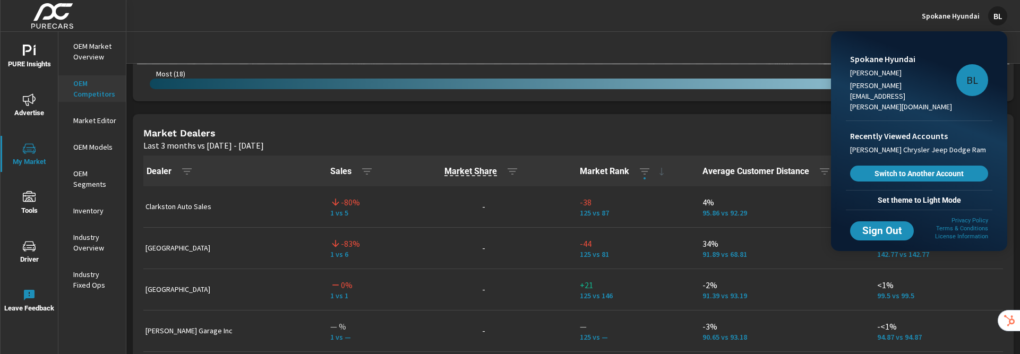
click at [1000, 17] on div at bounding box center [510, 177] width 1020 height 354
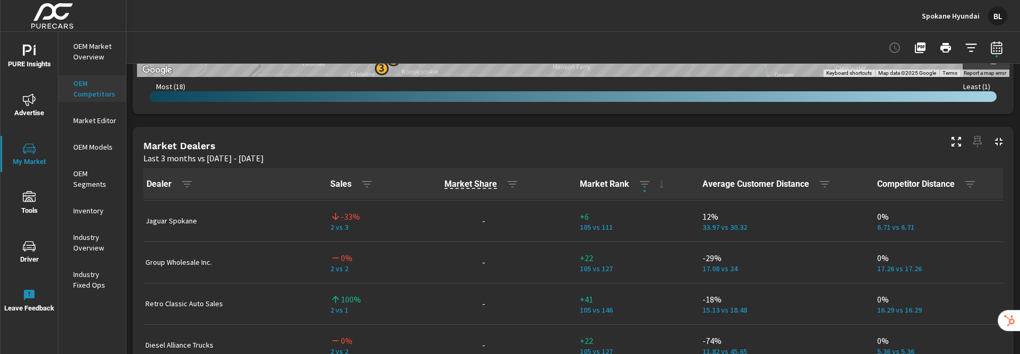
scroll to position [787, 0]
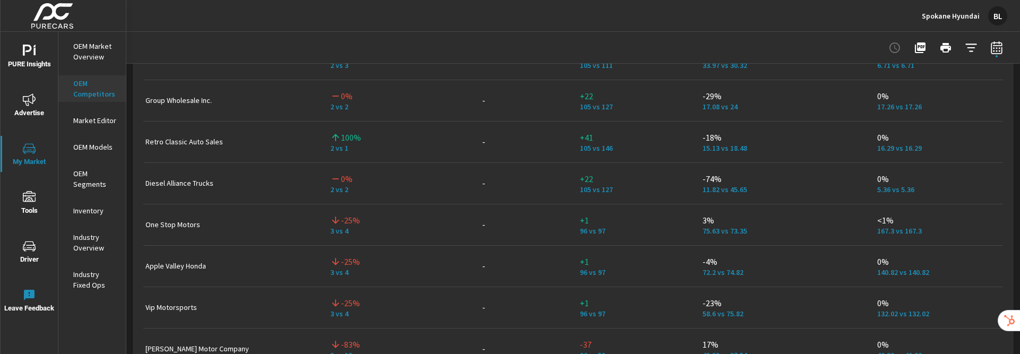
scroll to position [1214, 0]
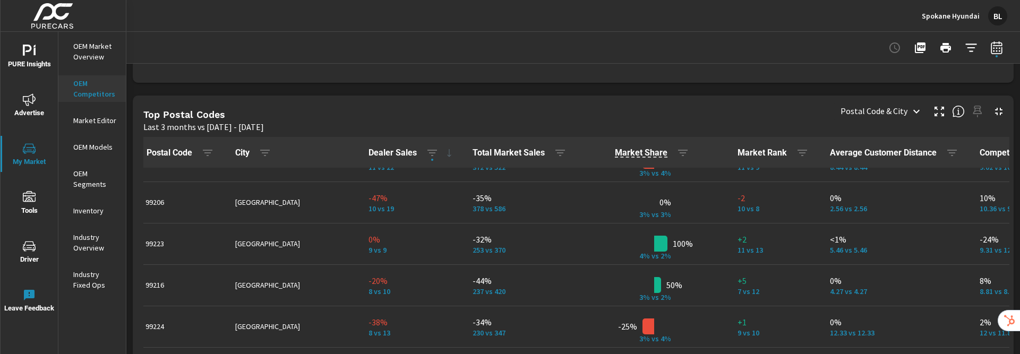
scroll to position [1163, 0]
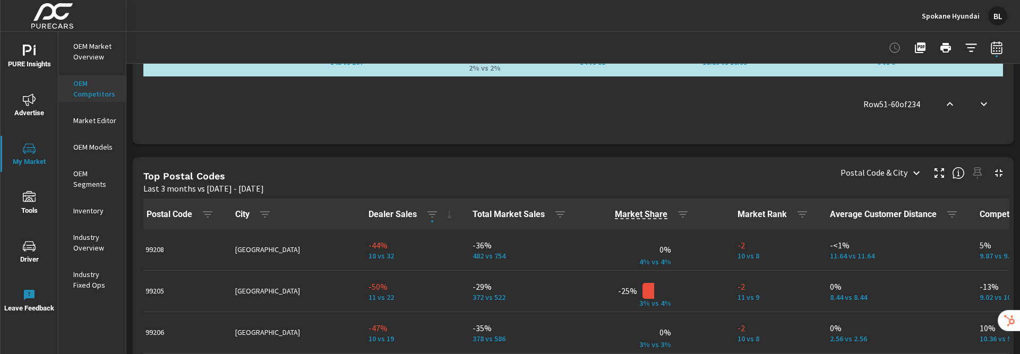
scroll to position [991, 0]
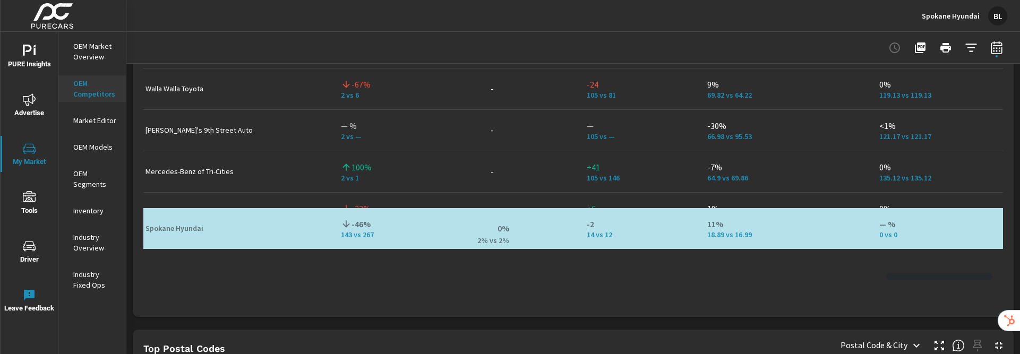
scroll to position [1, 0]
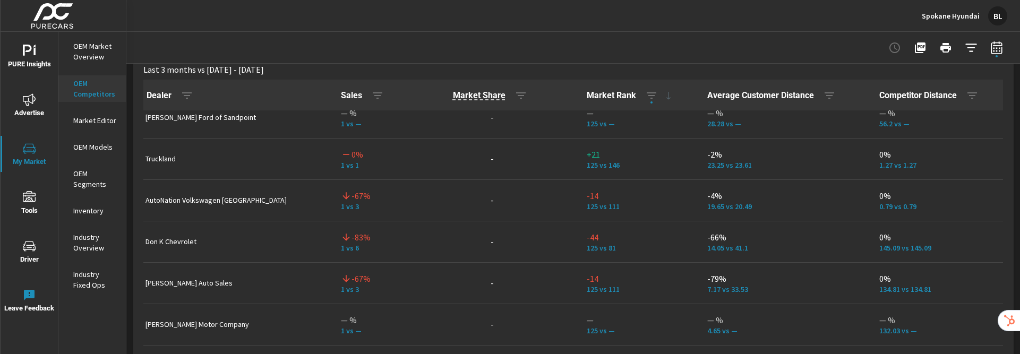
scroll to position [685, 0]
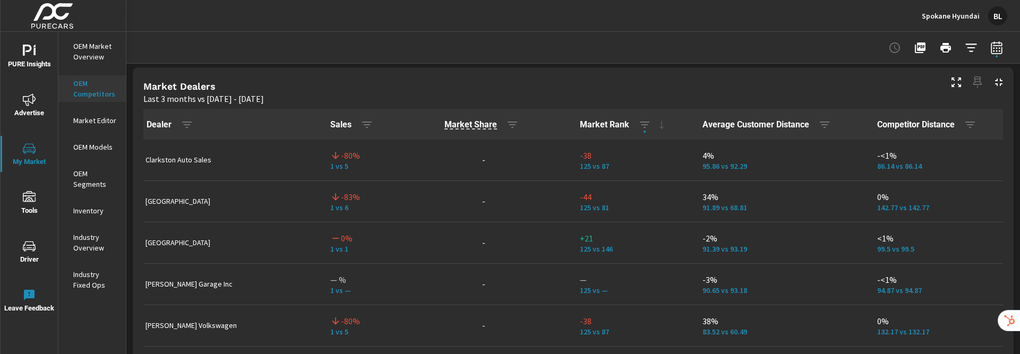
click at [86, 184] on p "OEM Segments" at bounding box center [95, 178] width 44 height 21
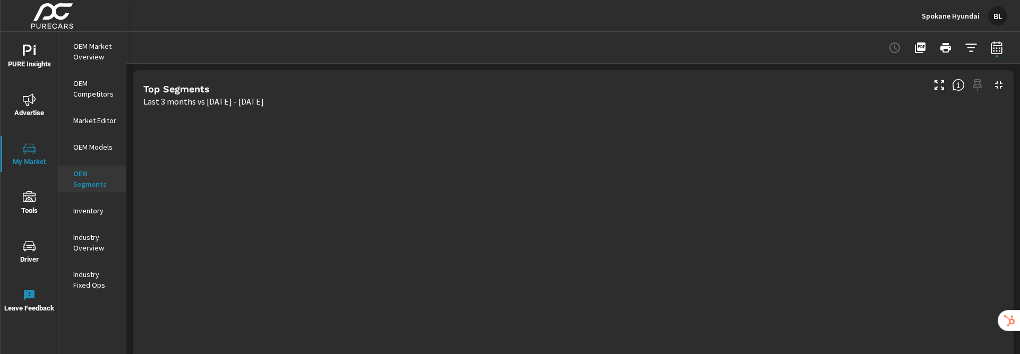
scroll to position [332, 0]
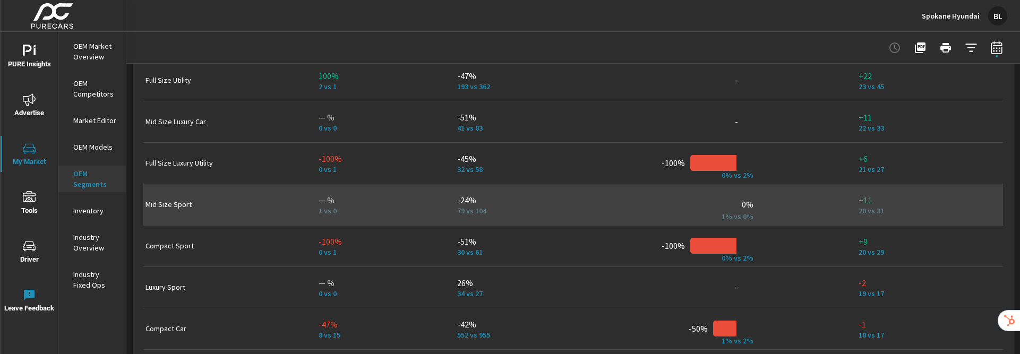
scroll to position [847, 0]
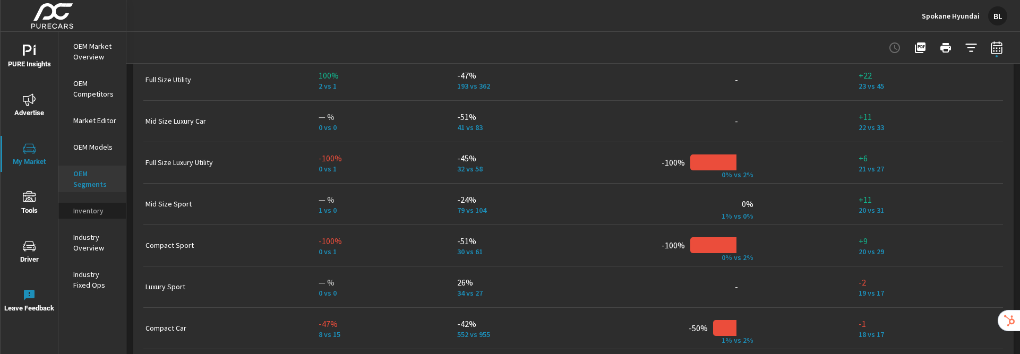
click at [88, 212] on p "Inventory" at bounding box center [95, 211] width 44 height 11
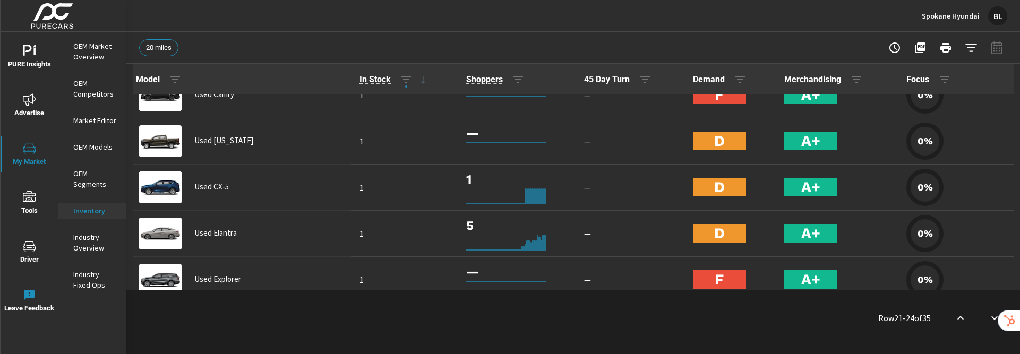
scroll to position [1421, 0]
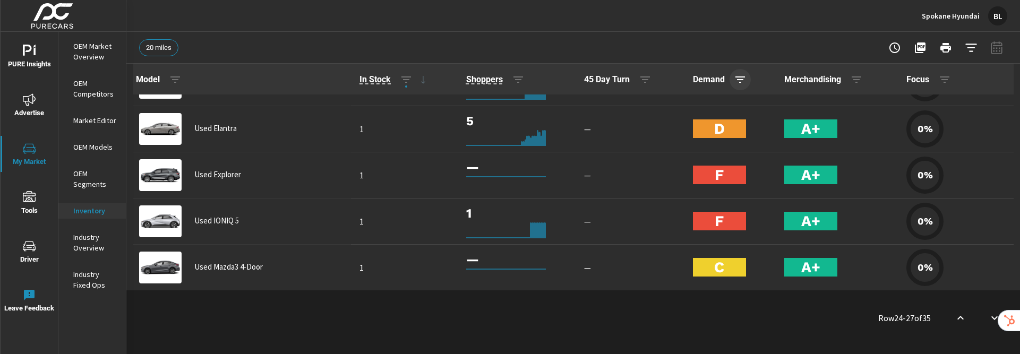
click at [736, 79] on icon "button" at bounding box center [741, 79] width 10 height 6
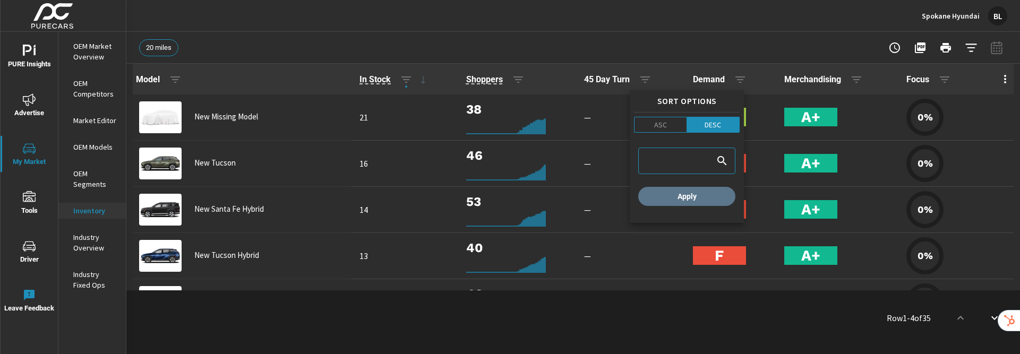
click at [696, 198] on span "Apply" at bounding box center [687, 197] width 89 height 10
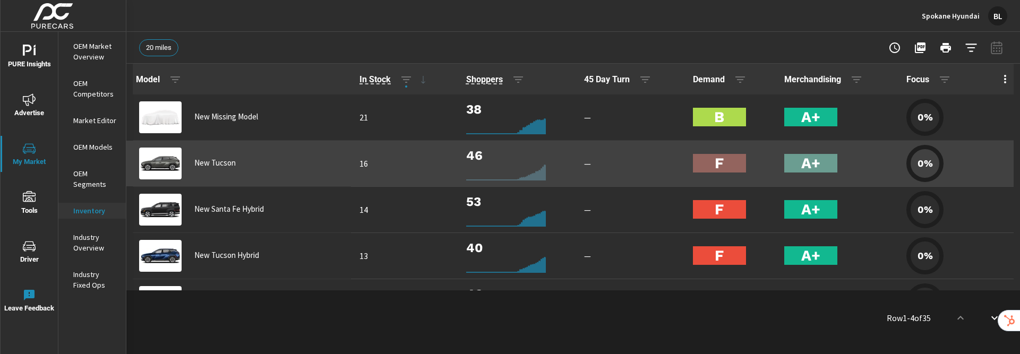
scroll to position [134, 0]
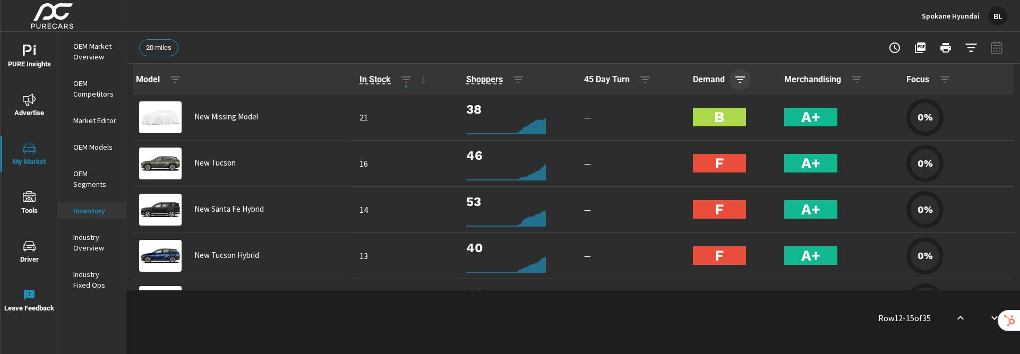
click at [734, 78] on icon "button" at bounding box center [740, 79] width 13 height 13
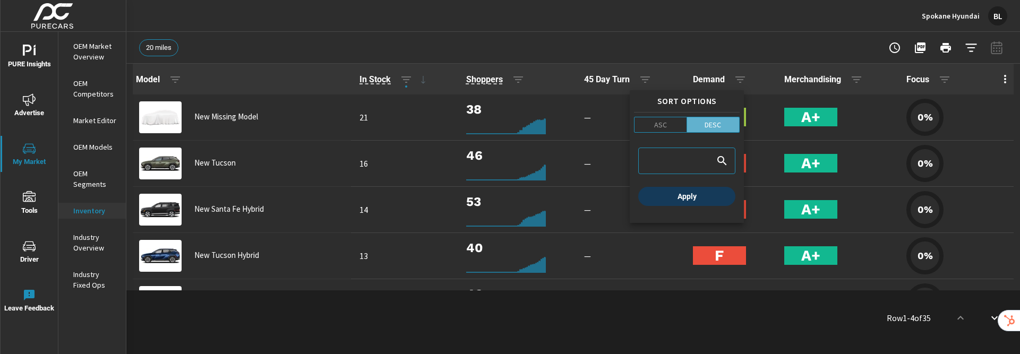
drag, startPoint x: 718, startPoint y: 124, endPoint x: 702, endPoint y: 193, distance: 71.4
click at [718, 124] on p "DESC" at bounding box center [713, 125] width 16 height 11
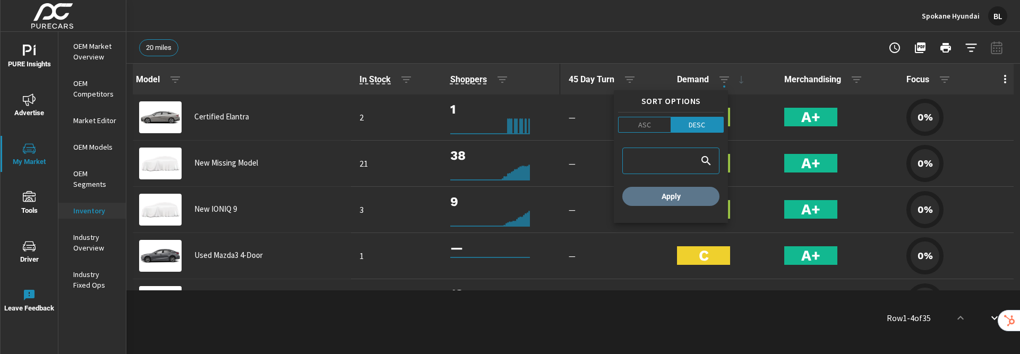
click at [702, 193] on span "Apply" at bounding box center [671, 197] width 89 height 10
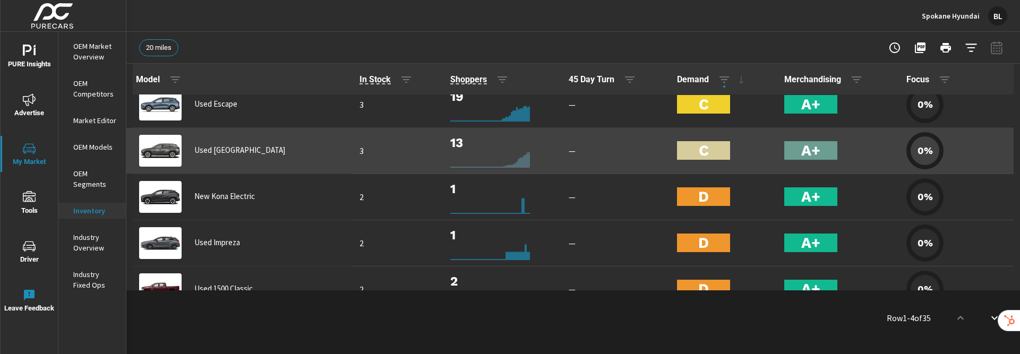
scroll to position [311, 0]
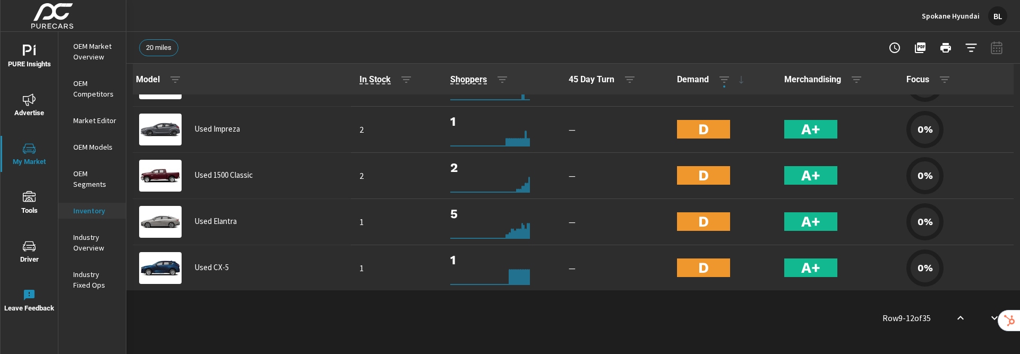
scroll to position [399, 0]
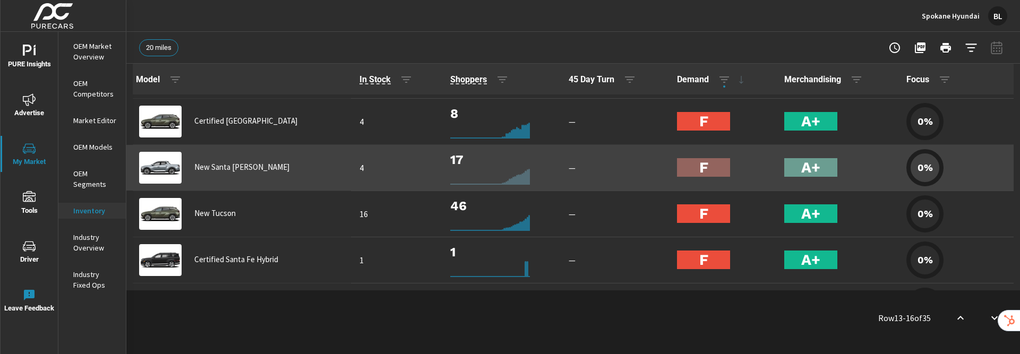
scroll to position [854, 0]
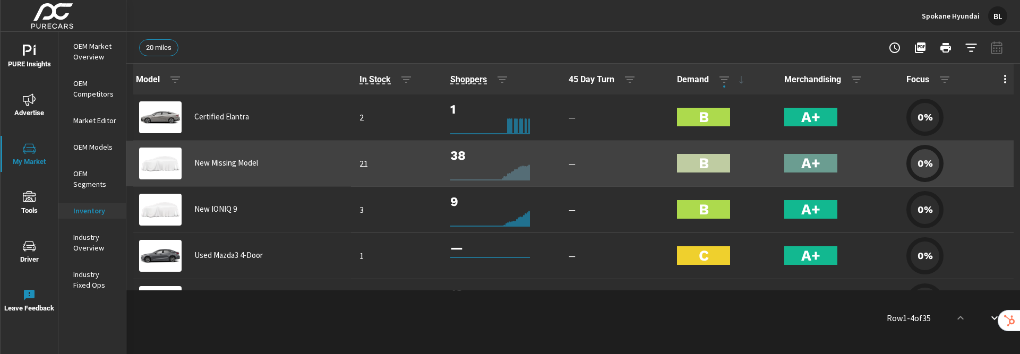
click at [205, 164] on p "New Missing Model" at bounding box center [226, 163] width 64 height 10
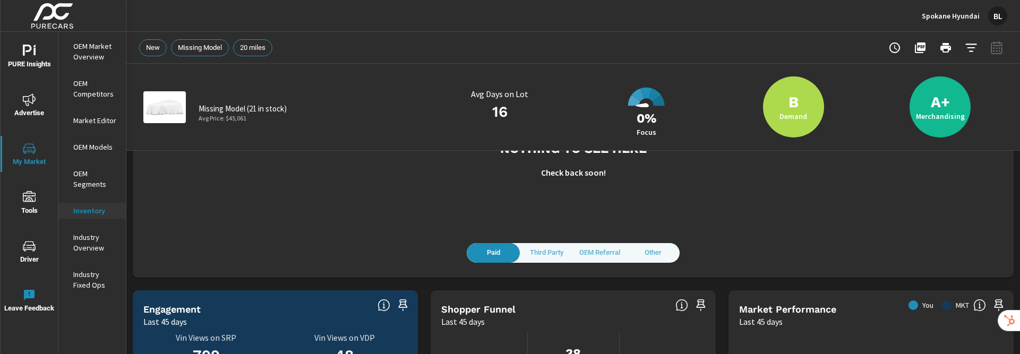
scroll to position [202, 0]
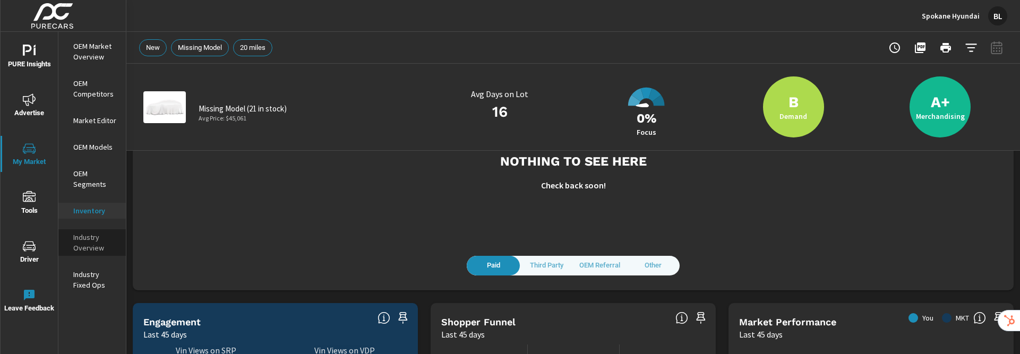
click at [91, 247] on p "Industry Overview" at bounding box center [95, 242] width 44 height 21
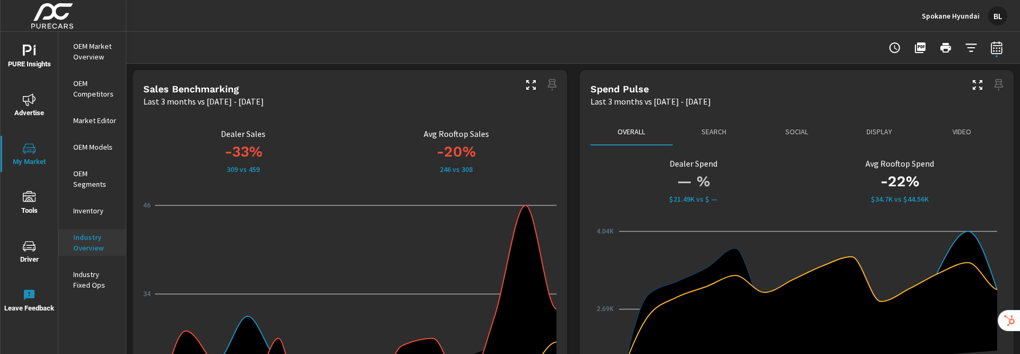
scroll to position [6, 0]
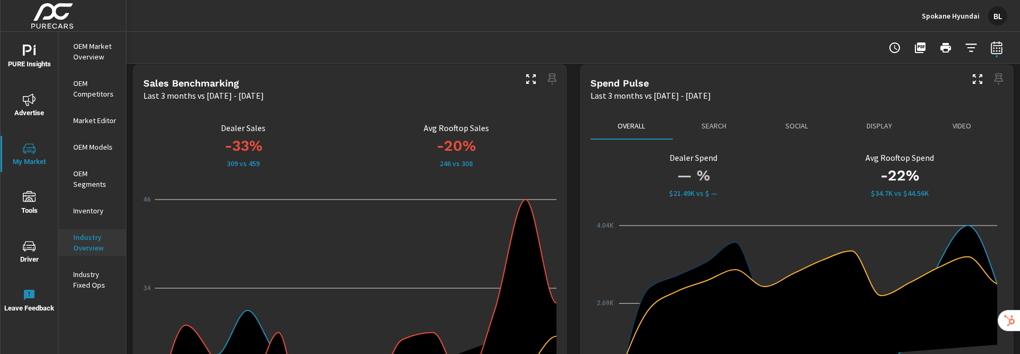
click at [517, 206] on icon "10 22 34 46" at bounding box center [349, 332] width 413 height 283
drag, startPoint x: 524, startPoint y: 200, endPoint x: 534, endPoint y: 206, distance: 11.7
click at [532, 205] on icon "10 22 34 46" at bounding box center [349, 332] width 413 height 283
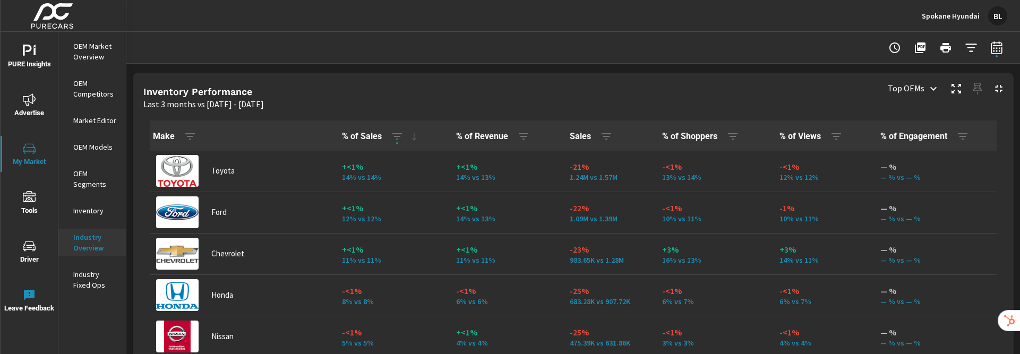
scroll to position [454, 0]
click at [600, 138] on icon "button" at bounding box center [606, 135] width 13 height 13
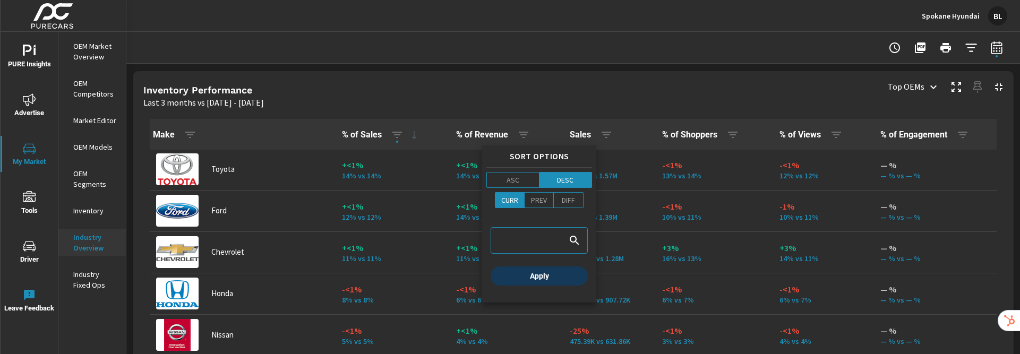
click at [556, 277] on span "Apply" at bounding box center [539, 276] width 89 height 10
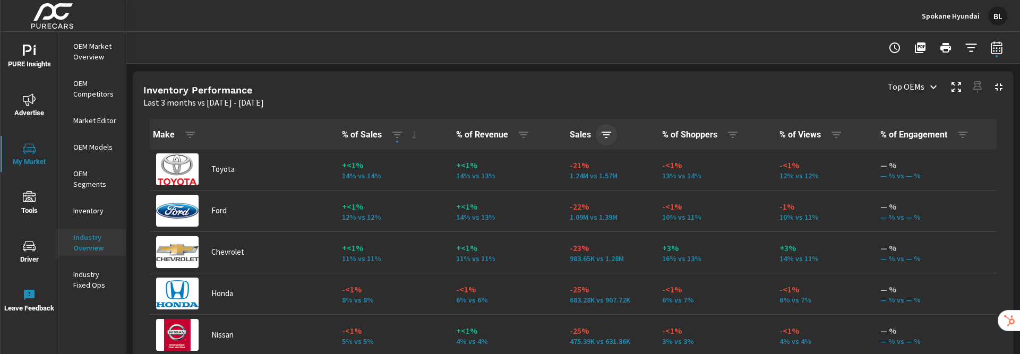
click at [602, 134] on icon "button" at bounding box center [607, 135] width 10 height 6
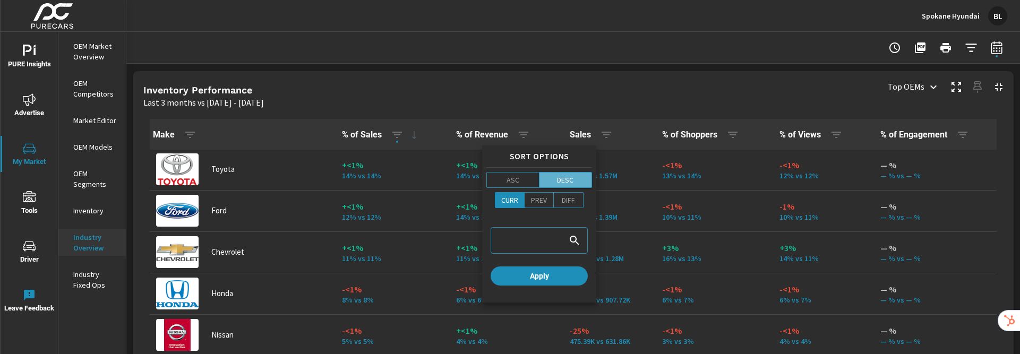
click at [568, 182] on p "DESC" at bounding box center [565, 180] width 16 height 11
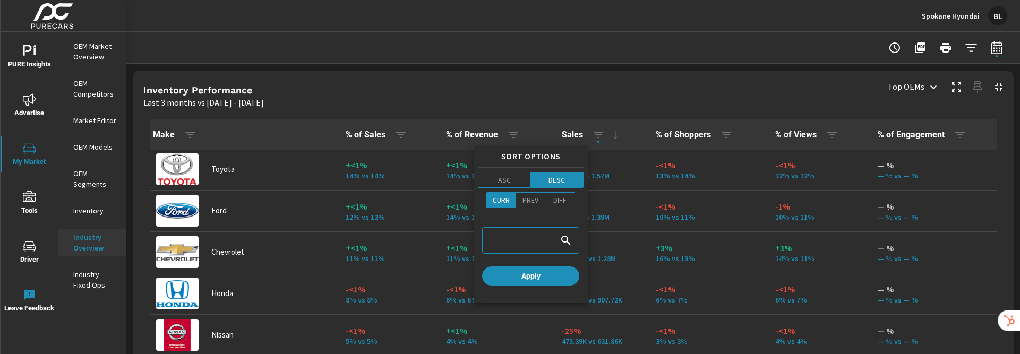
click at [602, 144] on div at bounding box center [510, 177] width 1020 height 354
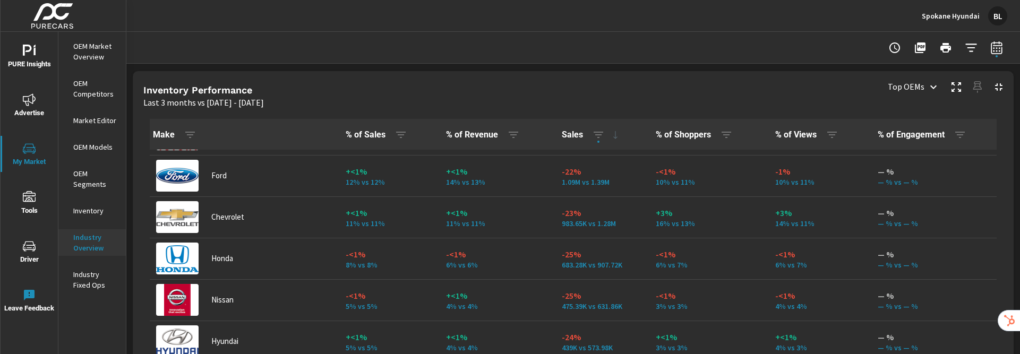
scroll to position [37, 0]
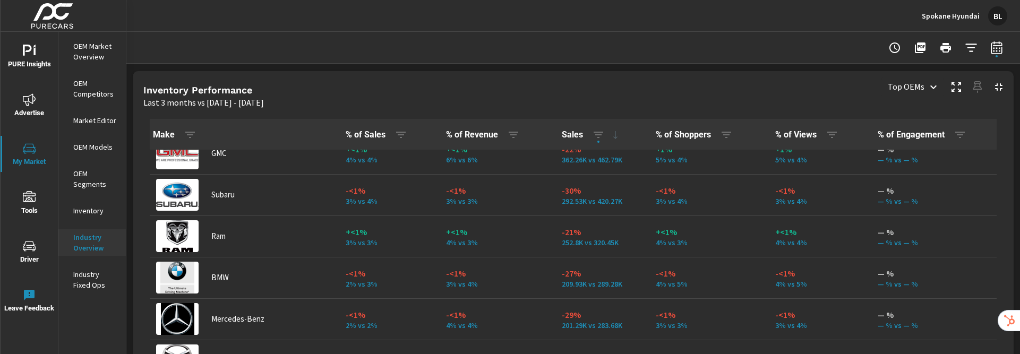
scroll to position [349, 0]
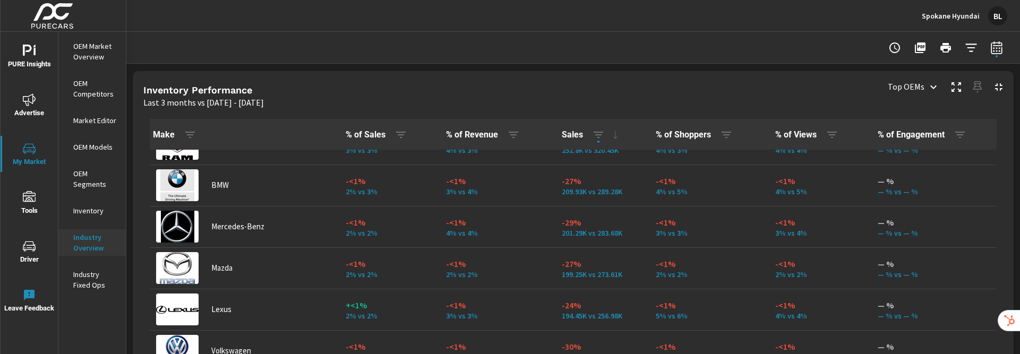
scroll to position [449, 0]
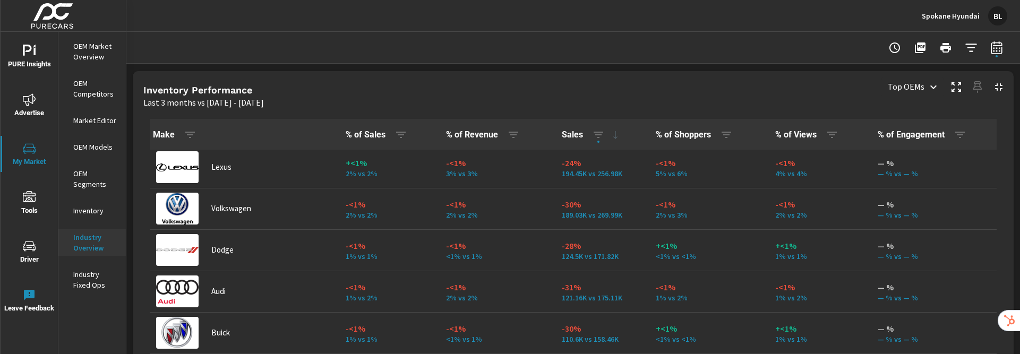
scroll to position [583, 0]
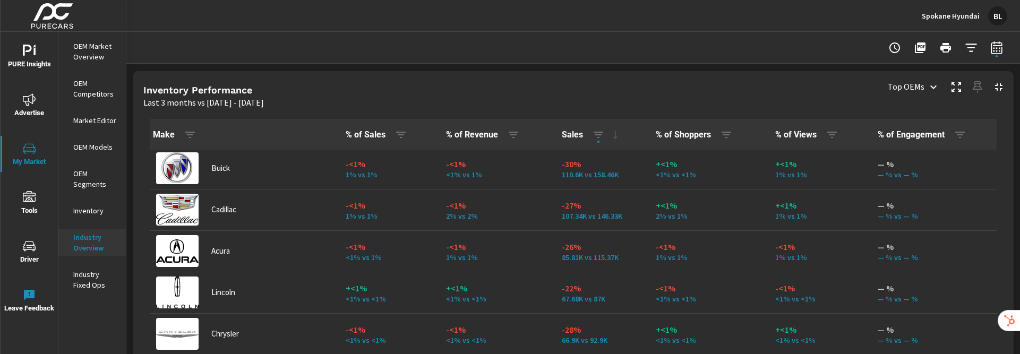
scroll to position [748, 0]
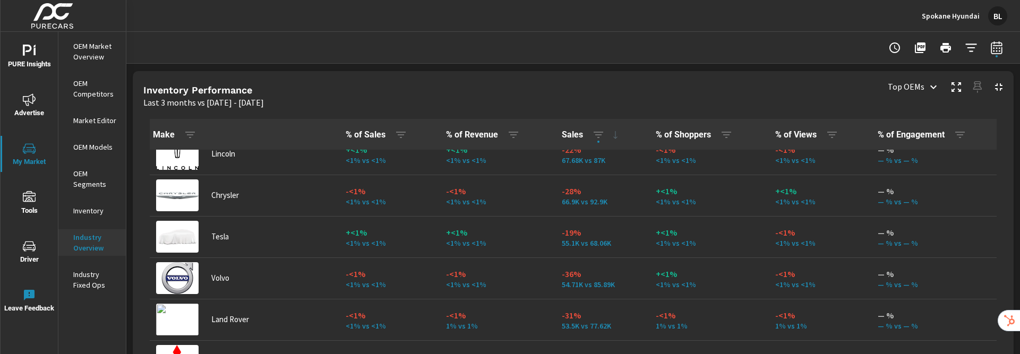
scroll to position [899, 0]
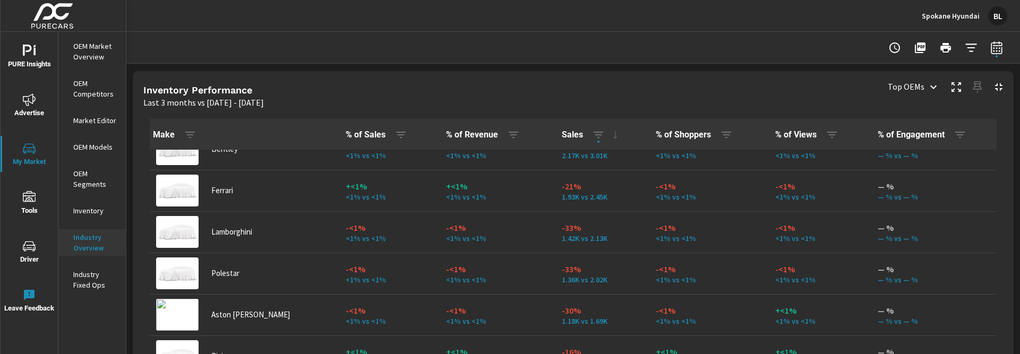
scroll to position [1638, 0]
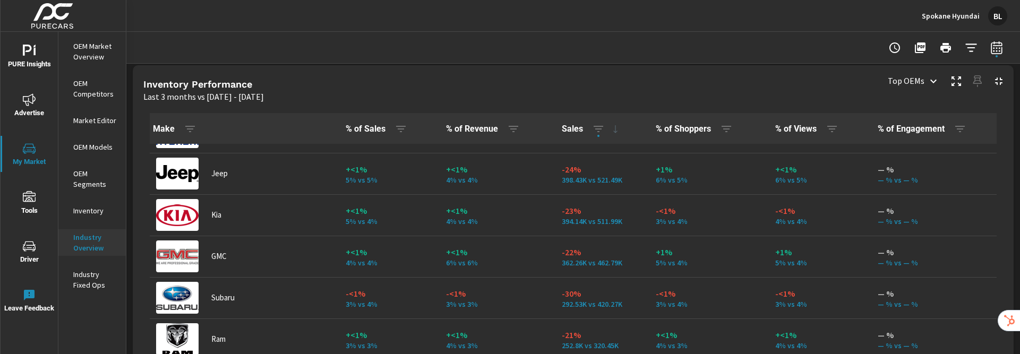
scroll to position [240, 0]
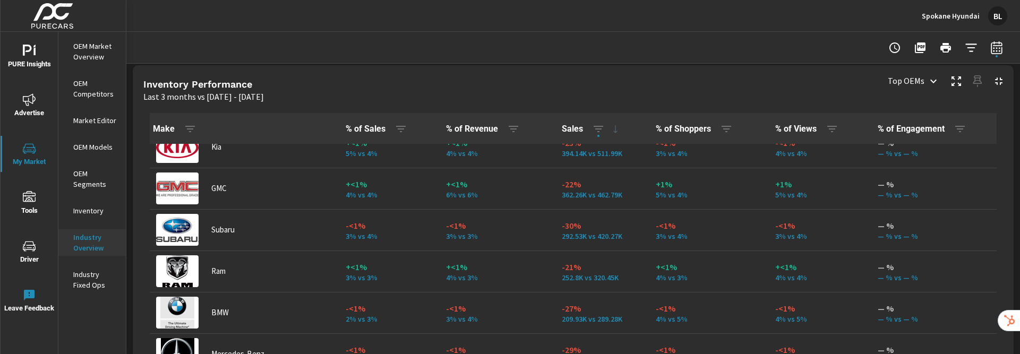
scroll to position [306, 0]
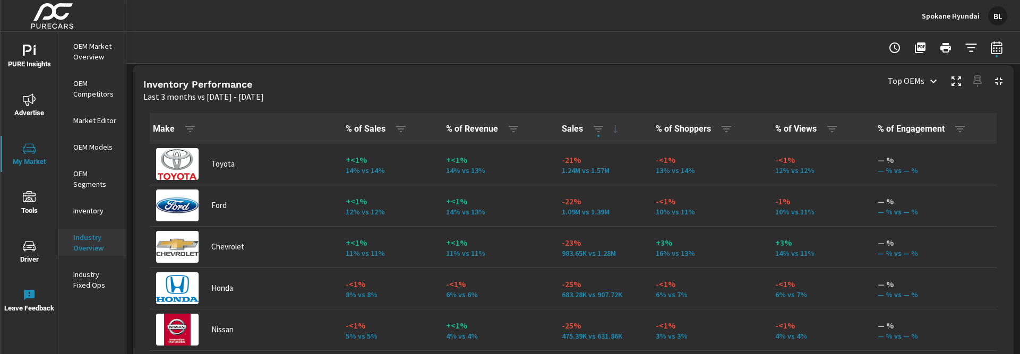
scroll to position [457, 0]
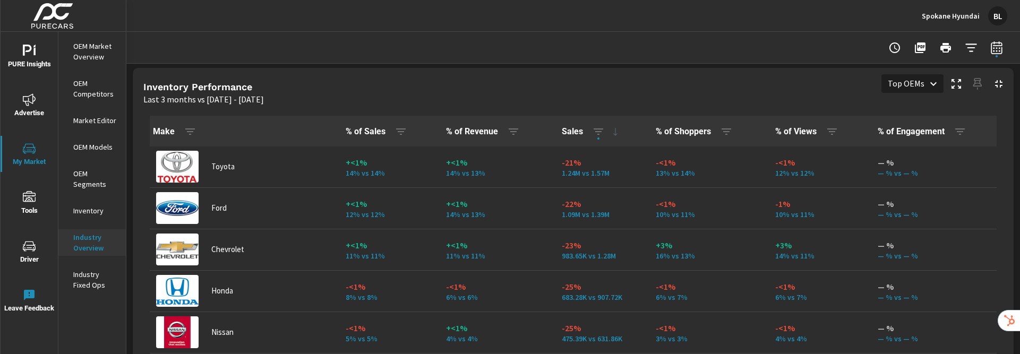
click at [931, 83] on body "PURE Insights Advertise My Market Tools Driver Leave Feedback OEM Market Overvi…" at bounding box center [510, 218] width 1020 height 436
click at [931, 83] on div at bounding box center [510, 177] width 1020 height 354
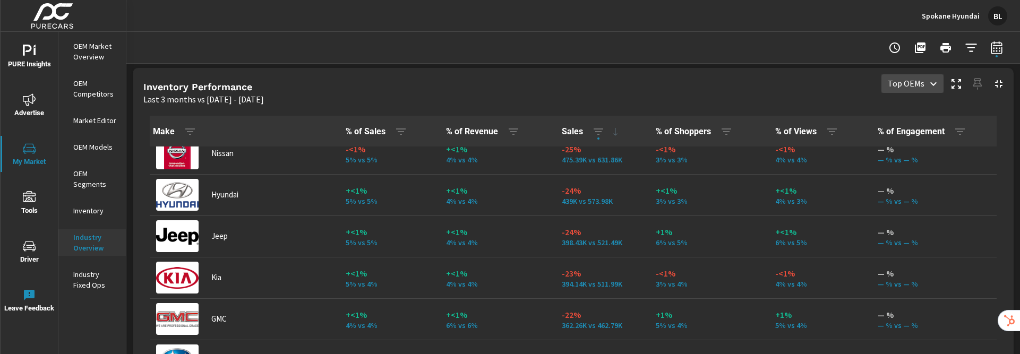
scroll to position [182, 0]
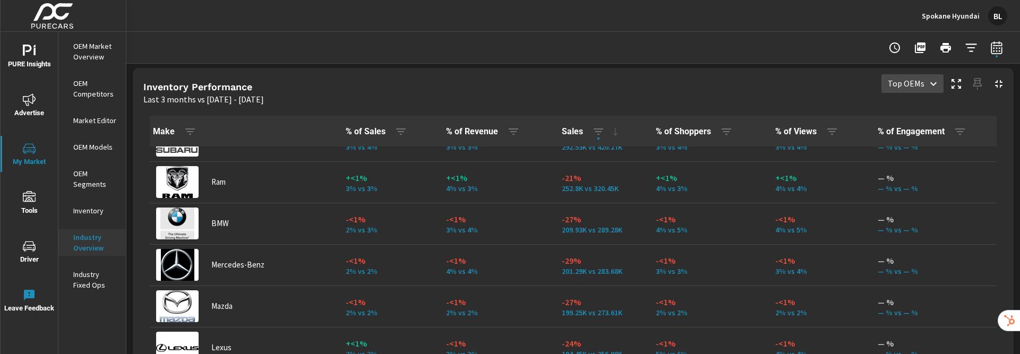
scroll to position [402, 0]
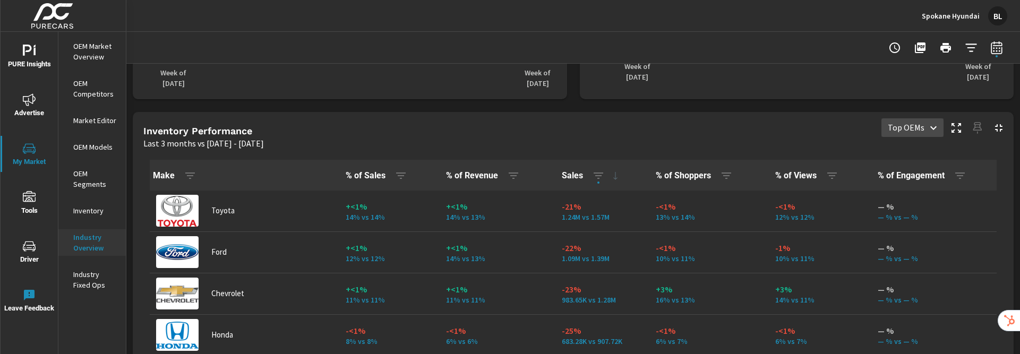
scroll to position [412, 0]
click at [91, 122] on p "Market Editor" at bounding box center [95, 120] width 44 height 11
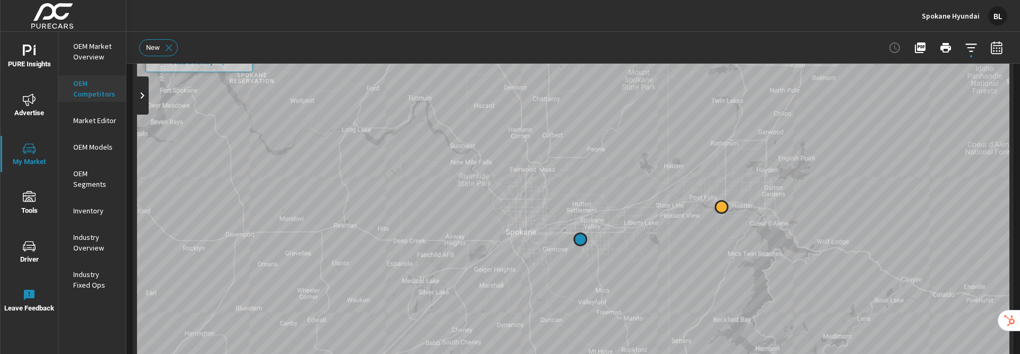
scroll to position [102, 0]
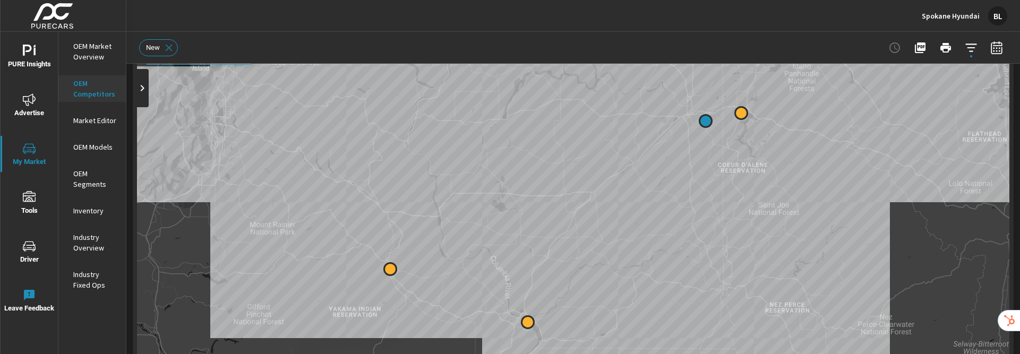
drag, startPoint x: 920, startPoint y: 249, endPoint x: 798, endPoint y: 222, distance: 125.1
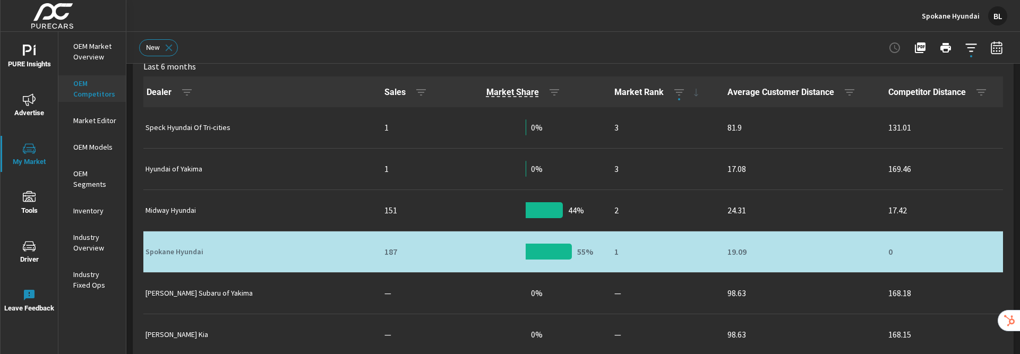
scroll to position [470, 0]
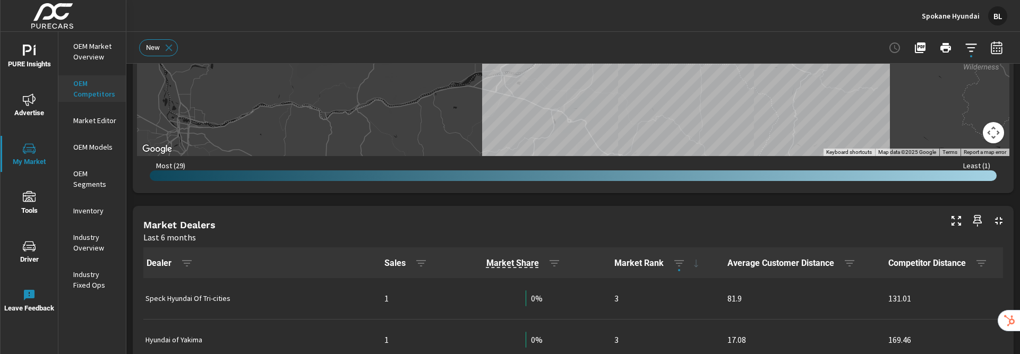
scroll to position [386, 0]
click at [713, 178] on div at bounding box center [573, 176] width 847 height 11
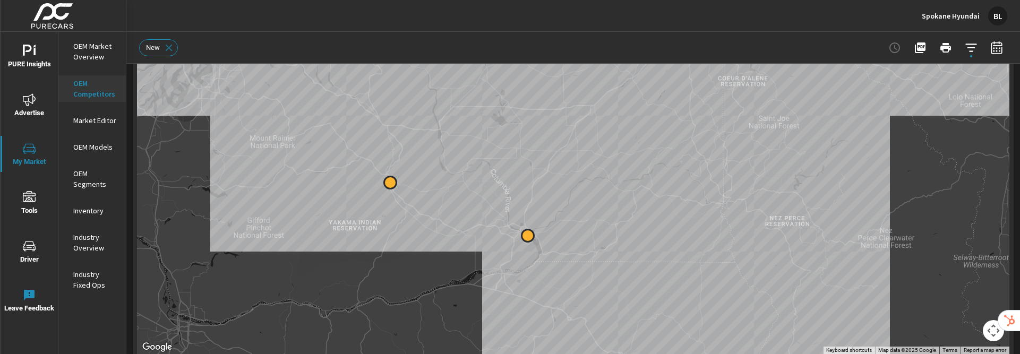
scroll to position [182, 0]
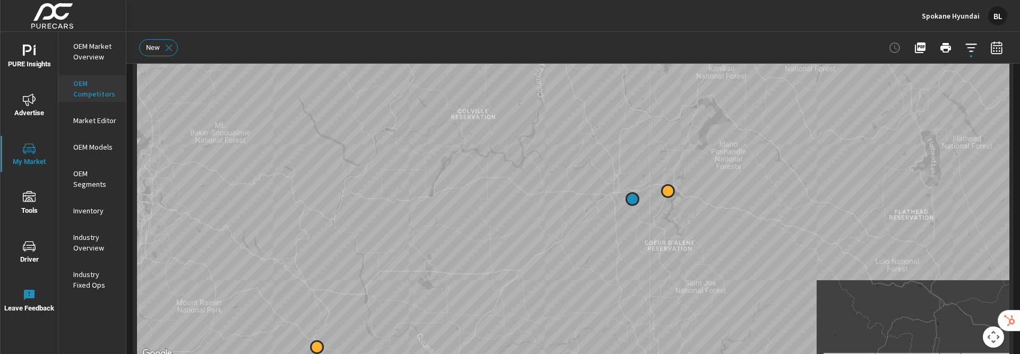
drag, startPoint x: 717, startPoint y: 123, endPoint x: 755, endPoint y: 275, distance: 157.2
click at [755, 283] on div at bounding box center [573, 144] width 873 height 431
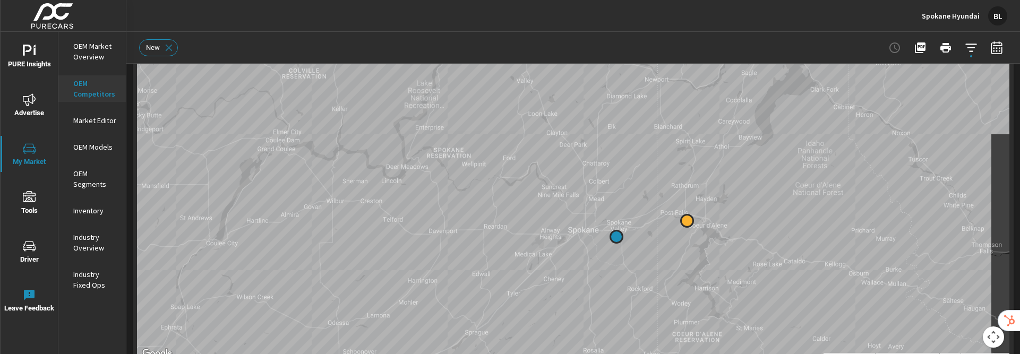
drag, startPoint x: 739, startPoint y: 188, endPoint x: 812, endPoint y: 240, distance: 89.5
